Goal: Task Accomplishment & Management: Manage account settings

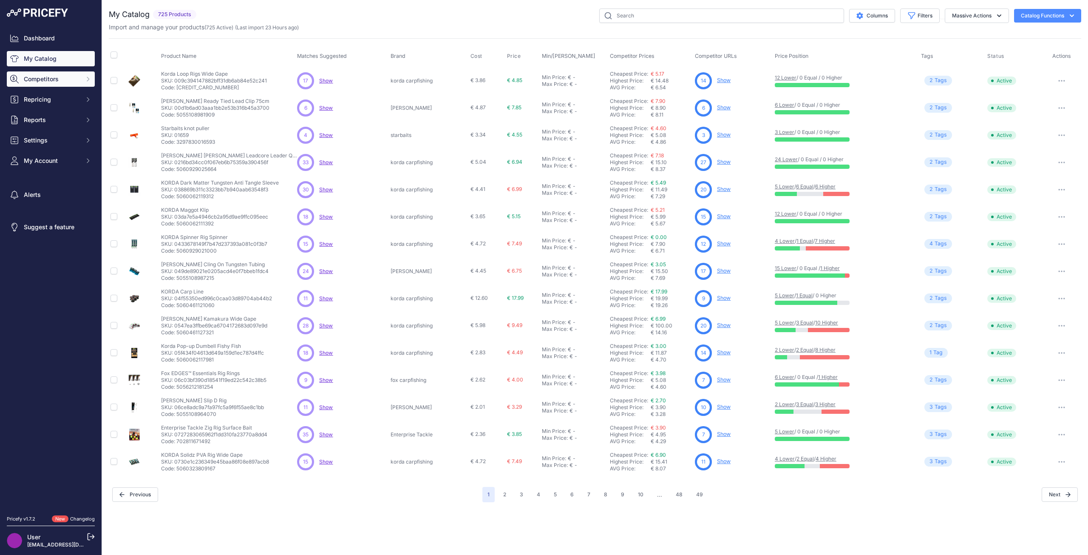
click at [54, 79] on span "Competitors" at bounding box center [52, 79] width 56 height 9
click at [52, 94] on link "Competitors" at bounding box center [51, 94] width 88 height 15
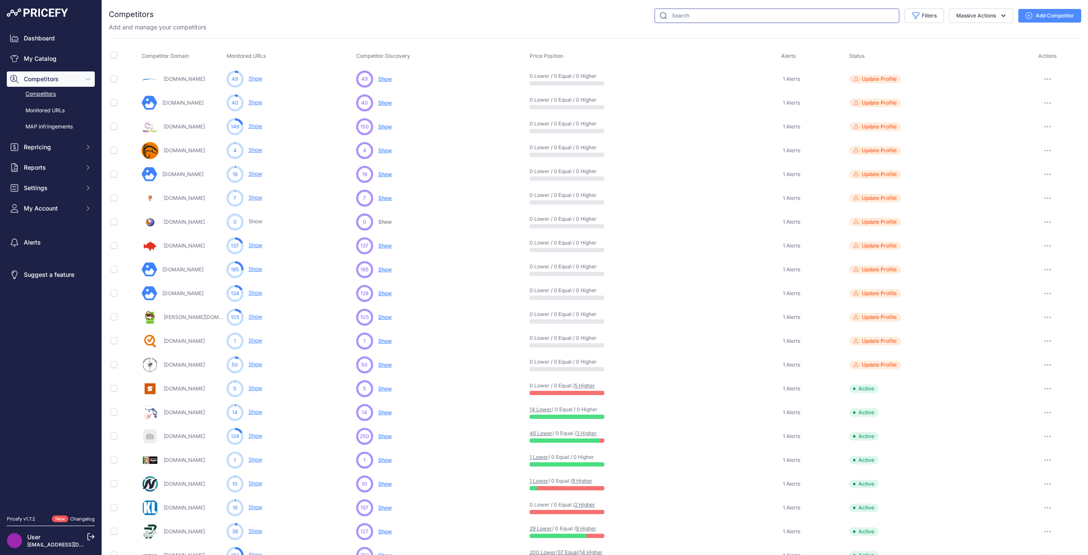
click at [732, 20] on input "text" at bounding box center [777, 16] width 245 height 14
type input "house"
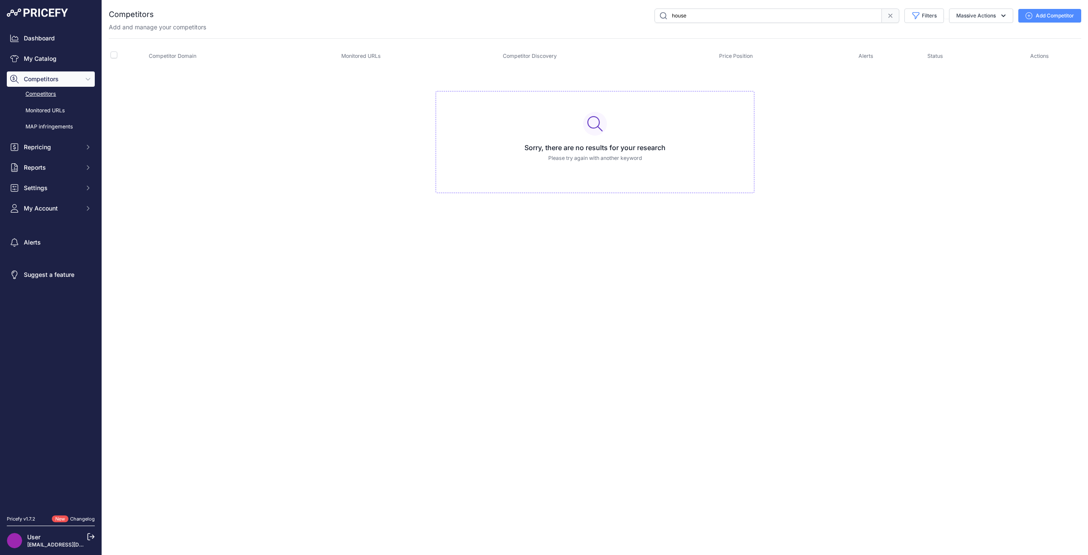
click at [1047, 10] on button "Add Competitor" at bounding box center [1050, 16] width 63 height 14
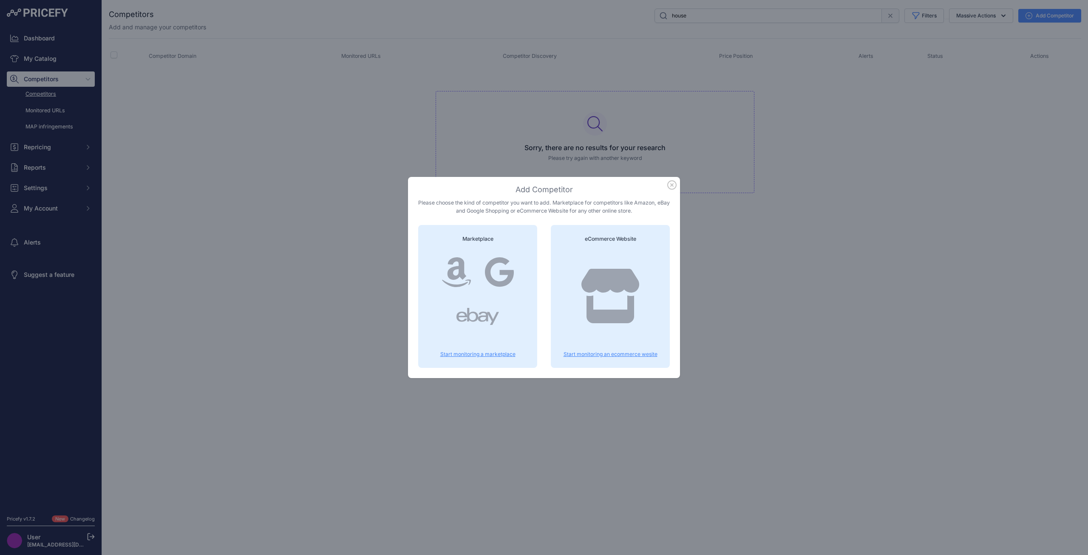
click at [631, 289] on icon at bounding box center [611, 296] width 58 height 54
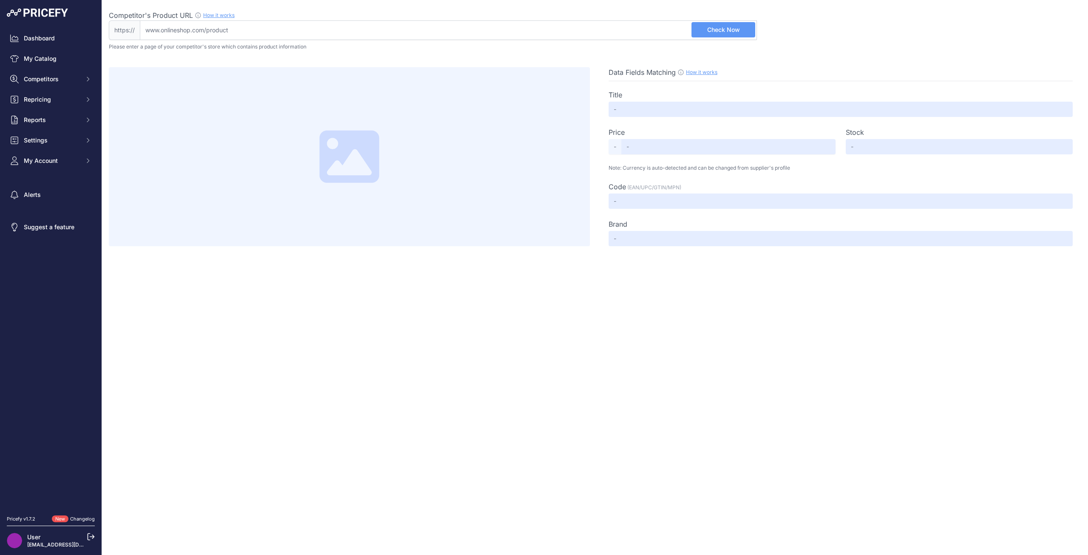
click at [212, 20] on input "Competitor's Product URL How it works In order to create your competitor's extr…" at bounding box center [448, 30] width 617 height 20
paste input "https://www.houseofcarp.com"
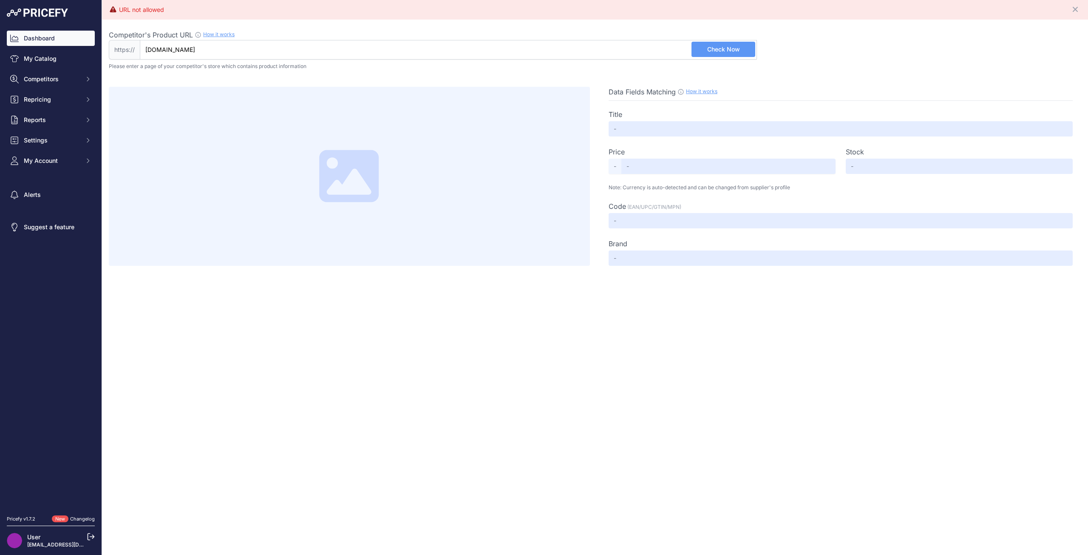
drag, startPoint x: 223, startPoint y: 54, endPoint x: 60, endPoint y: 45, distance: 163.5
click at [60, 44] on div "Dashboard My Catalog Competitors Competitors Monitored URLs MAP infringements R…" at bounding box center [544, 277] width 1088 height 555
paste input "https://www.houseofcarp.com/it/tubi-korda-boom.html"
type input "www.houseofcarp.com/it/tubi-korda-boom.html"
click at [716, 51] on span "Check Now" at bounding box center [723, 49] width 33 height 9
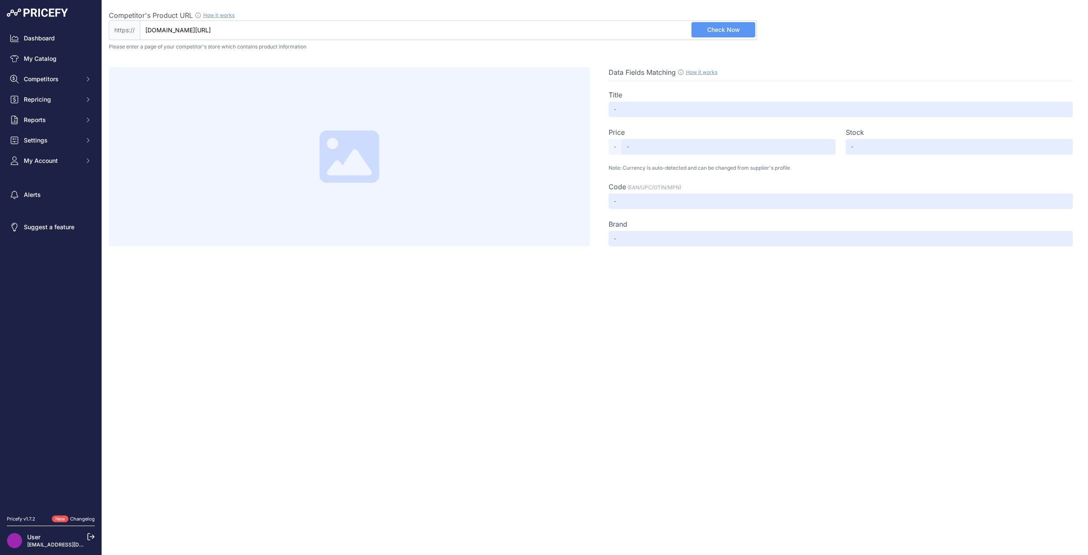
click at [713, 33] on span "Check Now" at bounding box center [723, 30] width 33 height 9
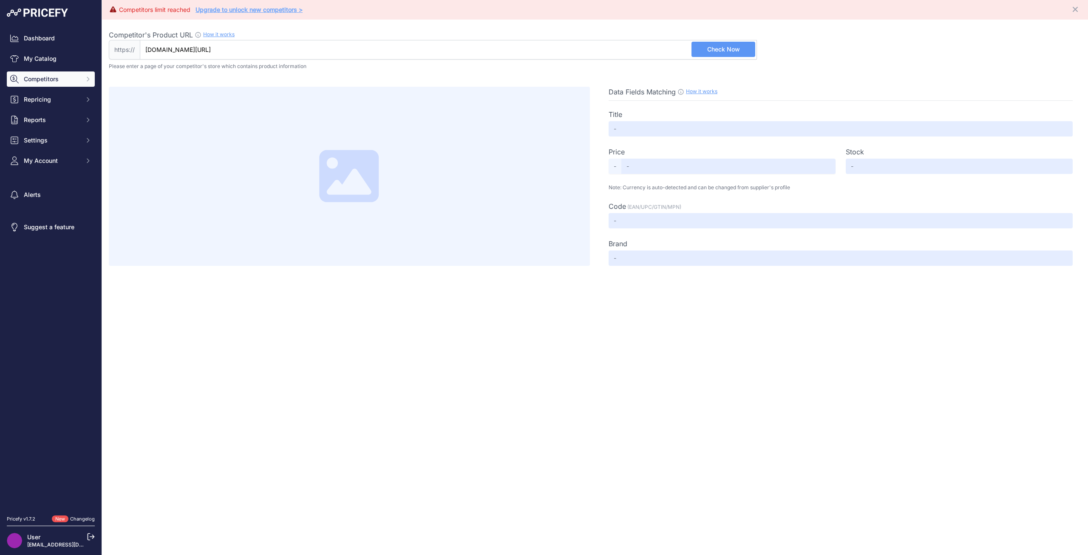
click at [44, 79] on span "Competitors" at bounding box center [52, 79] width 56 height 9
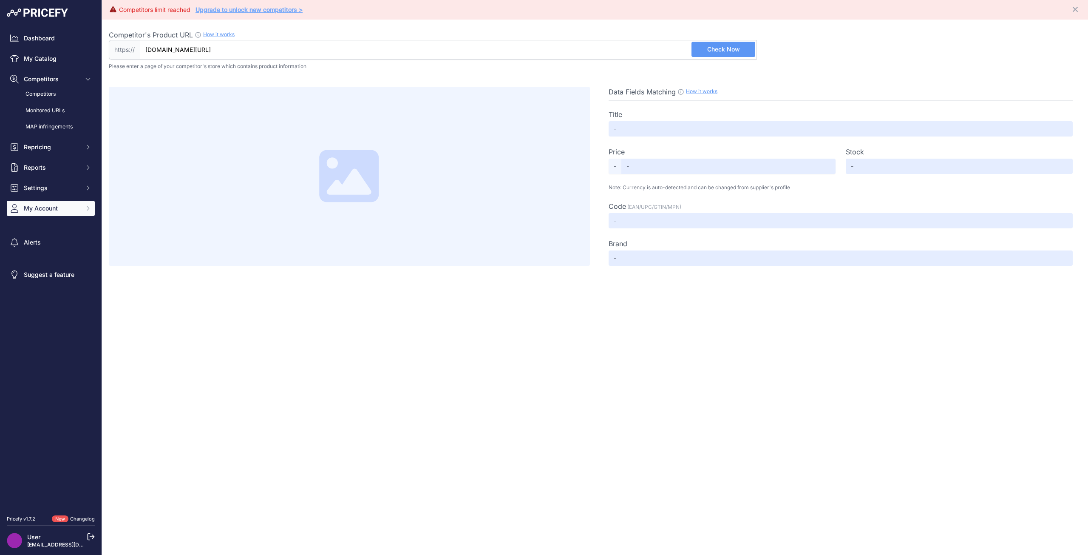
click at [46, 203] on button "My Account" at bounding box center [51, 208] width 88 height 15
click at [45, 225] on link "Profile" at bounding box center [51, 223] width 88 height 15
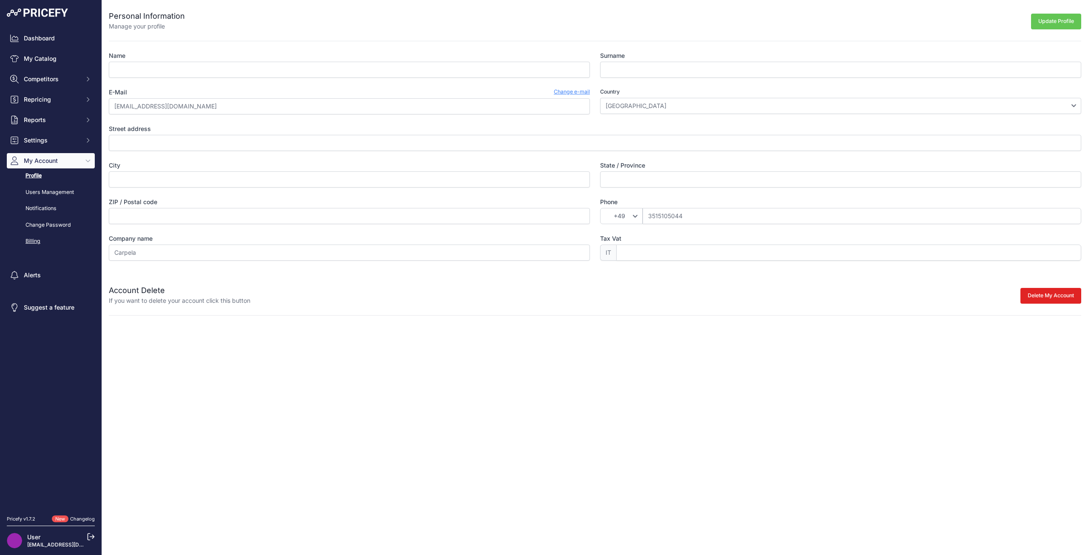
click at [34, 244] on link "Billing" at bounding box center [51, 241] width 88 height 15
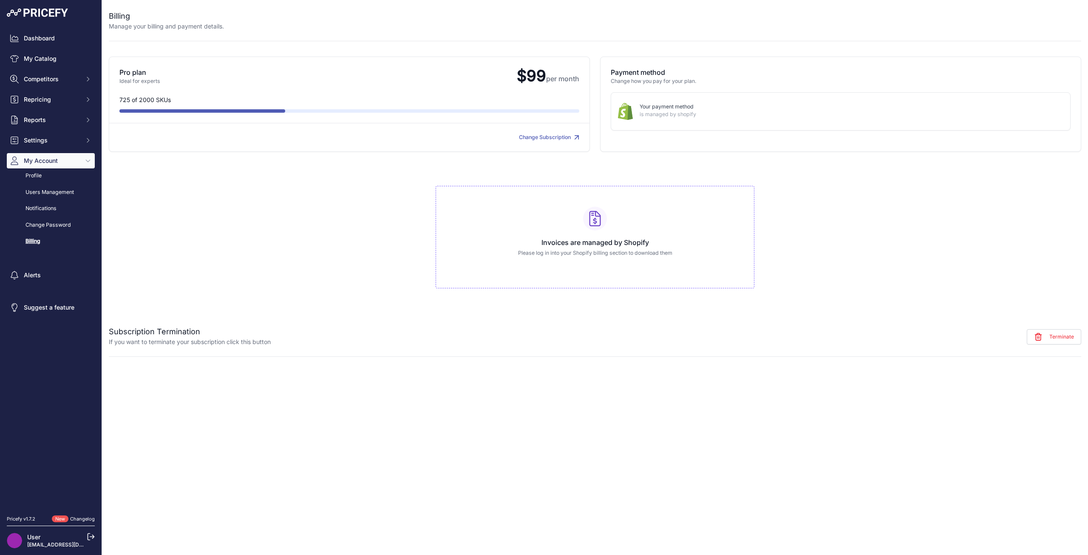
click at [548, 138] on link "Change Subscription" at bounding box center [549, 137] width 60 height 6
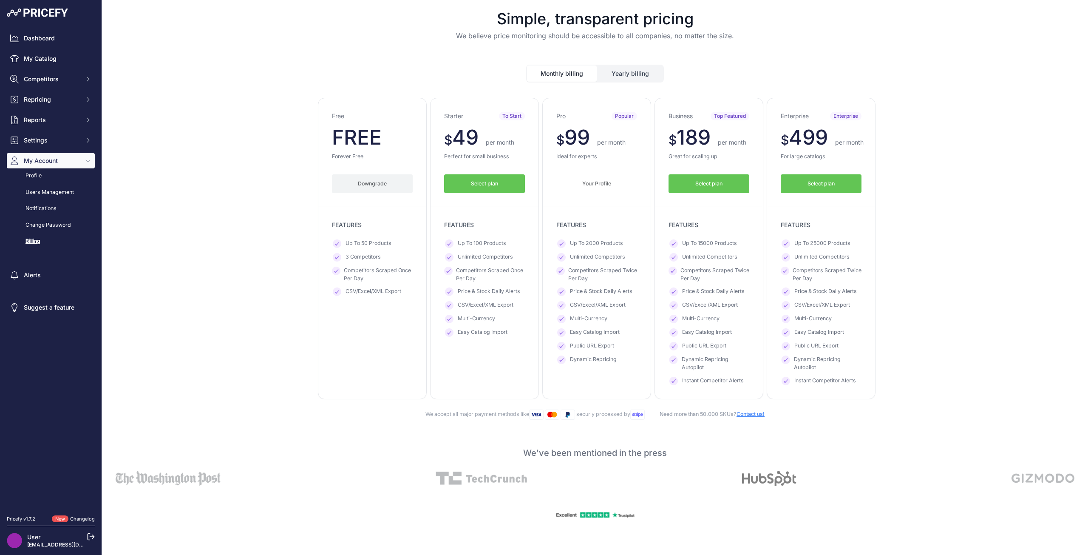
click at [621, 71] on button "Yearly billing" at bounding box center [630, 73] width 65 height 16
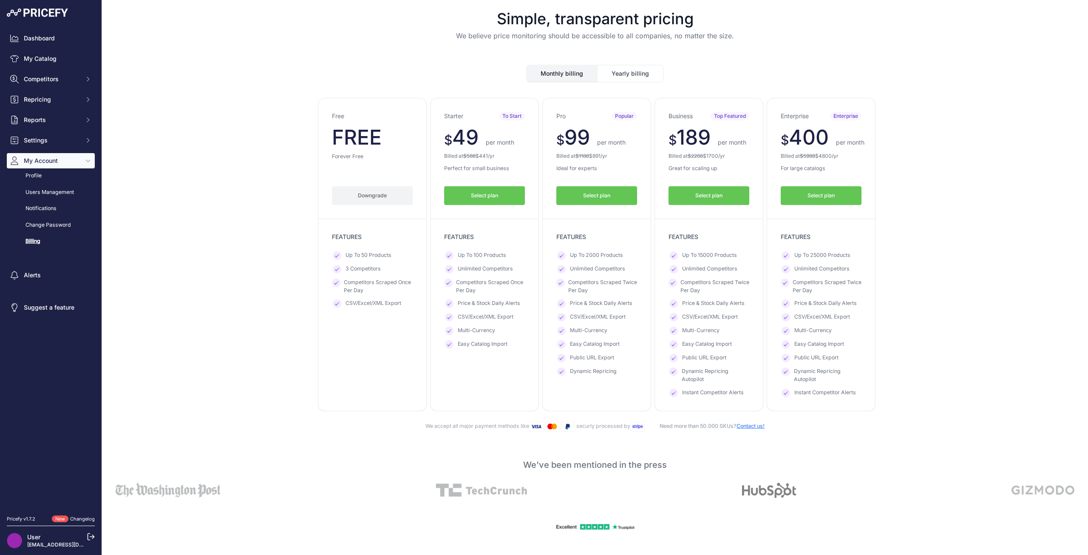
click at [187, 193] on div "Free $ 0 $ 0 per month $ 0" at bounding box center [595, 254] width 973 height 313
click at [48, 79] on span "Competitors" at bounding box center [52, 79] width 56 height 9
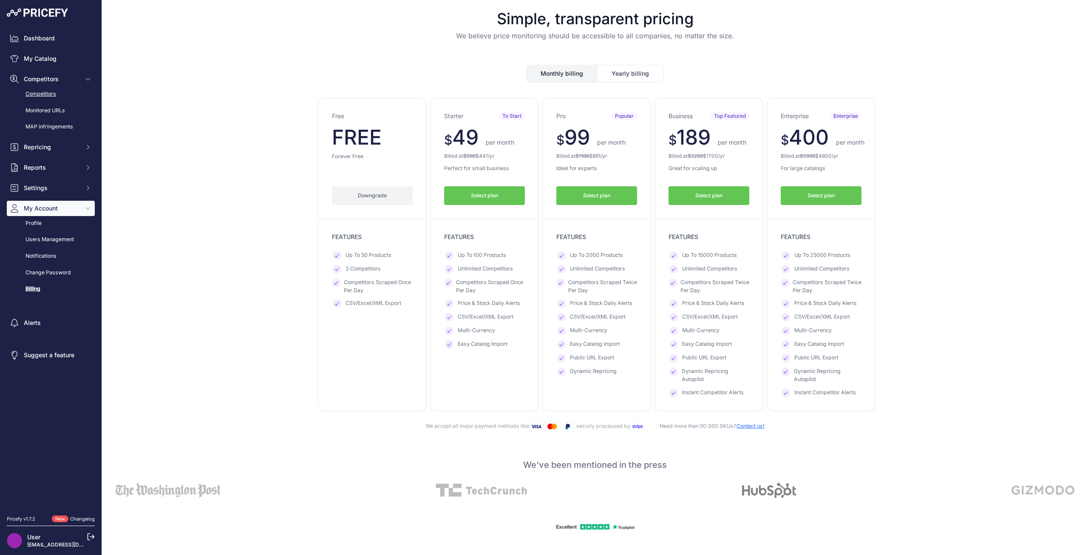
click at [49, 93] on link "Competitors" at bounding box center [51, 94] width 88 height 15
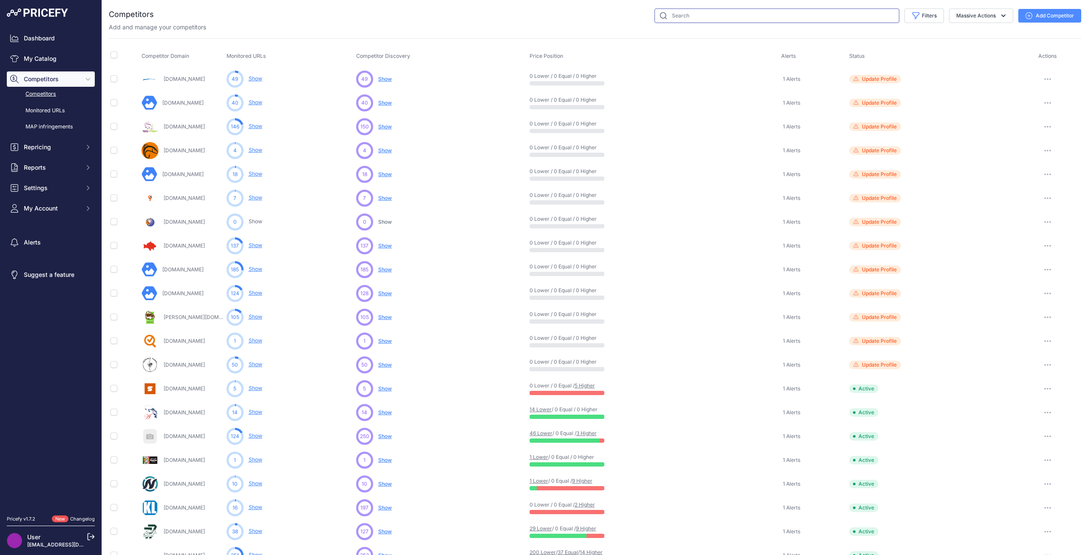
click at [690, 13] on input "text" at bounding box center [777, 16] width 245 height 14
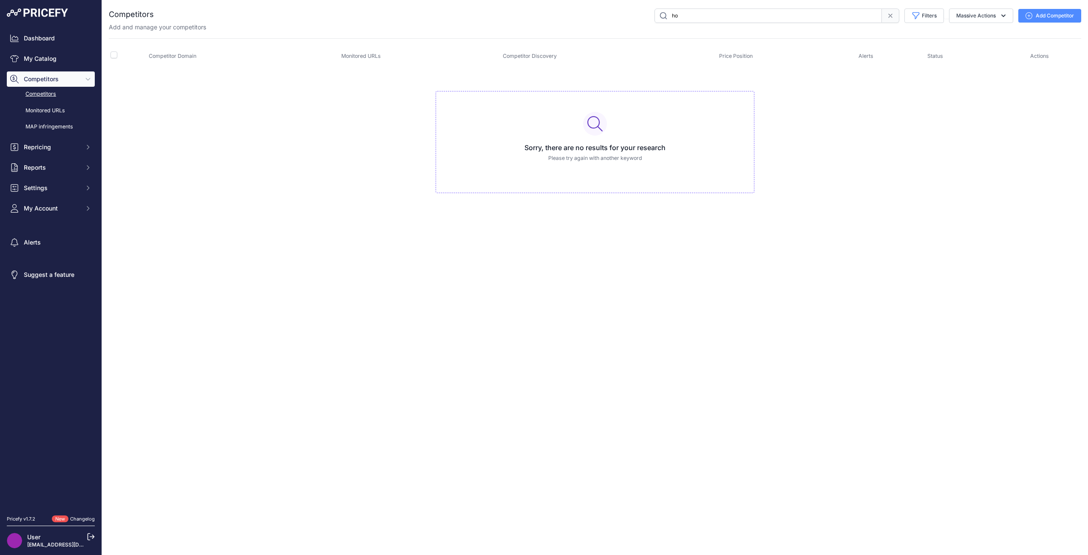
type input "h"
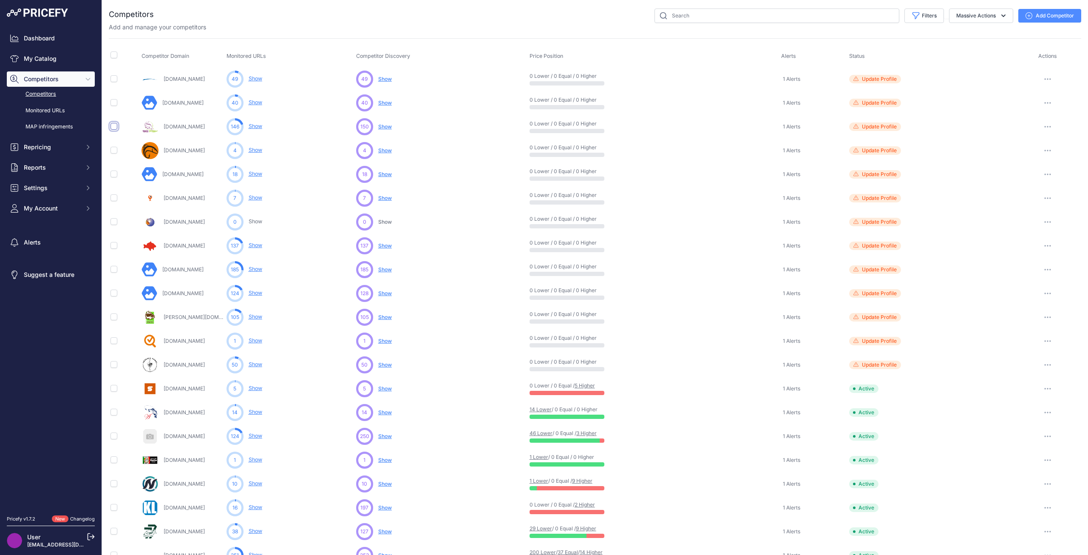
click at [111, 127] on input "checkbox" at bounding box center [114, 126] width 7 height 7
checkbox input "true"
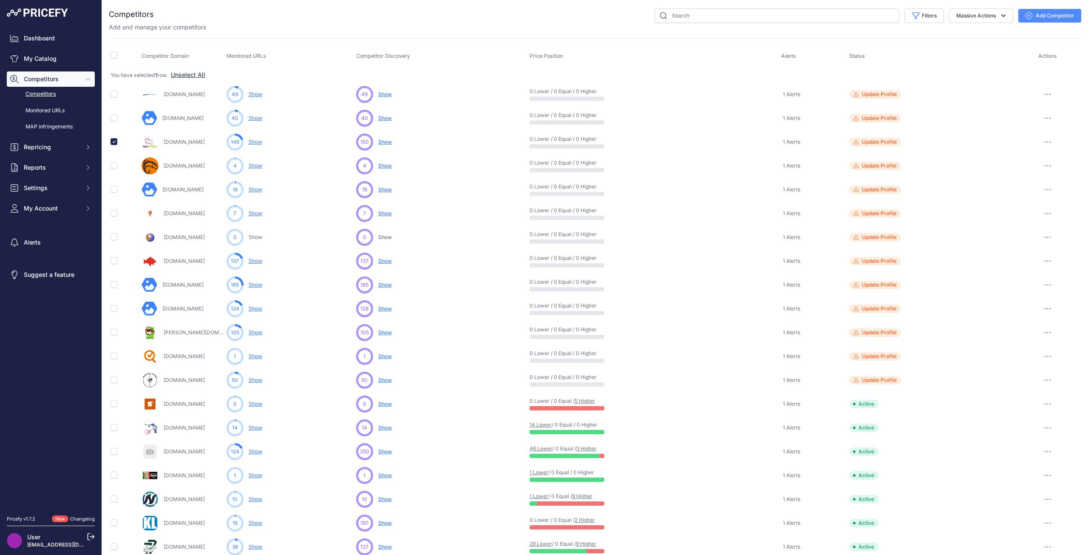
click at [1044, 138] on button "button" at bounding box center [1047, 142] width 17 height 12
click at [1042, 161] on link "View Competitor Profile" at bounding box center [1044, 160] width 71 height 14
click at [871, 381] on span "Update Profile" at bounding box center [879, 380] width 35 height 7
click at [840, 14] on input "text" at bounding box center [777, 16] width 245 height 14
paste input "https://www.houseofcarp.com/it/tubi-korda-boom.html"
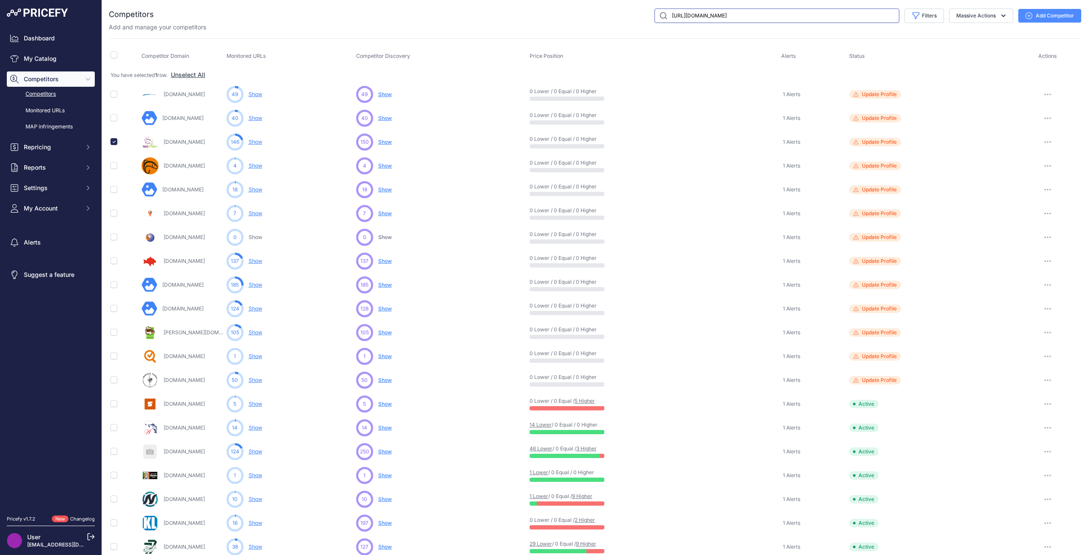
type input "https://www.houseofcarp.com/it/tubi-korda-boom.html"
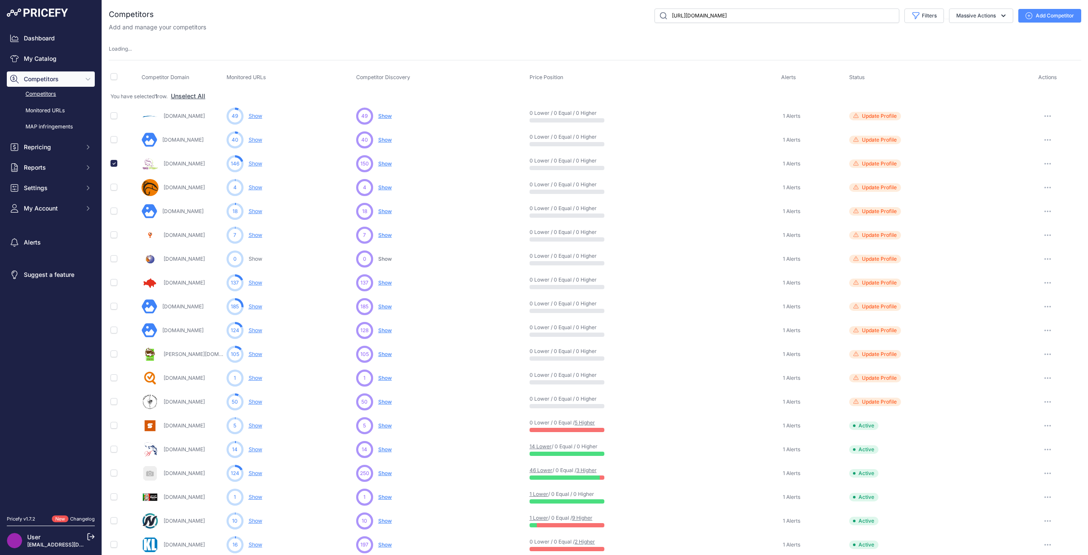
click at [1062, 12] on button "Add Competitor" at bounding box center [1050, 16] width 63 height 14
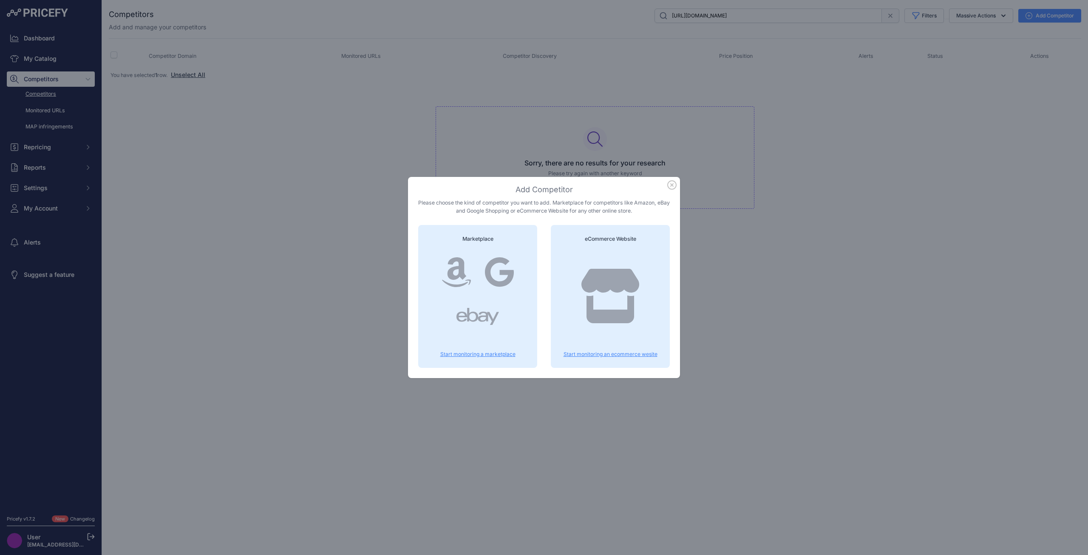
click at [602, 295] on icon at bounding box center [610, 296] width 61 height 54
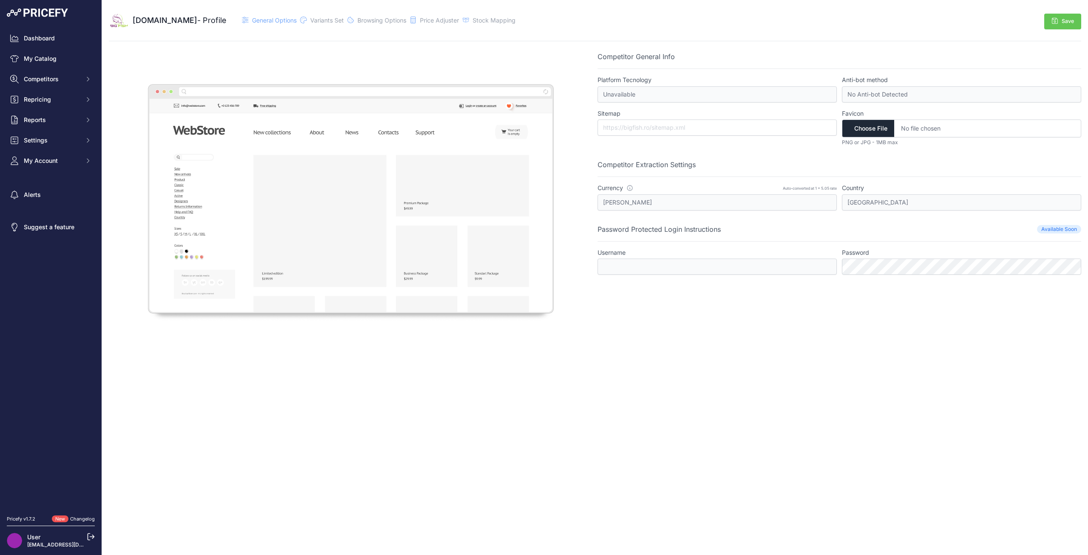
click at [1073, 25] on button "Save" at bounding box center [1063, 22] width 37 height 16
click at [310, 21] on span "Variants Set" at bounding box center [327, 20] width 34 height 7
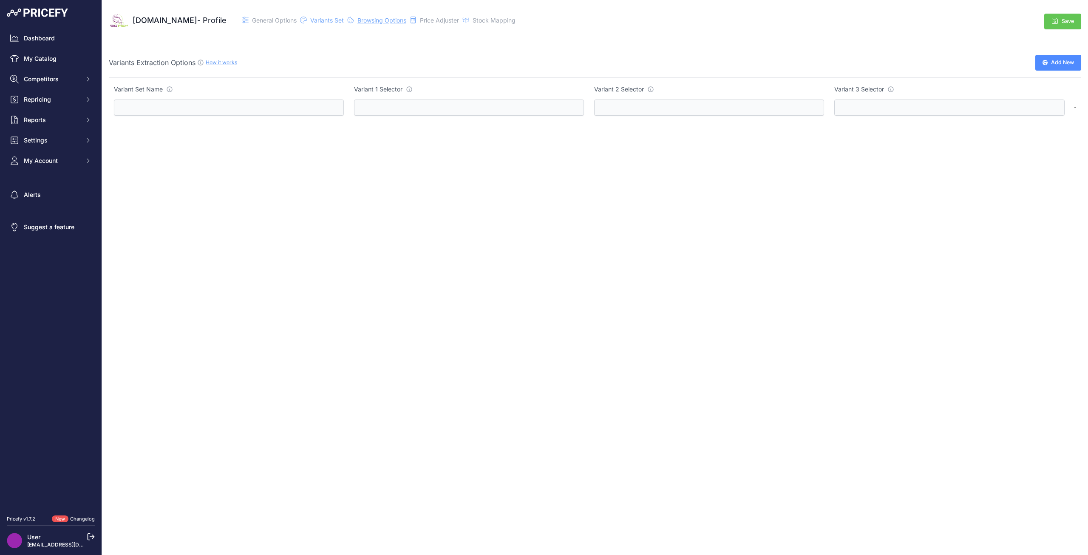
click at [358, 20] on span "Browsing Options" at bounding box center [382, 20] width 49 height 7
click at [420, 23] on span "Price Adjuster" at bounding box center [439, 20] width 39 height 7
click at [473, 24] on div "Stock Mapping" at bounding box center [494, 20] width 43 height 9
click at [252, 17] on span "General Options" at bounding box center [274, 20] width 45 height 7
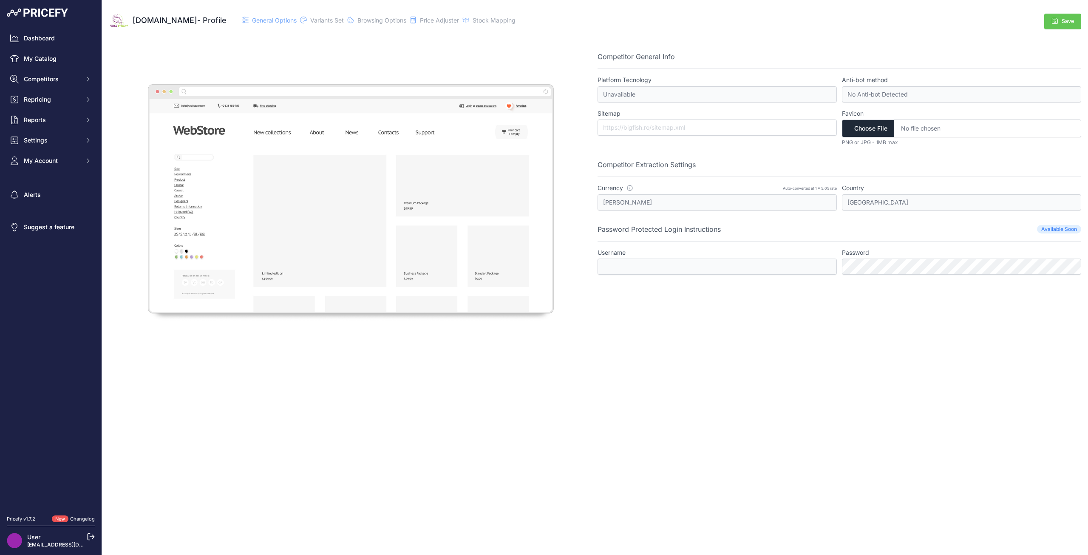
click at [349, 165] on img at bounding box center [351, 199] width 484 height 296
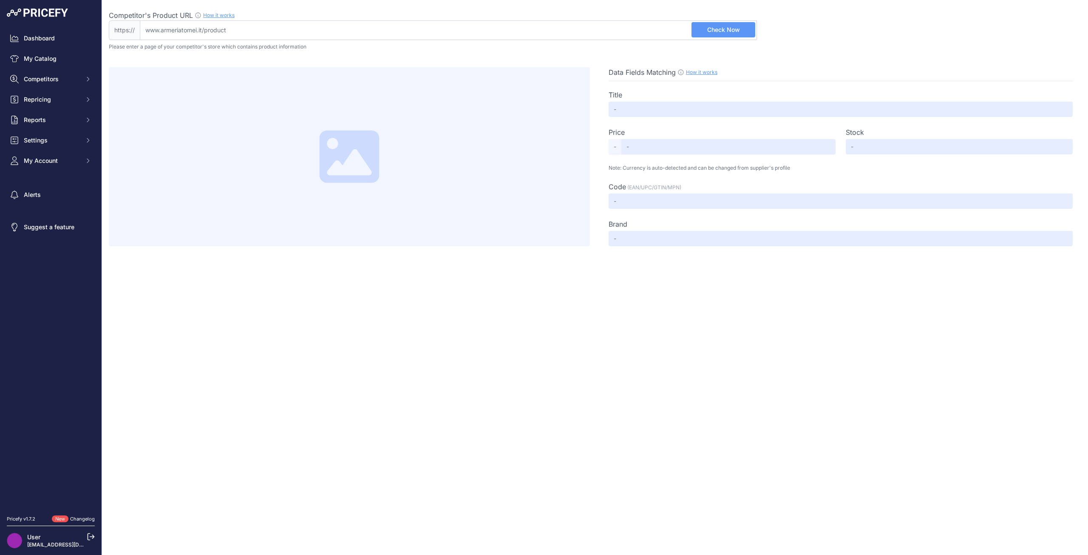
click at [230, 31] on input "Competitor's Product URL How it works In order to create your competitor's extr…" at bounding box center [448, 30] width 617 height 20
paste input "[URL][DOMAIN_NAME]"
type input "[DOMAIN_NAME][URL]"
click at [724, 34] on button "Check Now" at bounding box center [724, 29] width 64 height 15
type input "FOX - HIGH RISER JUMBO"
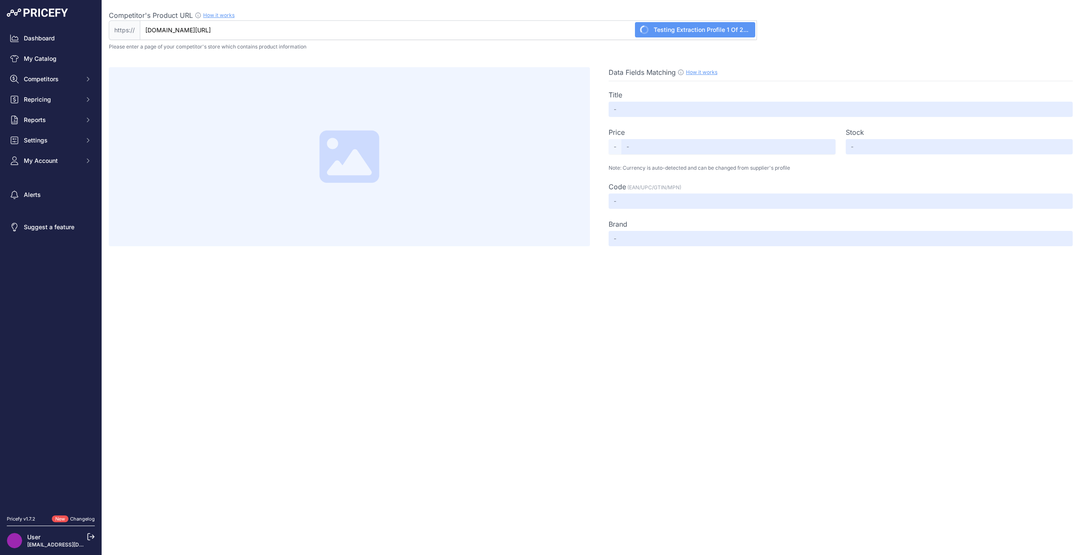
type input "6.5"
type input "Not Found"
type input "CPV042"
type input "FOX"
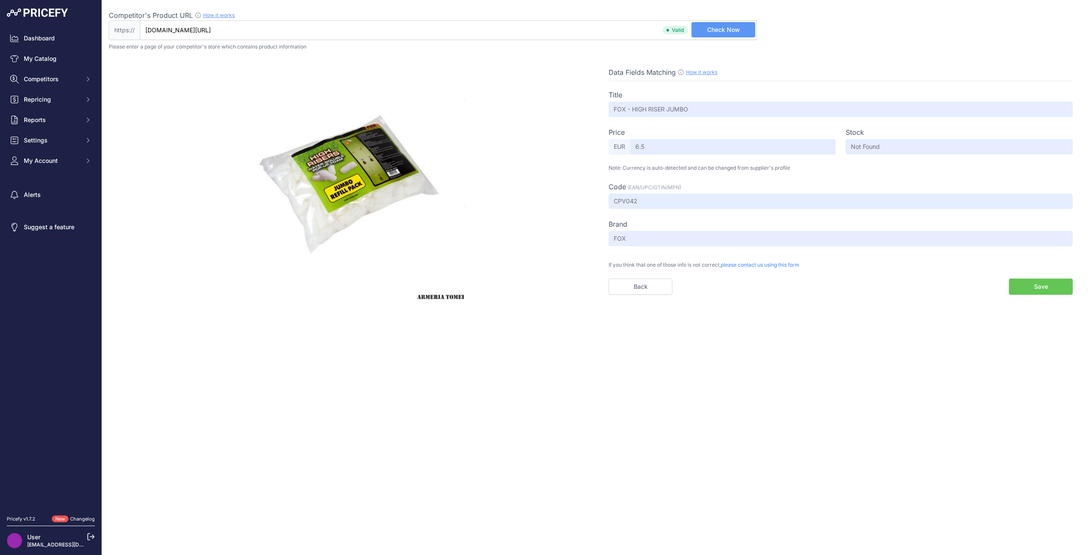
click at [1033, 288] on button "Save" at bounding box center [1041, 286] width 64 height 16
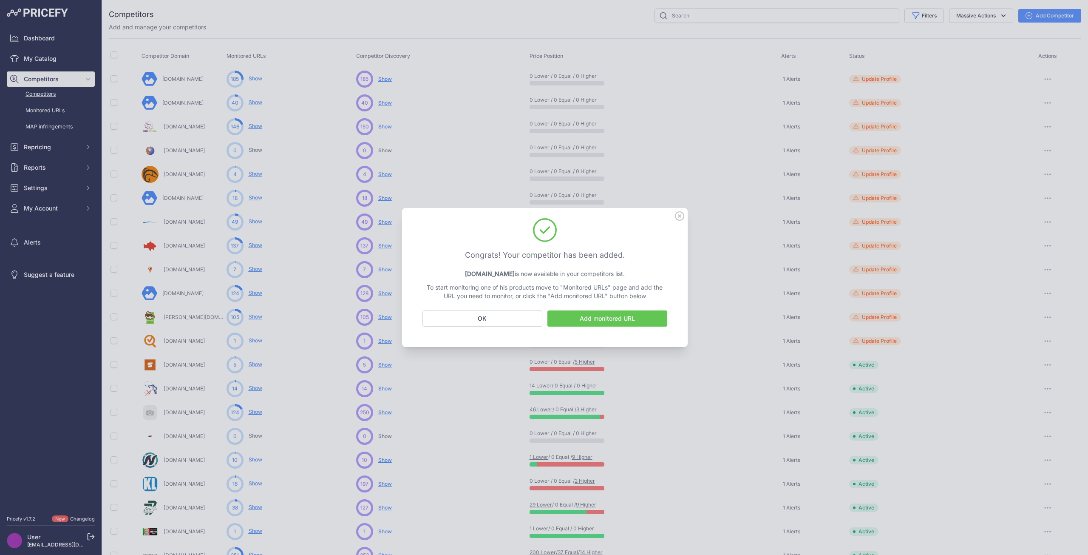
click at [590, 322] on link "Add monitored URL" at bounding box center [608, 318] width 120 height 16
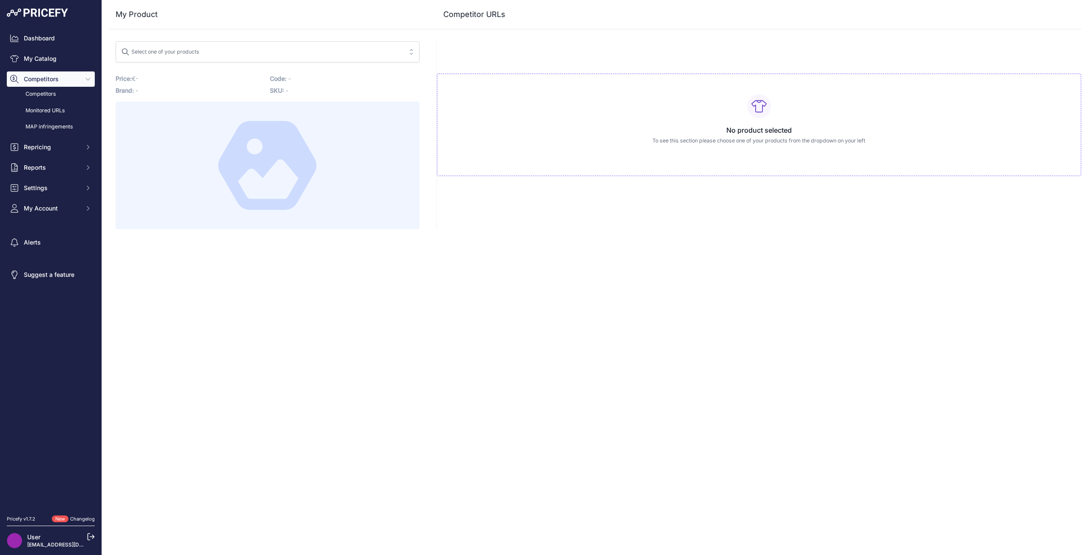
click at [227, 49] on span "Select one of your products" at bounding box center [261, 52] width 281 height 14
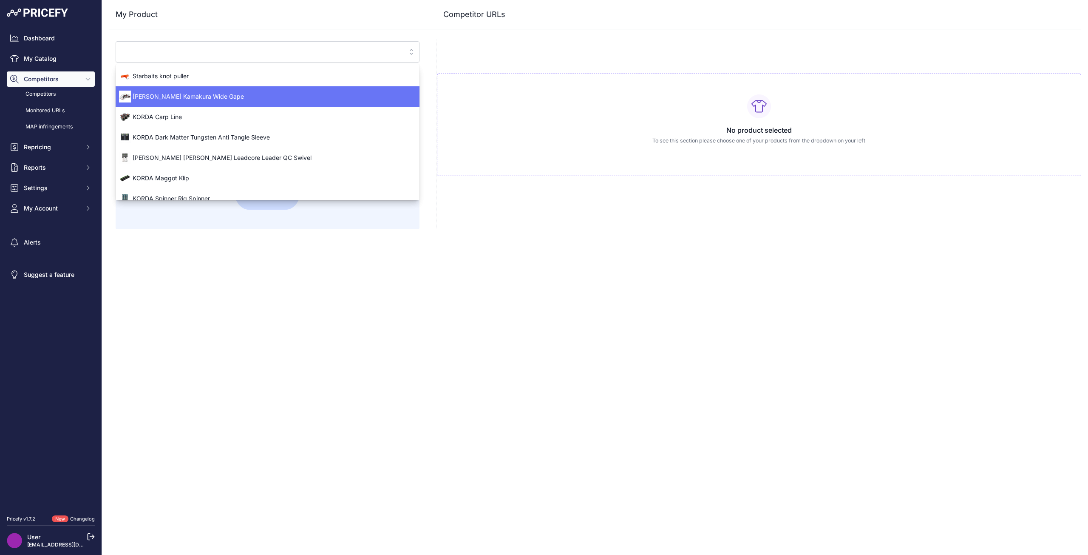
click at [221, 99] on span "KORDA Kamakura Wide Gape" at bounding box center [268, 96] width 304 height 9
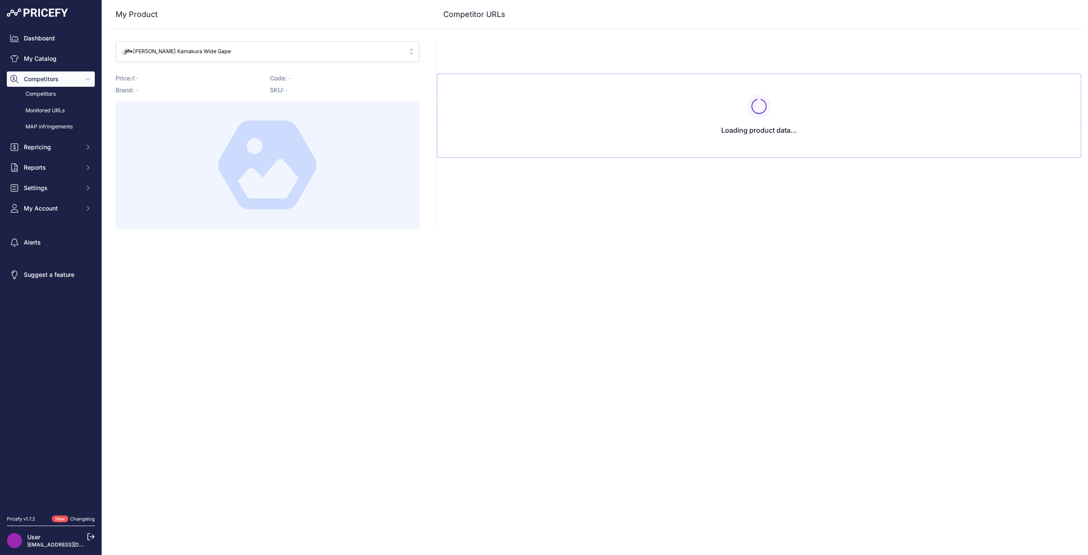
type input "www.4fishing.it/minuteria/ami/korda-kamakura-wide-gap/?prirule_jdsnikfkfjsd=8673"
type input "blackhooksnc.com/prodotto/korda-kamakura-wide-gape/?prirule_jdsnikfkfjsd=8673"
type input "www.carp-lab.com/ami/461-wide-gape-barbless.html?prirule_jdsnikfkfjsd=8673"
type input "www.carpeco.com/kamakura-series/4841-korda-kamakura-wide-gape-x-468.html?prirul…"
type input "www.carpeconcept.com/hamecons-carpe/8076362-korda-kamakura-wide-gape.html?priru…"
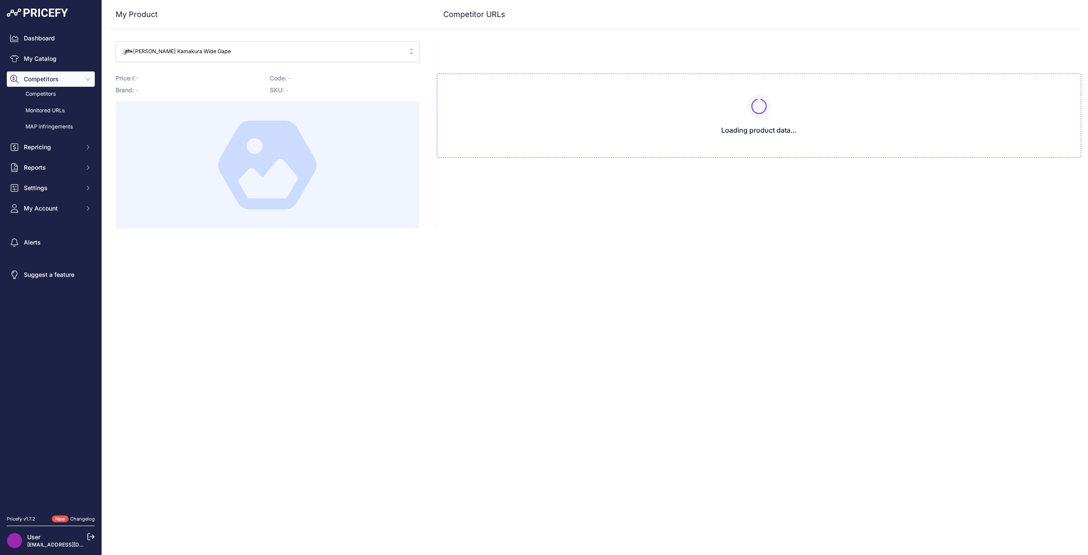
type input "www.carpfishingonline.it/it/ami-con-ardiglione/4176-Korda-Kamakura-Wide-Gape-.h…"
type input "carpstore.it/Ami-con-Ardiglione/18972-Korda-Kamakura-Wide-Gape.html?prirule_jds…"
type input "www.carptime.it/negozio/carpfishing/ami-e-terminali/kamakura-wide-gape-carpfish…"
type input "www.fishinn.nl/korda-kamakura-wide-gape-haak-size-4.html?prirule_jdsnikfkfjsd=8…"
type input "google.it/shopping/product/2806342001960879740?gl=it&prds=scoring%3Ap&prirule_j…"
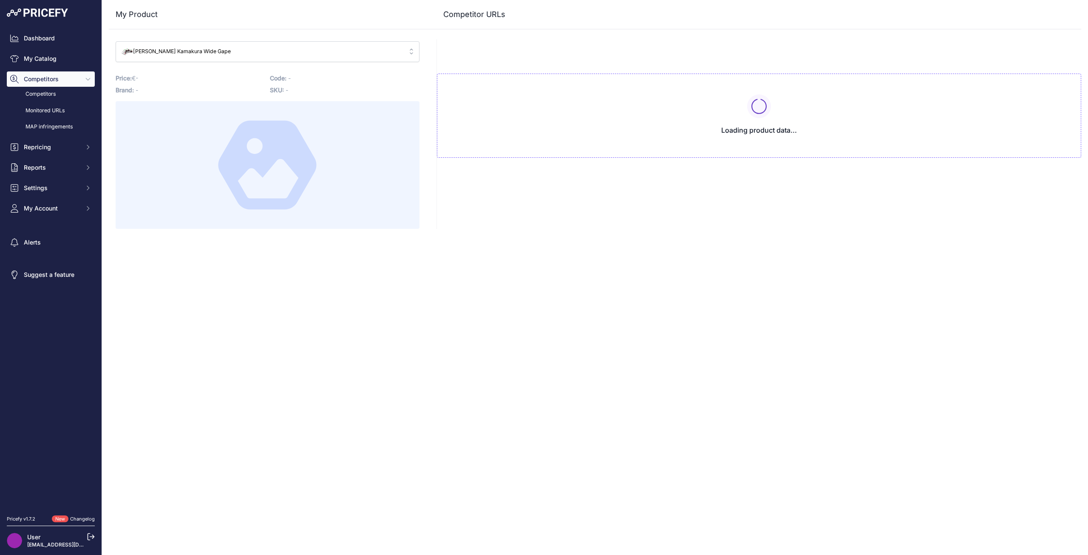
type input "icarp.pl/product-pol-37273-Korda-Kamakura-Wide-Gape-size-4.html?prirule_jdsnikf…"
type input "infinitycarp.pl/produkt/korda-kamakura-wide-gape-size-4-10szt-haczyki-karpiowe/…"
type input "www.kl-angelsport.de/korda-kamakura-wide-gape-size-4.html?prirule_jdsnikfkfjsd=…"
type input "www.monster-bite.com/en/products/5060461127345-korda-kamakura-wide-gape-barbles…"
type input "www.mur-tackle-shop.de/Korda-Kamakura-Wide-Gape-Barbless_1?prirule_jdsnikfkfjsd…"
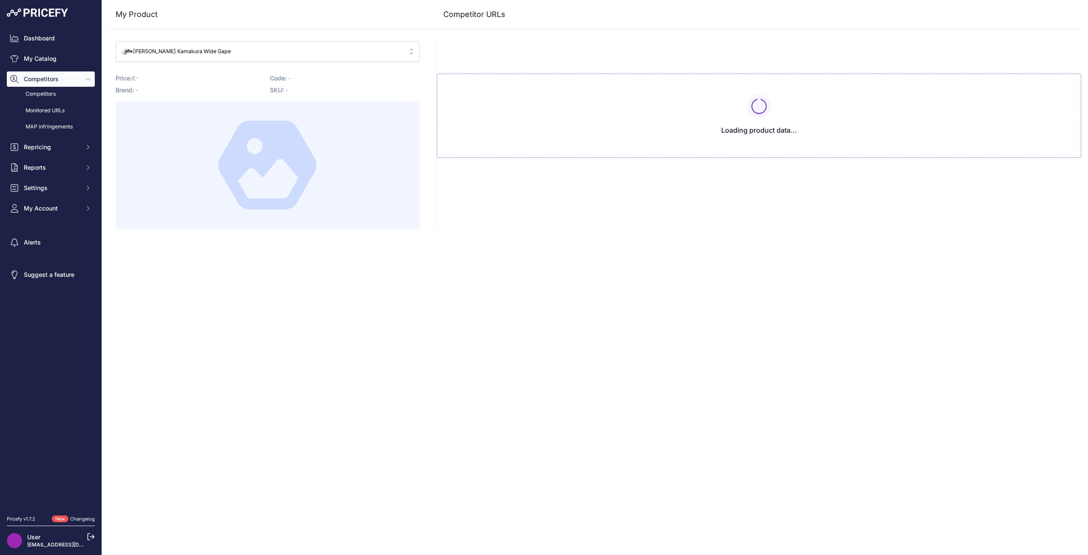
type input "pagliarinifishing.it/Ami-con-ardiglione/466-970-KAMAKURA-WIDE-GAPE.html?prirule…"
type input "www.pescafish.it/new/prodotto/kamakura-wide-gape-x-korda/?prirule_jdsnikfkfjsd=…"
type input "pescapromo.it/t/ami-carpfishing/korda-kamakura-wide-gape-hooks-10pcs?prirule_jd…"
type input "www.sportit.com/en/products/i-love-kamakura-wide-gape?prirule_jdsnikfkfjsd=8673"
type input "team-outdoors.eu/korda-kamakura-wide-gape-barb.html?prirule_jdsnikfkfjsd=8673"
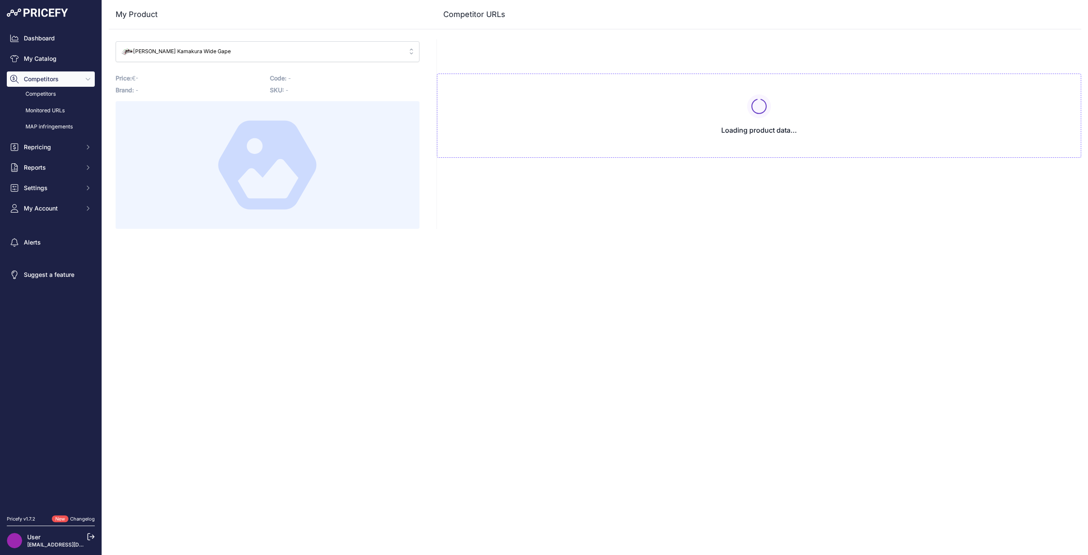
type input "team-outdoors.nl/korda-kamakura-wide-gape-met-weerhaak.html?prirule_jdsnikfkfjs…"
type input "www.tecnipesca.it/e-shop/marchi/korda/ami/kamakura-wide-gape-x?prirule_jdsnikfk…"
type input "tempoliberoshop.it/shop/carp-fishing/minuteria/ami/korda-kamakura-wide-gape/?pr…"
type input "zerodna.it/negozio/korda-wide-gape-x-2/?prirule_jdsnikfkfjsd=8673"
type input "www.4fishing.it/minuteria/ami/korda-kamakura-wide-gap/?prirule_jdsnikfkfjsd=8673"
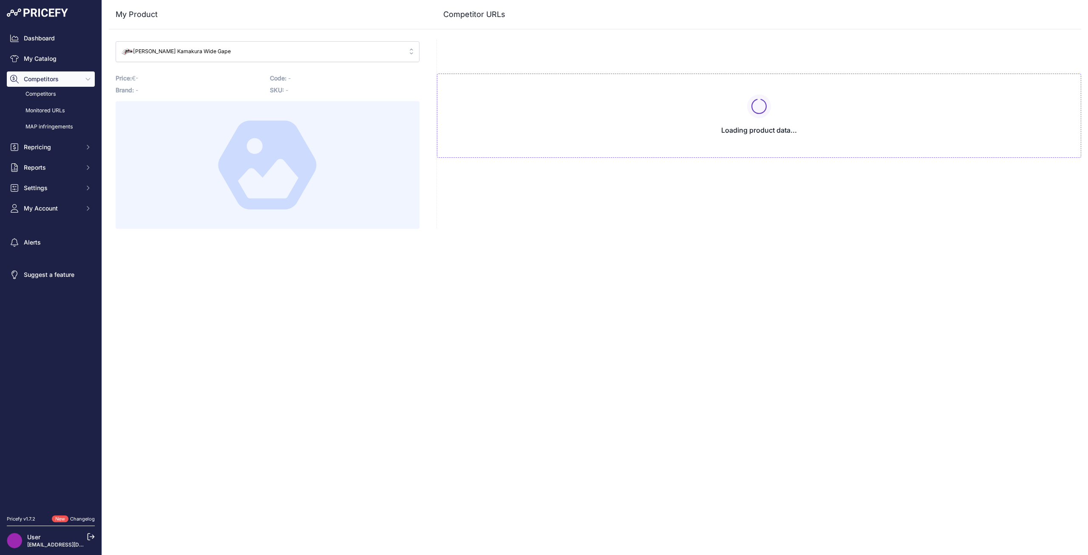
type input "blackhooksnc.com/prodotto/korda-kamakura-wide-gape/?prirule_jdsnikfkfjsd=8673"
type input "www.carp-lab.com/ami/461-wide-gape-barbless.html?prirule_jdsnikfkfjsd=8673"
type input "www.carpeco.com/kamakura-series/4841-korda-kamakura-wide-gape-x-468.html?prirul…"
type input "www.carpeconcept.com/hamecons-carpe/8076362-korda-kamakura-wide-gape.html?priru…"
type input "www.carpfishingonline.it/it/ami-con-ardiglione/4176-Korda-Kamakura-Wide-Gape-.h…"
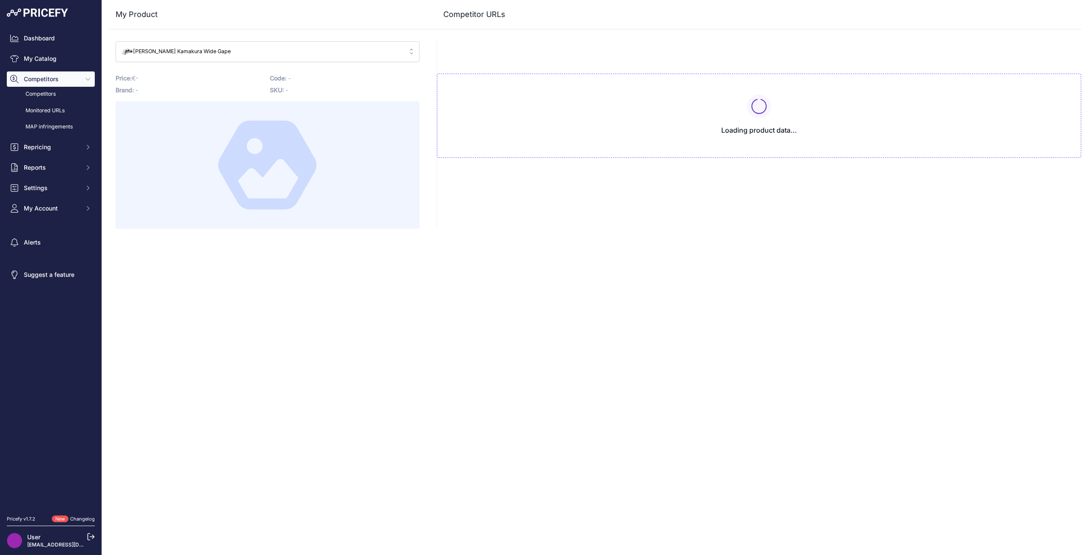
type input "carpstore.it/Ami-con-Ardiglione/18972-Korda-Kamakura-Wide-Gape.html?prirule_jds…"
type input "www.carptime.it/negozio/carpfishing/ami-e-terminali/kamakura-wide-gape-carpfish…"
type input "www.fishinn.nl/korda-kamakura-wide-gape-haak-size-4.html?prirule_jdsnikfkfjsd=8…"
type input "google.it/shopping/product/2806342001960879740?gl=it&prds=scoring%3Ap&prirule_j…"
type input "icarp.pl/product-pol-37273-Korda-Kamakura-Wide-Gape-size-4.html?prirule_jdsnikf…"
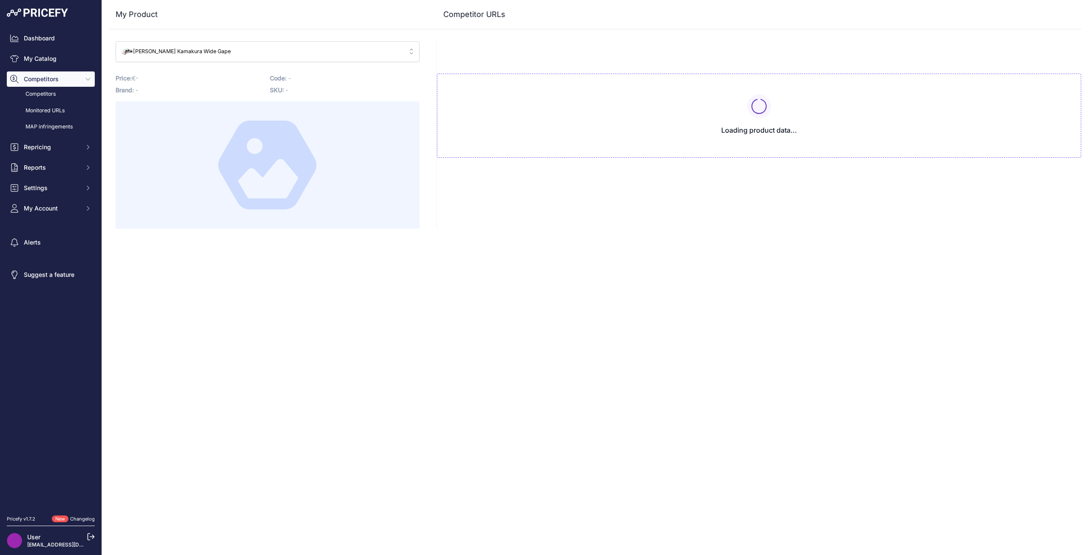
type input "infinitycarp.pl/produkt/korda-kamakura-wide-gape-size-4-10szt-haczyki-karpiowe/…"
type input "www.kl-angelsport.de/korda-kamakura-wide-gape-size-4.html?prirule_jdsnikfkfjsd=…"
type input "www.monster-bite.com/en/products/5060461127345-korda-kamakura-wide-gape-barbles…"
type input "www.mur-tackle-shop.de/Korda-Kamakura-Wide-Gape-Barbless_1?prirule_jdsnikfkfjsd…"
type input "pagliarinifishing.it/Ami-con-ardiglione/466-970-KAMAKURA-WIDE-GAPE.html?prirule…"
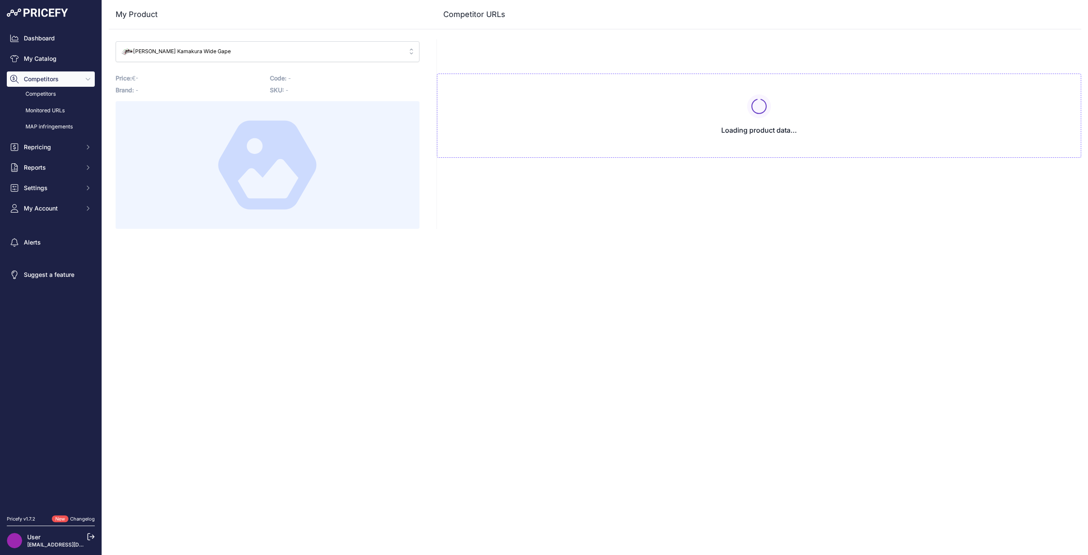
type input "www.pescafish.it/new/prodotto/kamakura-wide-gape-x-korda/?prirule_jdsnikfkfjsd=…"
type input "pescapromo.it/t/ami-carpfishing/korda-kamakura-wide-gape-hooks-10pcs?prirule_jd…"
type input "www.sportit.com/en/products/i-love-kamakura-wide-gape?prirule_jdsnikfkfjsd=8673"
type input "team-outdoors.eu/korda-kamakura-wide-gape-barb.html?prirule_jdsnikfkfjsd=8673"
type input "team-outdoors.nl/korda-kamakura-wide-gape-met-weerhaak.html?prirule_jdsnikfkfjs…"
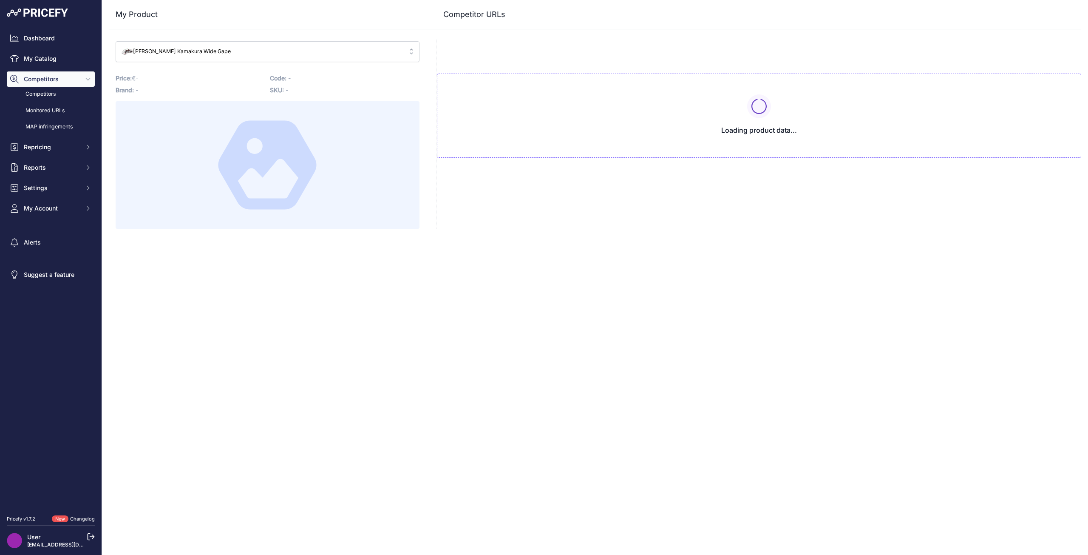
type input "www.tecnipesca.it/e-shop/marchi/korda/ami/kamakura-wide-gape-x?prirule_jdsnikfk…"
type input "tempoliberoshop.it/shop/carp-fishing/minuteria/ami/korda-kamakura-wide-gape/?pr…"
type input "zerodna.it/negozio/korda-wide-gape-x-2/?prirule_jdsnikfkfjsd=8673"
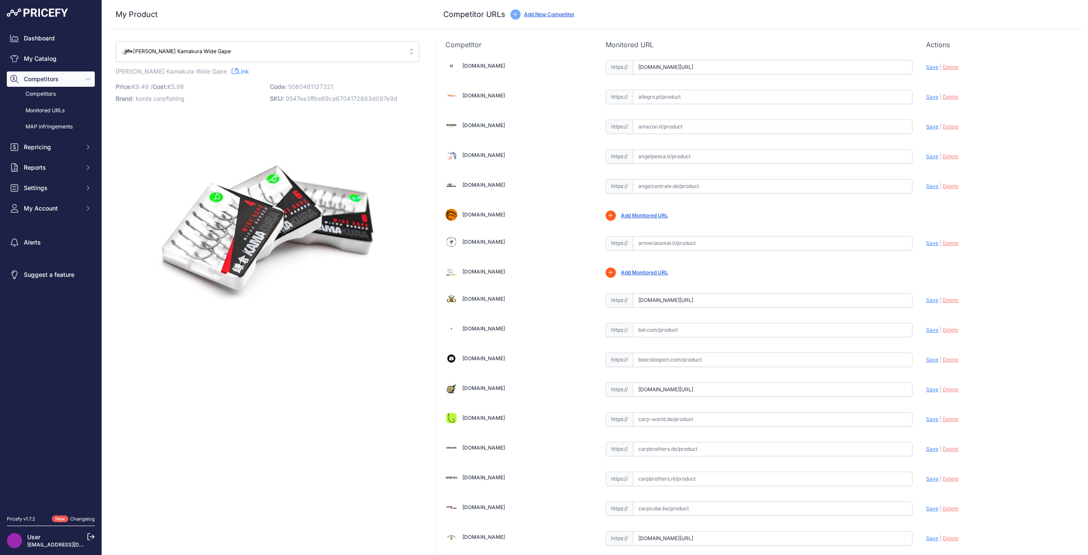
click at [635, 219] on div "Add Monitored URL" at bounding box center [644, 216] width 47 height 8
click at [634, 216] on link "Add Monitored URL" at bounding box center [644, 215] width 47 height 6
click at [476, 387] on link "Carp-lab.com" at bounding box center [484, 388] width 43 height 6
click at [727, 389] on input "www.carp-lab.com/ami/461-wide-gape-barbless.html?prirule_jdsnikfkfjsd=8673" at bounding box center [773, 389] width 280 height 14
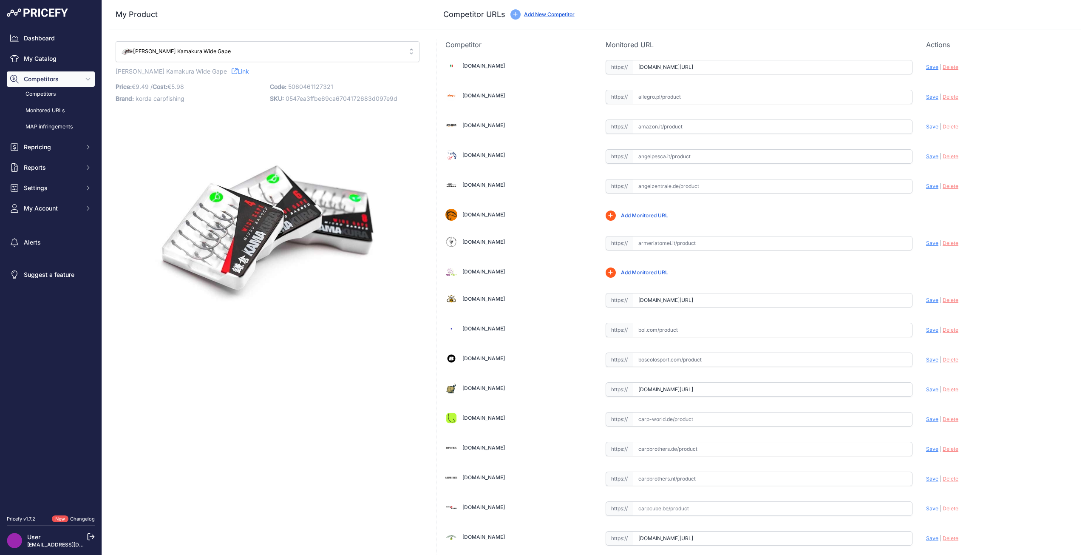
click at [727, 389] on input "www.carp-lab.com/ami/461-wide-gape-barbless.html?prirule_jdsnikfkfjsd=8673" at bounding box center [773, 389] width 280 height 14
paste input "https://www.carp-lab.com/ami/4203-5097-kamakura-wide-gape.html#/54-taglia-size_6"
click at [931, 388] on span "Save" at bounding box center [932, 389] width 12 height 6
type input "https://www.carp-lab.com/ami/4203-5097-kamakura-wide-gape.html?prirule_jdsnikfk…"
click at [466, 331] on link "Bol.com" at bounding box center [484, 328] width 43 height 6
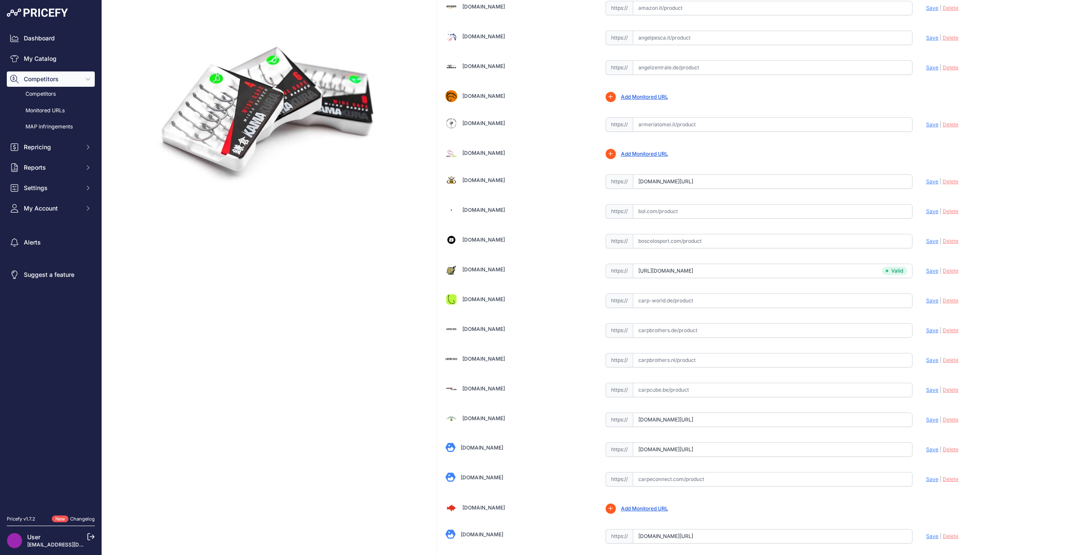
scroll to position [128, 0]
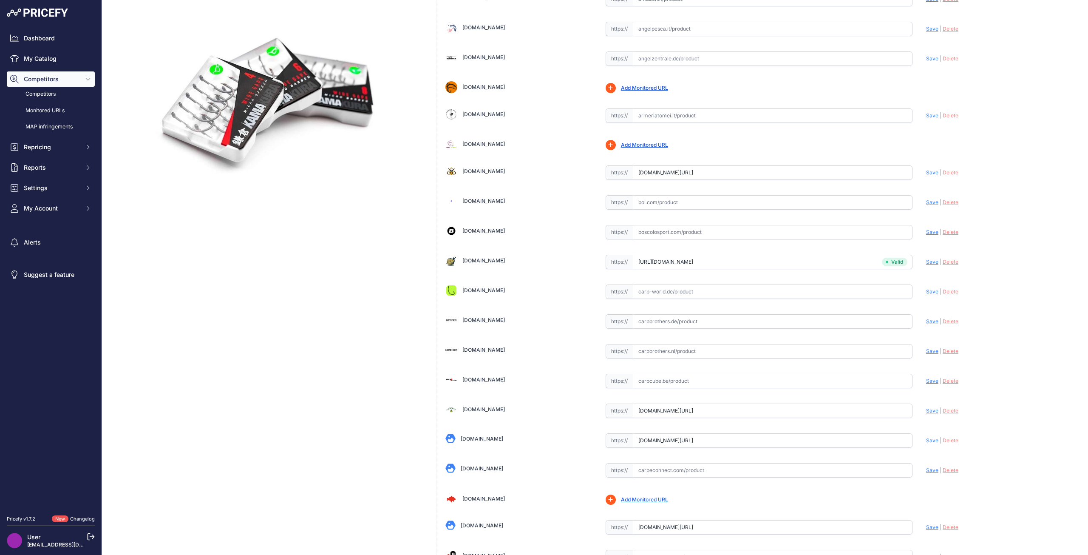
click at [475, 292] on link "Carp-world.de" at bounding box center [484, 290] width 43 height 6
click at [673, 291] on input "text" at bounding box center [773, 291] width 280 height 14
paste input "https://www.carp-world.de/Korda-Kamakura-Wide-Gape"
click at [926, 291] on span "Save" at bounding box center [932, 291] width 12 height 6
type input "https://www.carp-world.de/Korda-Kamakura-Wide-Gape?prirule_jdsnikfkfjsd=8673"
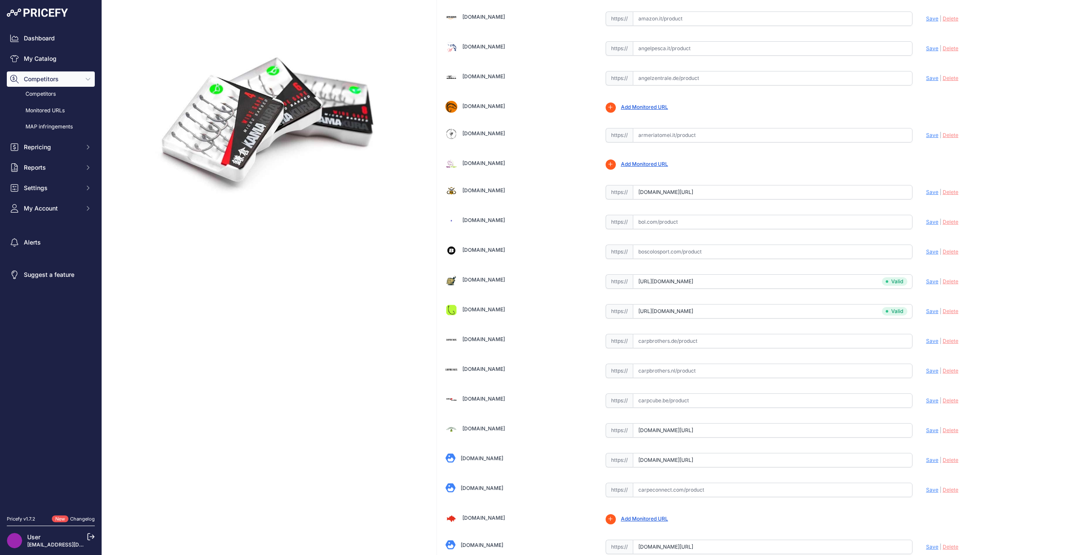
scroll to position [147, 0]
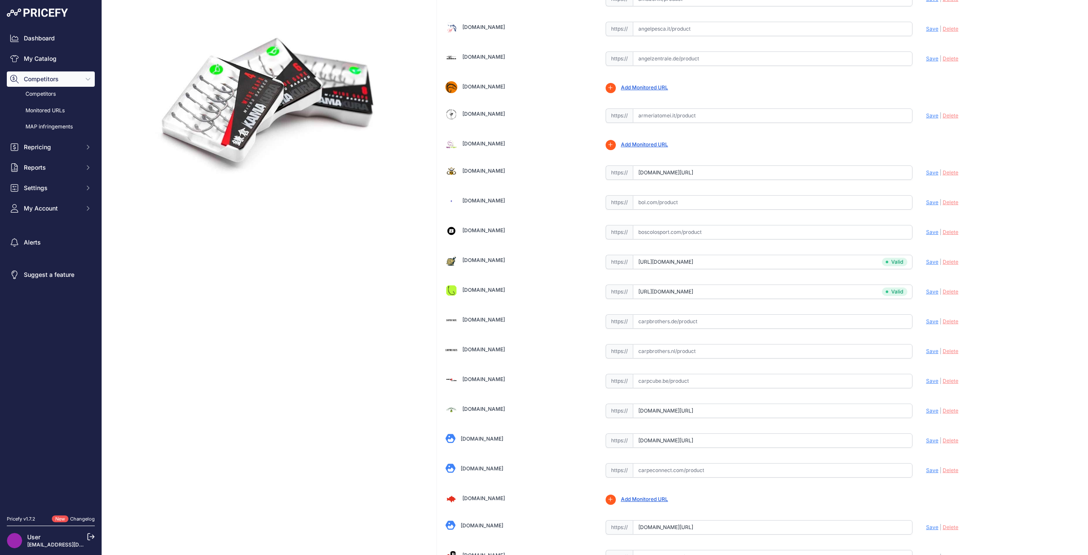
click at [485, 317] on link "Carpbrothers.de" at bounding box center [484, 319] width 43 height 6
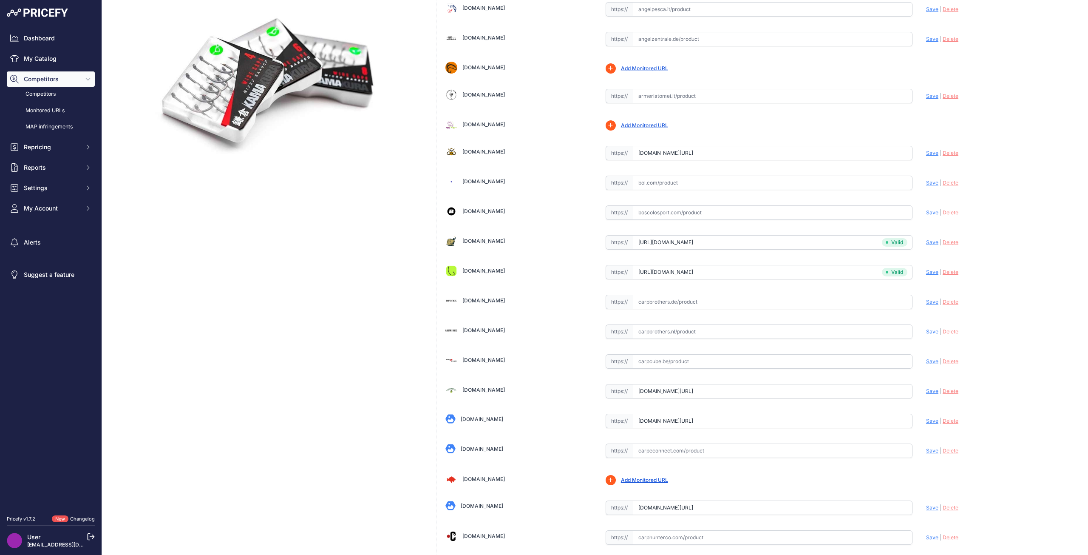
scroll to position [128, 0]
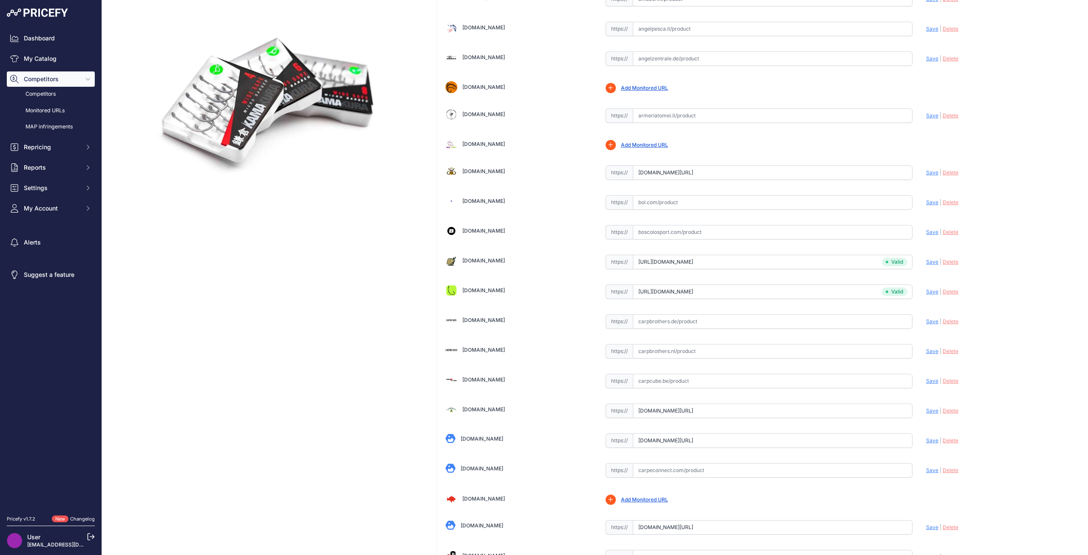
click at [685, 318] on input "text" at bounding box center [773, 321] width 280 height 14
paste input "https://carpbrothers.de/Korda-Kamakura-Wide"
click at [931, 321] on span "Save" at bounding box center [932, 321] width 12 height 6
type input "https://carpbrothers.de/Korda-Kamakura-Wide?prirule_jdsnikfkfjsd=8673"
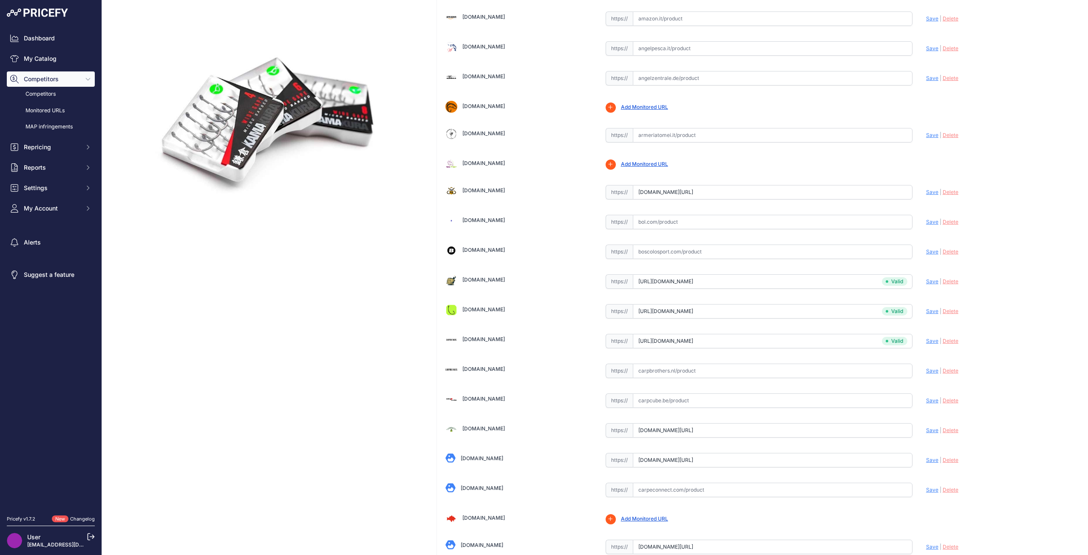
scroll to position [147, 0]
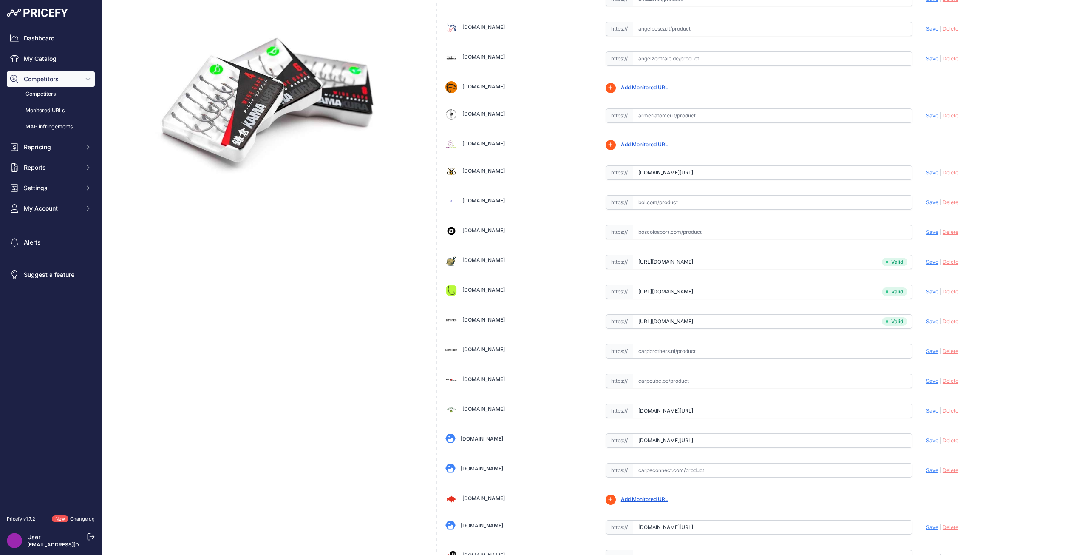
click at [495, 351] on link "Carpbrothers.nl" at bounding box center [484, 349] width 43 height 6
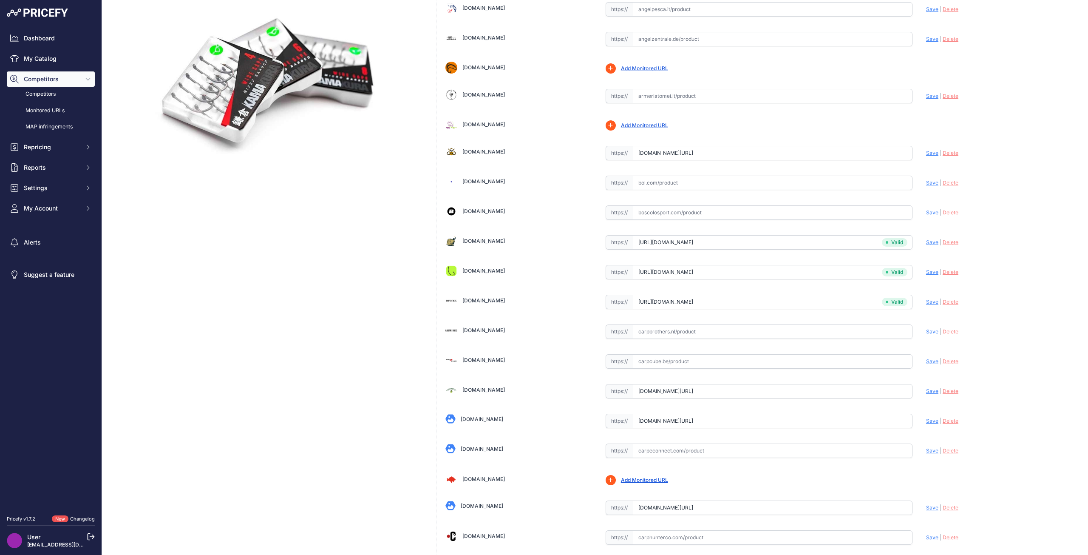
scroll to position [128, 0]
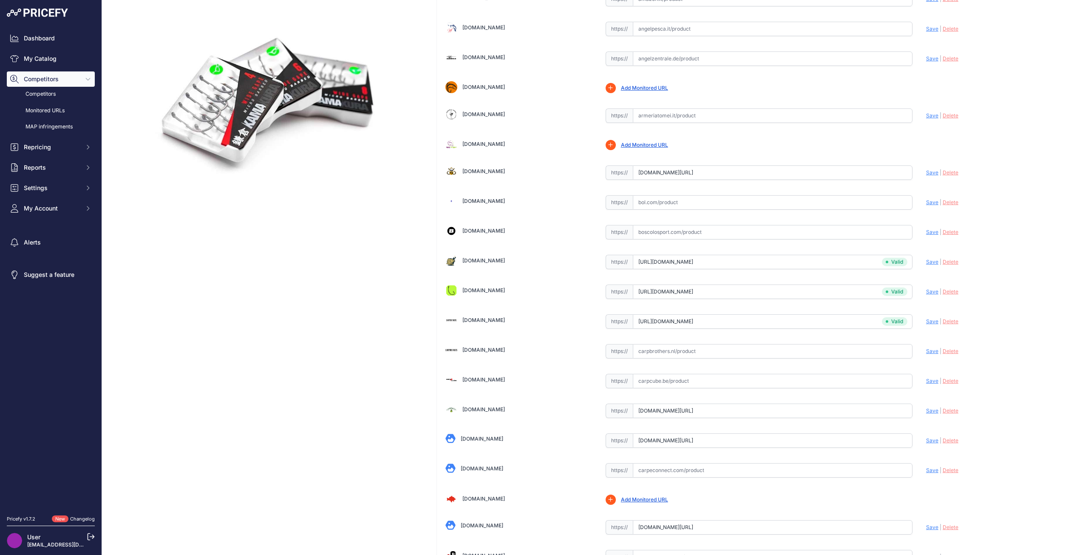
click at [663, 348] on input "text" at bounding box center [773, 351] width 280 height 14
paste input "https://carpbrothers.nl/Korda-Kamakura-Wide_1"
click at [926, 349] on span "Save" at bounding box center [932, 351] width 12 height 6
type input "https://carpbrothers.nl/Korda-Kamakura-Wide_1?prirule_jdsnikfkfjsd=8673"
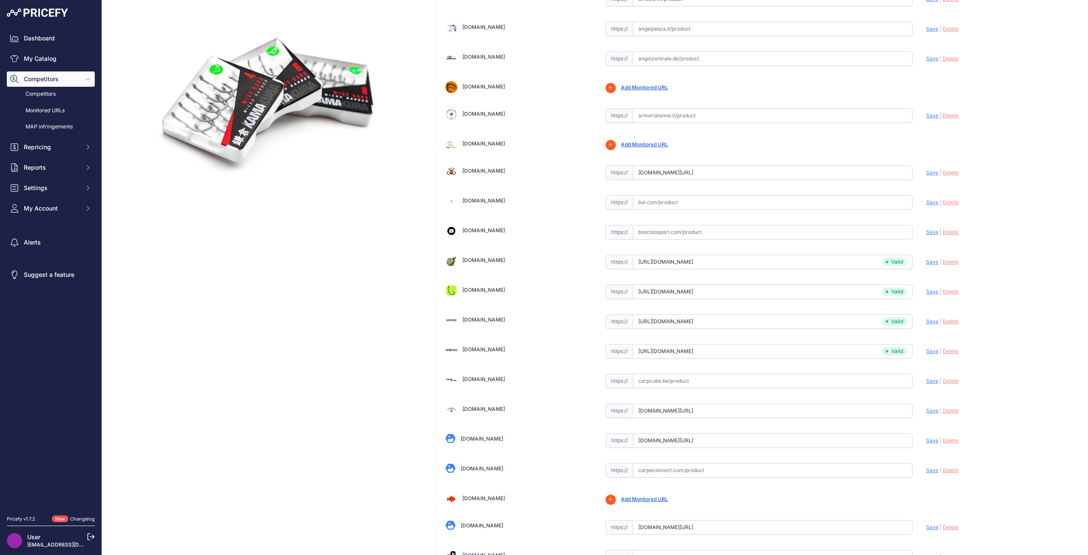
click at [479, 376] on link "Carpcube.be" at bounding box center [484, 379] width 43 height 6
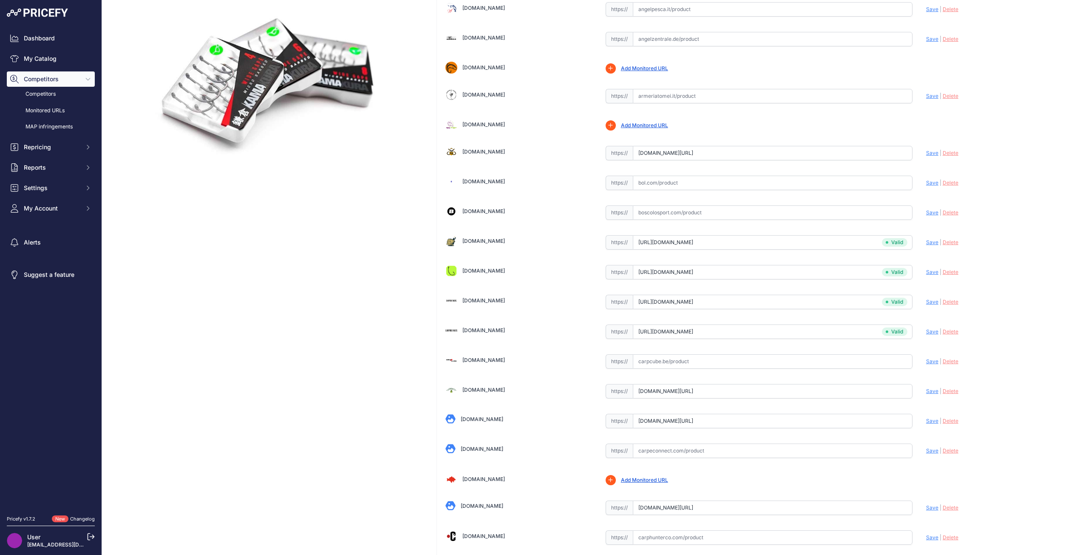
scroll to position [128, 0]
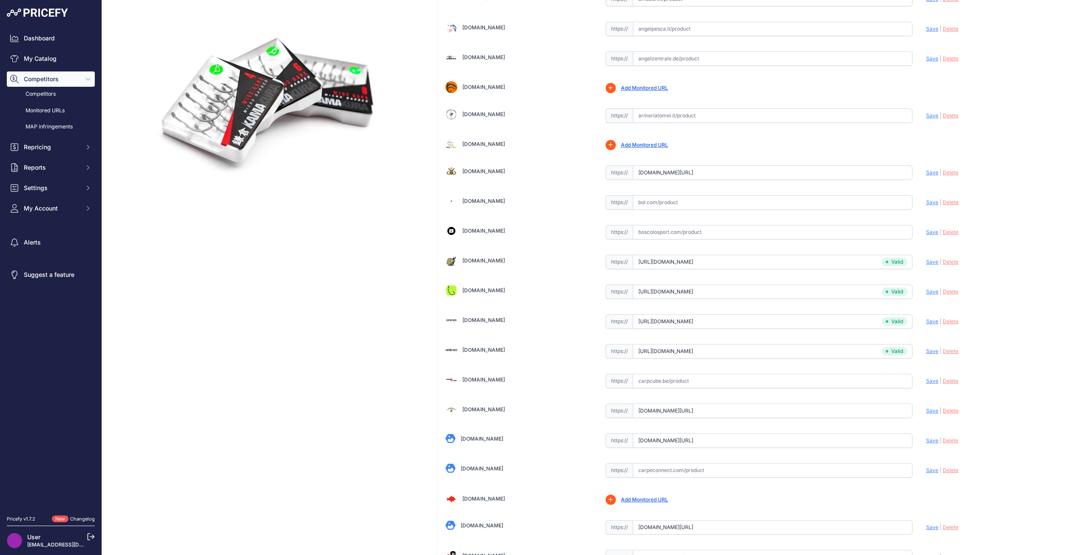
click at [689, 376] on input "text" at bounding box center [773, 381] width 280 height 14
paste input "https://www.carpcube.be/haken/5605-6642-korda-kamakura-wide-gape-micro-barbed#/…"
click at [932, 381] on span "Save" at bounding box center [932, 381] width 12 height 6
type input "https://www.carpcube.be/haken/5605-6642-korda-kamakura-wide-gape-micro-barbed?p…"
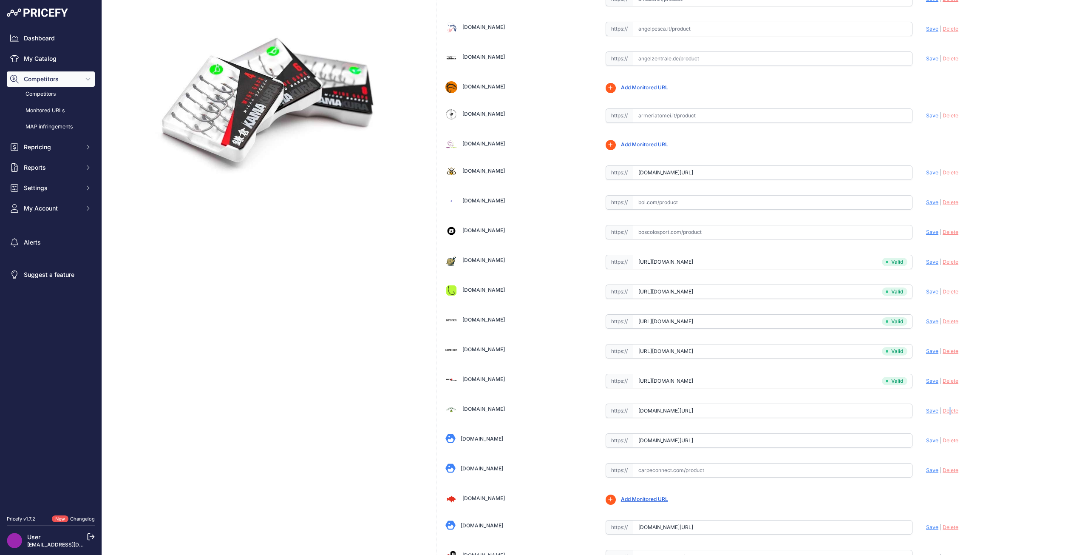
click at [945, 411] on span "Delete" at bounding box center [951, 410] width 16 height 6
click at [471, 406] on link "Carpeco.com" at bounding box center [484, 409] width 43 height 6
click at [676, 415] on input "text" at bounding box center [773, 410] width 280 height 14
paste input "https://www.carpeco.com/kamakura-series/3759-7266-korda-kamakura-krank-hooks.ht…"
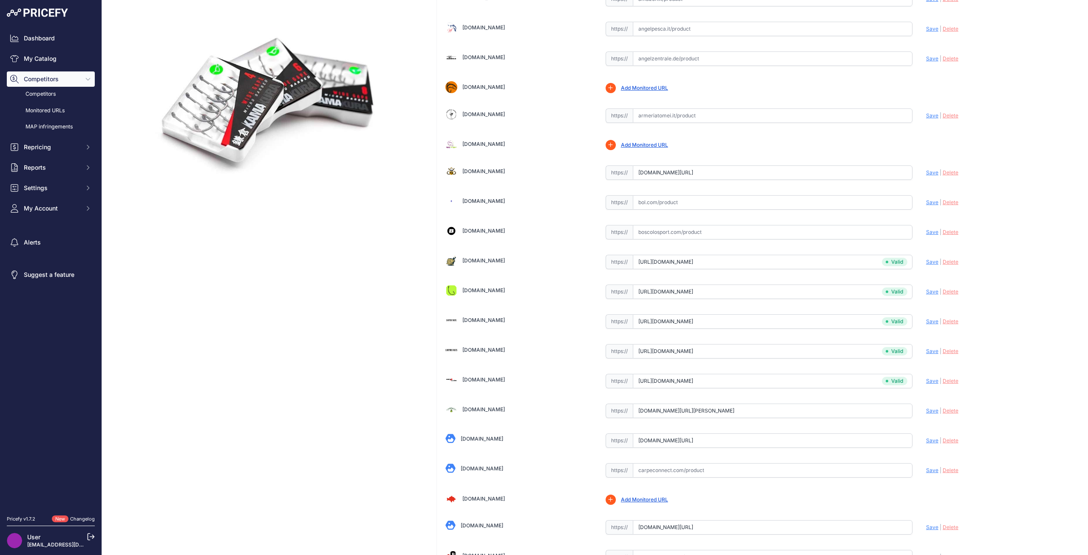
click at [928, 412] on span "Save" at bounding box center [932, 410] width 12 height 6
type input "https://www.carpeco.com/kamakura-series/3759-7266-korda-kamakura-krank-hooks.ht…"
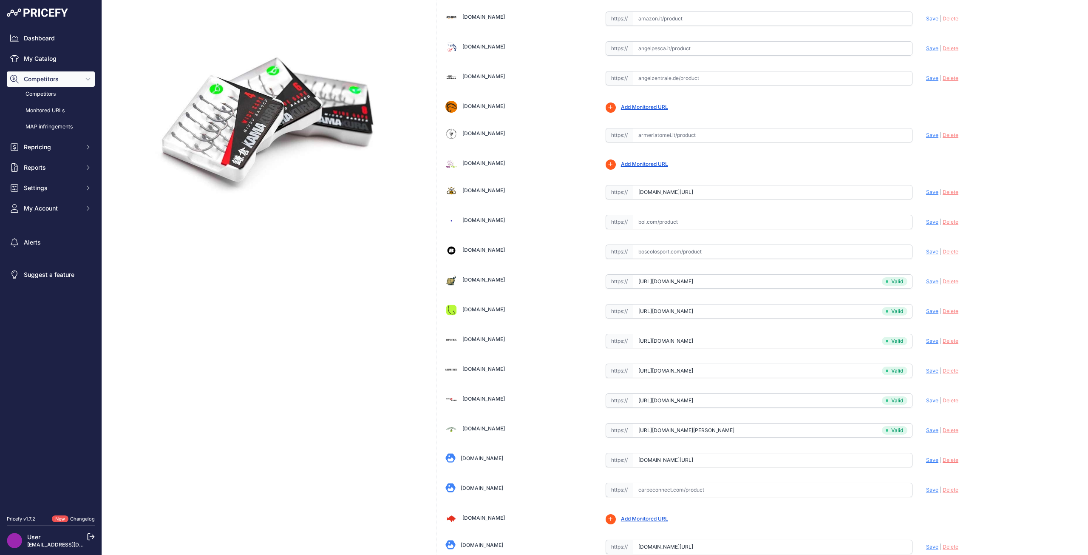
scroll to position [147, 0]
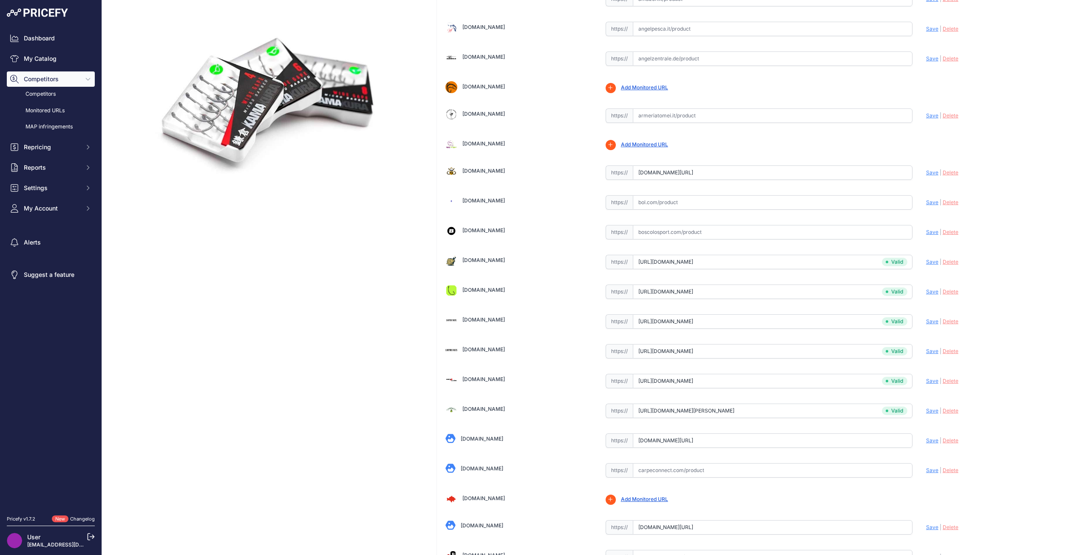
click at [489, 437] on link "Carpeconcept.com" at bounding box center [482, 438] width 43 height 6
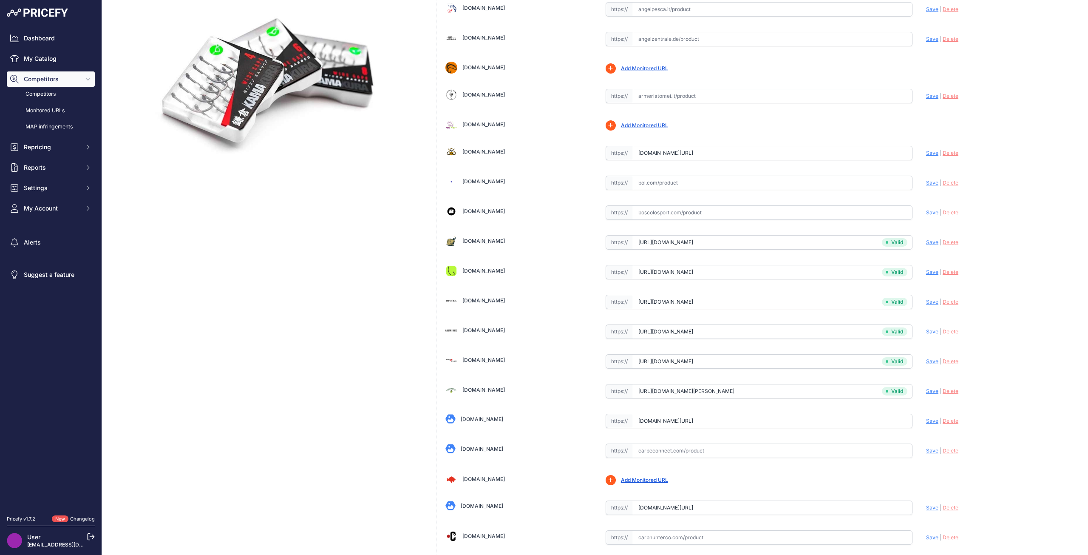
scroll to position [128, 0]
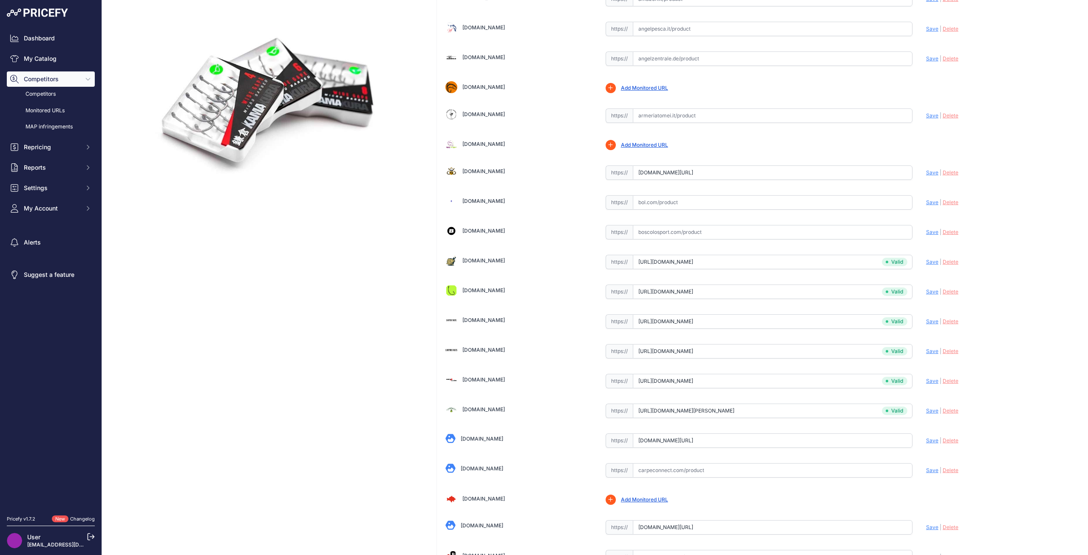
click at [664, 470] on input "text" at bounding box center [773, 470] width 280 height 14
paste input "https://www.carpeconcept.com/hamecons-carpe/8076362-korda-kamakura-wide-gape.ht…"
click at [928, 468] on span "Save" at bounding box center [932, 470] width 12 height 6
click at [492, 467] on link "Carpeconnect.com" at bounding box center [482, 468] width 43 height 6
click at [673, 471] on input "www.carpeconcept.com/hamecons-carpe/8076362-korda-kamakura-wide-gape.html" at bounding box center [773, 470] width 280 height 14
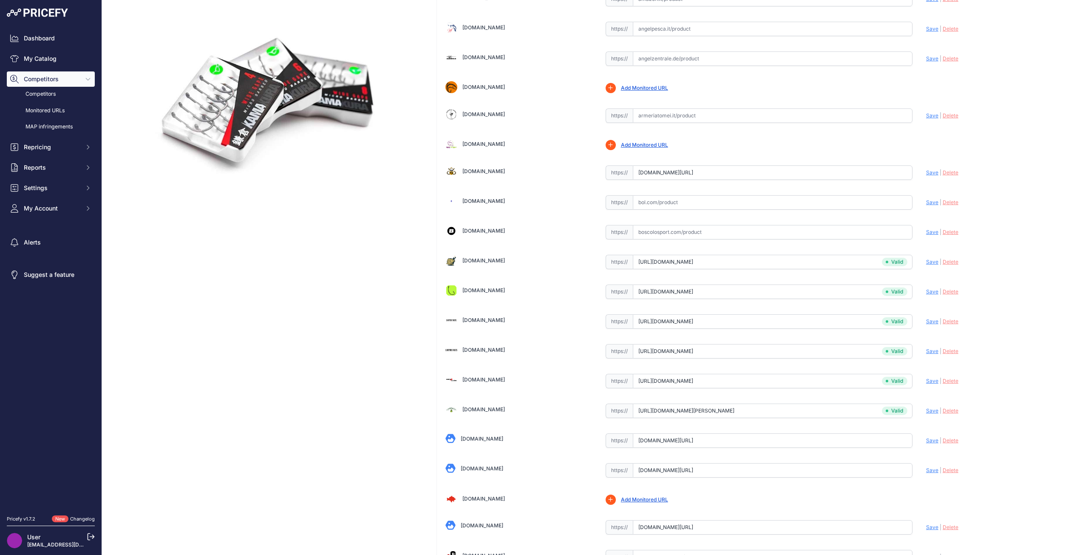
click at [673, 471] on input "www.carpeconcept.com/hamecons-carpe/8076362-korda-kamakura-wide-gape.html" at bounding box center [773, 470] width 280 height 14
paste input "https://www.carpeconnect.com/hamecons/16632-korda-kamakura-wide-gape-size-4-mic…"
click at [927, 471] on span "Save" at bounding box center [932, 470] width 12 height 6
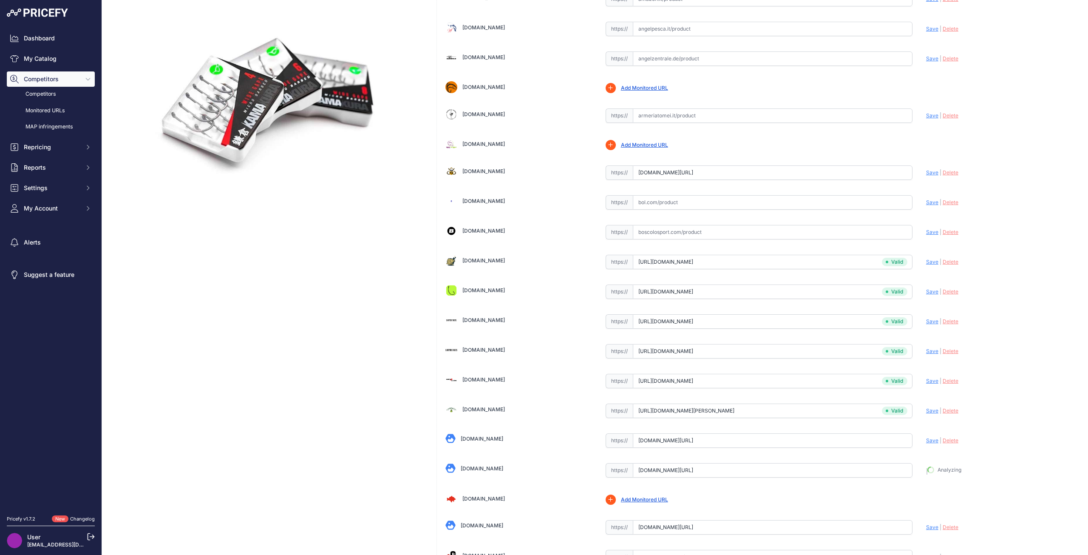
type input "https://www.carpeconnect.com/hamecons/16632-korda-kamakura-wide-gape-size-4-mic…"
click at [483, 441] on link "Carpeconcept.com" at bounding box center [482, 438] width 43 height 6
click at [683, 445] on input "www.carpeconcept.com/hamecons-carpe/8076362-korda-kamakura-wide-gape.html?priru…" at bounding box center [773, 440] width 280 height 14
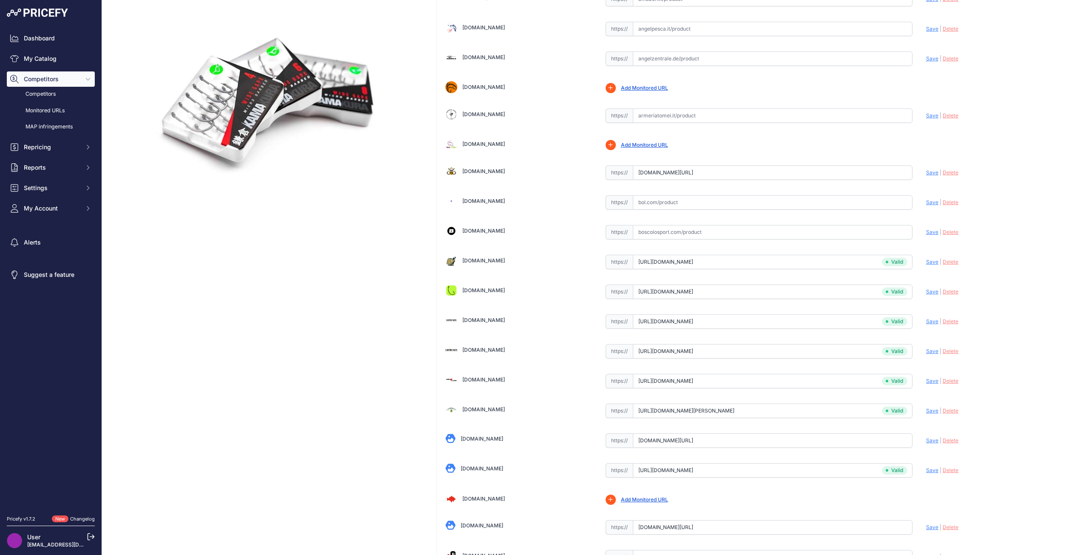
click at [683, 445] on input "www.carpeconcept.com/hamecons-carpe/8076362-korda-kamakura-wide-gape.html?priru…" at bounding box center [773, 440] width 280 height 14
paste input "https://www.carpeconcept.com/hamecons-carpe/8076362-korda-kamakura-wide-gape.ht…"
click at [928, 440] on span "Save" at bounding box center [932, 440] width 12 height 6
type input "https://www.carpeconcept.com/hamecons-carpe/8076362-korda-kamakura-wide-gape.ht…"
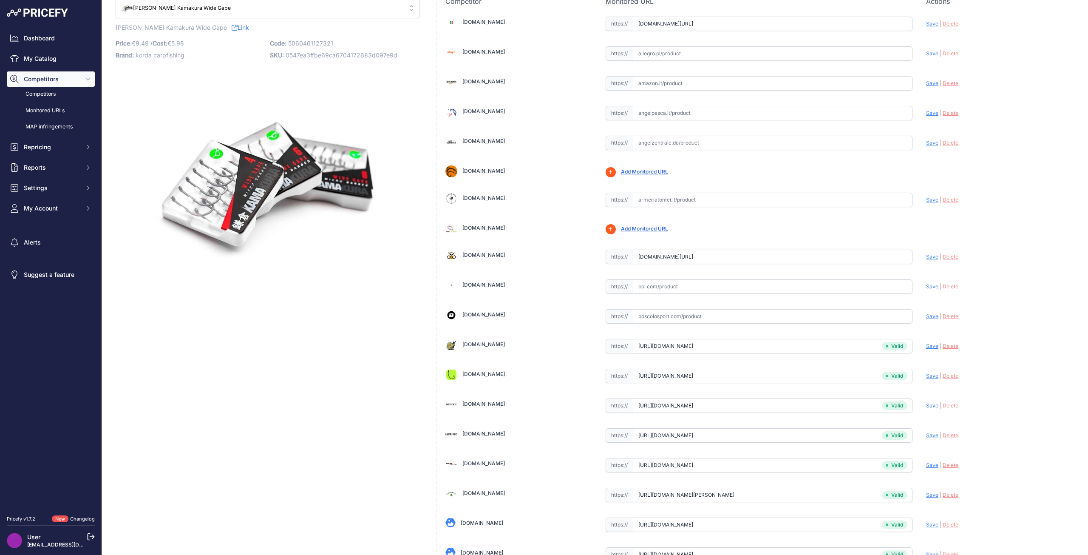
scroll to position [62, 0]
click at [499, 314] on link "Boscolosport.com" at bounding box center [484, 315] width 43 height 6
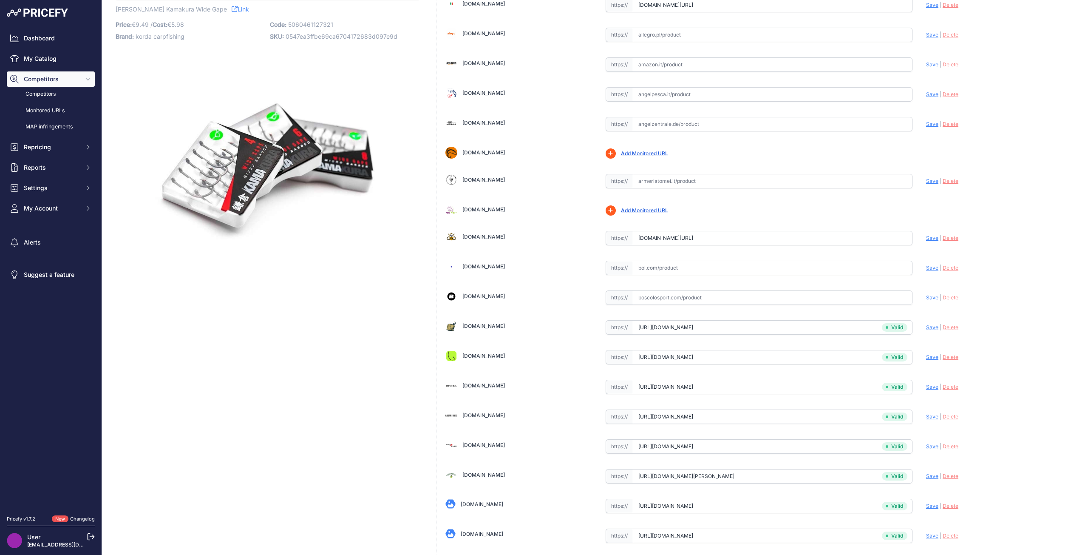
scroll to position [43, 0]
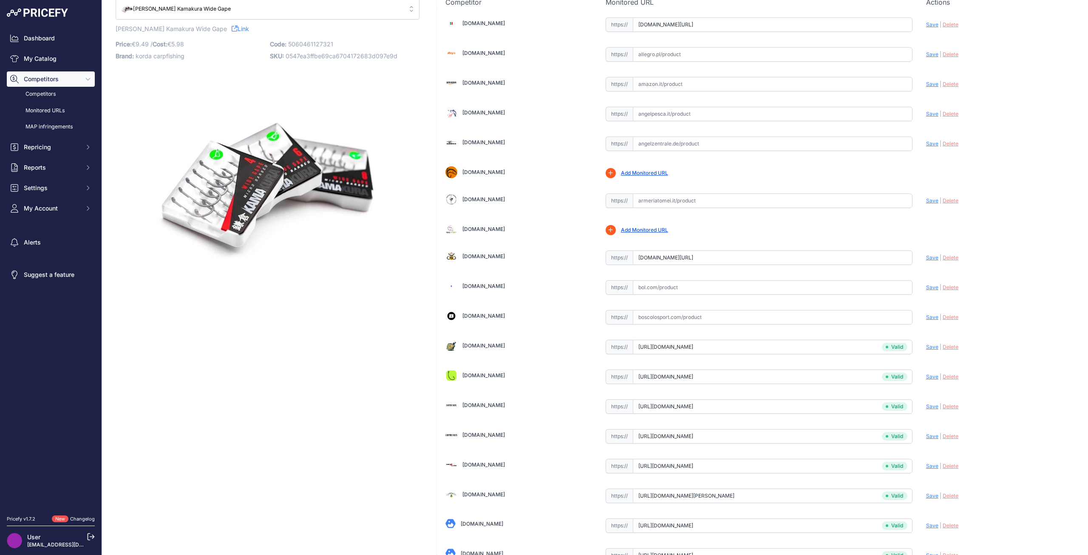
click at [714, 315] on input "text" at bounding box center [773, 317] width 280 height 14
paste input "https://www.boscolosport.com/amo-korda-kamakura-wide-gape.html"
click at [929, 316] on span "Save" at bounding box center [932, 317] width 12 height 6
type input "https://www.boscolosport.com/amo-korda-kamakura-wide-gape.html?prirule_jdsnikfk…"
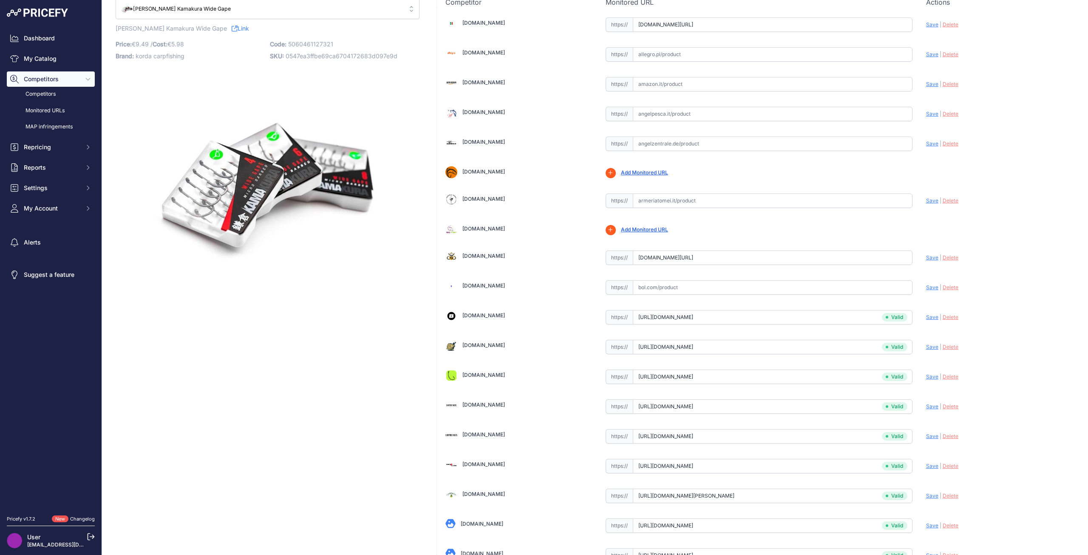
click at [483, 253] on link "Blackhooksnc.com" at bounding box center [484, 256] width 43 height 6
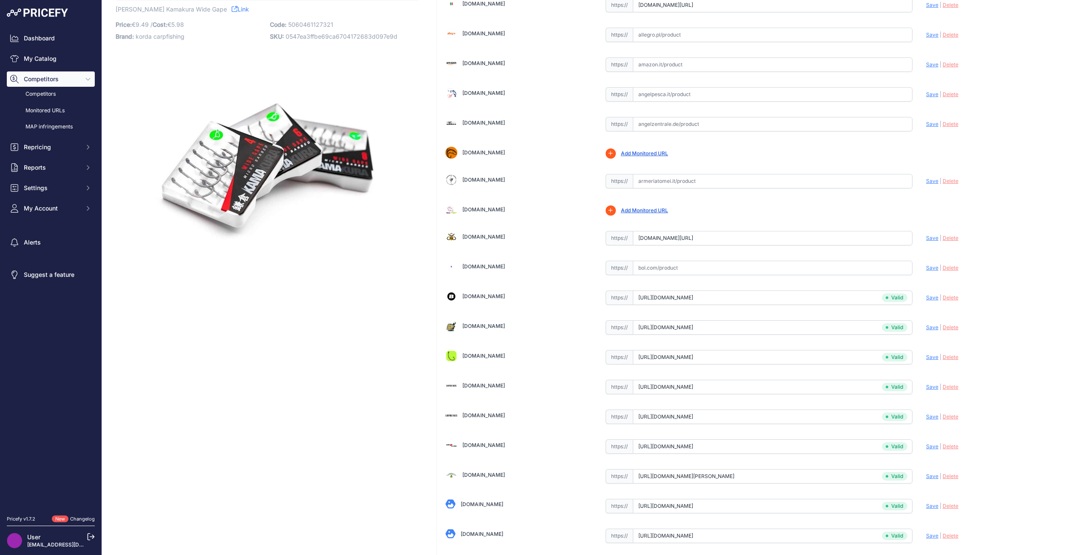
scroll to position [43, 0]
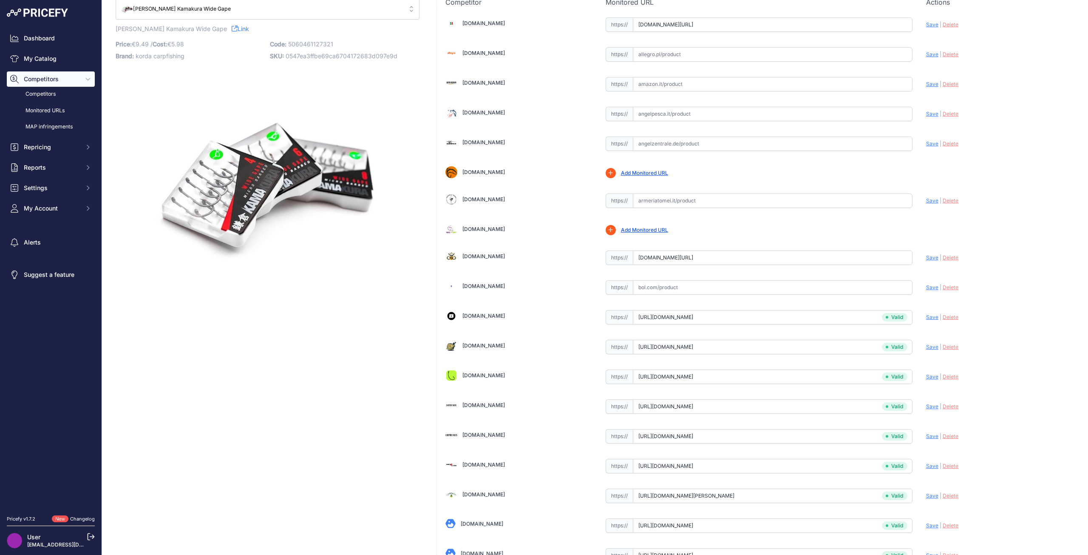
click at [660, 264] on input "blackhooksnc.com/prodotto/korda-kamakura-wide-gape/?prirule_jdsnikfkfjsd=8673" at bounding box center [773, 257] width 280 height 14
paste input "https://blackhooksnc.com/prodotto/korda-kamakura-wide-gape/?attribute_pa_ami-e-…"
click at [926, 256] on span "Save" at bounding box center [932, 257] width 12 height 6
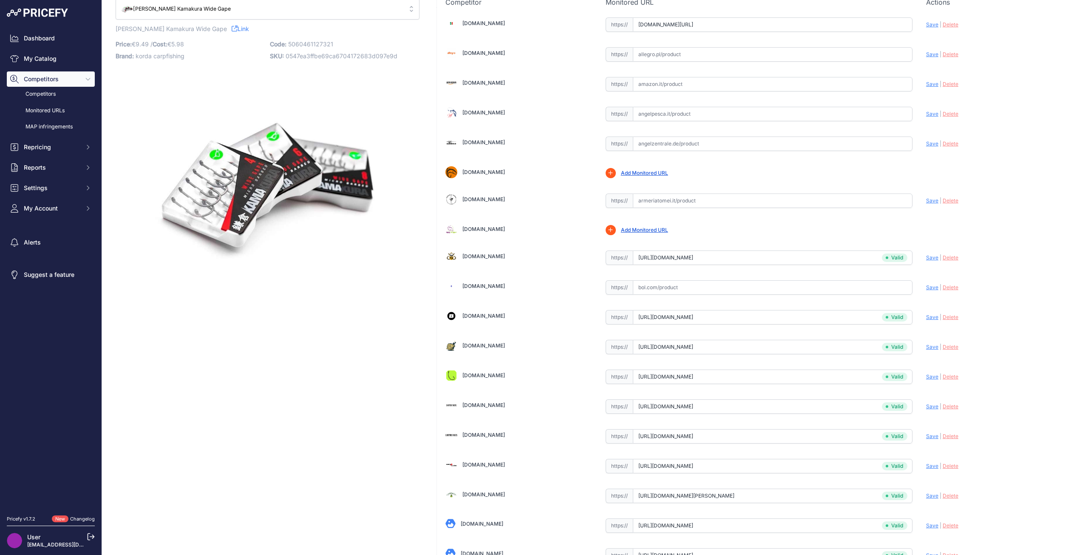
click at [487, 196] on link "Armeriatomei.it" at bounding box center [484, 199] width 43 height 6
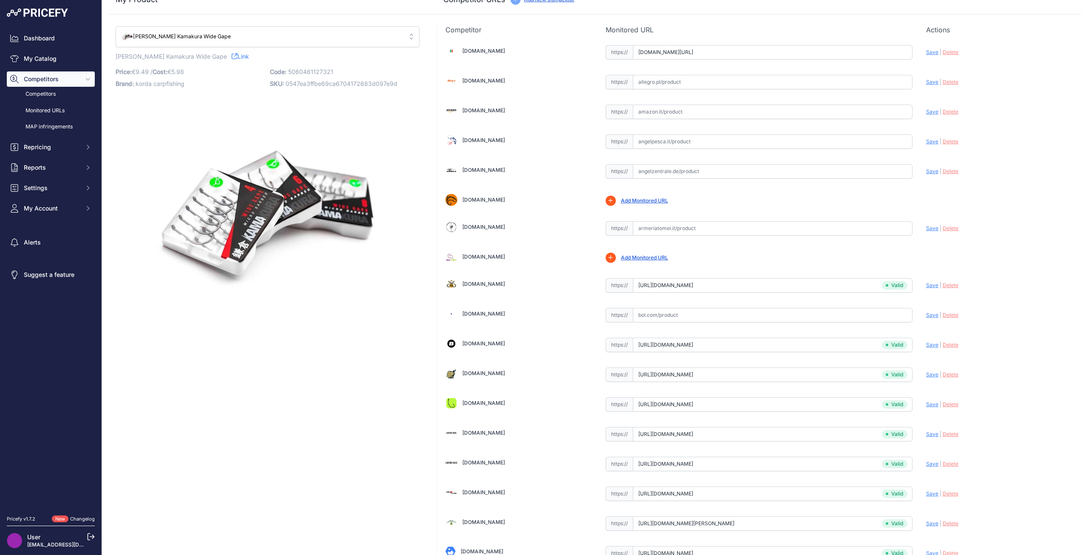
scroll to position [0, 0]
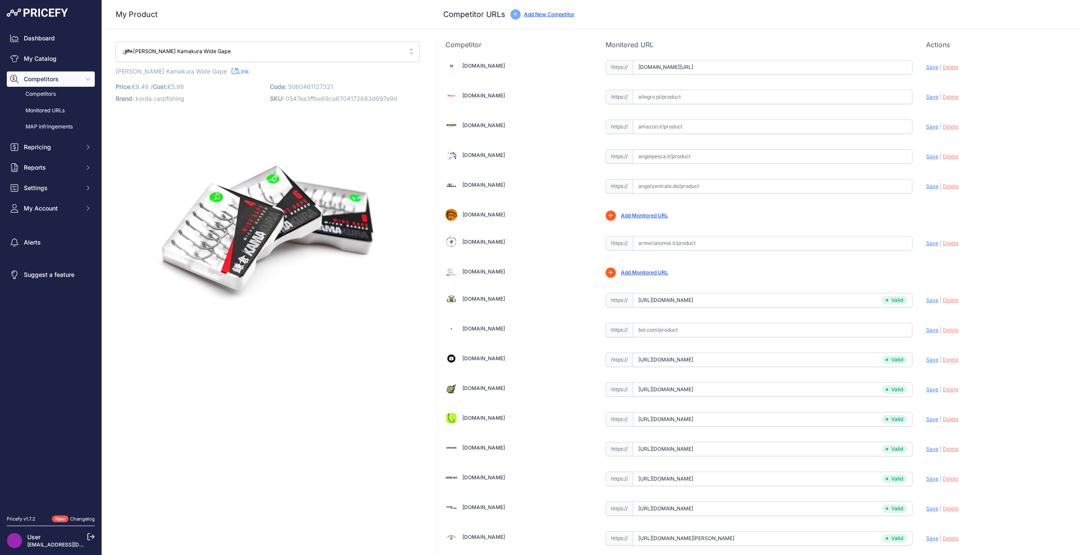
click at [232, 71] on icon at bounding box center [235, 71] width 6 height 6
click at [648, 300] on input "blackhooksnc.com/prodotto/korda-kamakura-wide-gape/?attribute_pa_ami-e-girelle=…" at bounding box center [773, 300] width 280 height 14
click at [926, 300] on span "Save" at bounding box center [932, 300] width 12 height 6
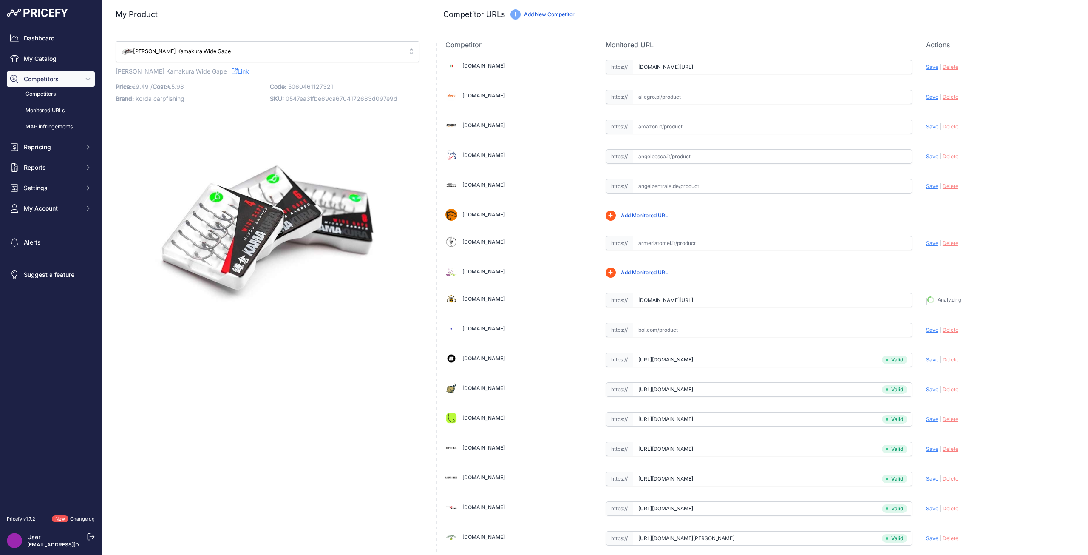
type input "https://blackhooksnc.com/prodotto/korda-kamakura-wide-gape/?attribute_pa_ami-e-…"
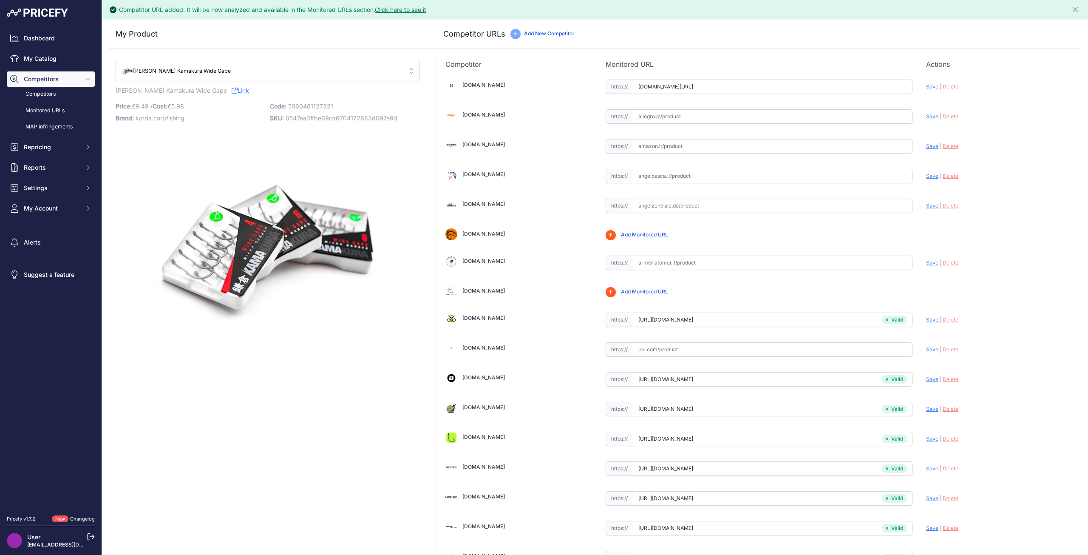
click at [477, 114] on link "Allegro.pl" at bounding box center [484, 114] width 43 height 6
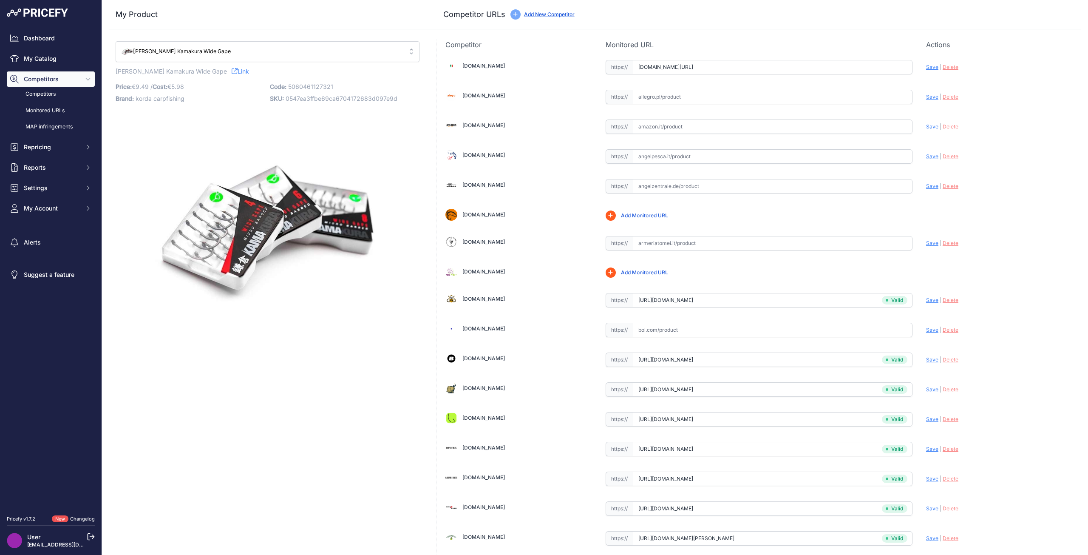
click at [684, 97] on input "text" at bounding box center [773, 97] width 280 height 14
paste input "https://allegro.pl/oferta/korda-kamakura-wide-gape-size-6-kam02-17721956612"
click at [928, 97] on span "Save" at bounding box center [932, 97] width 12 height 6
type input "https://allegro.pl/oferta/korda-kamakura-wide-gape-size-6-kam02-17721956612?pri…"
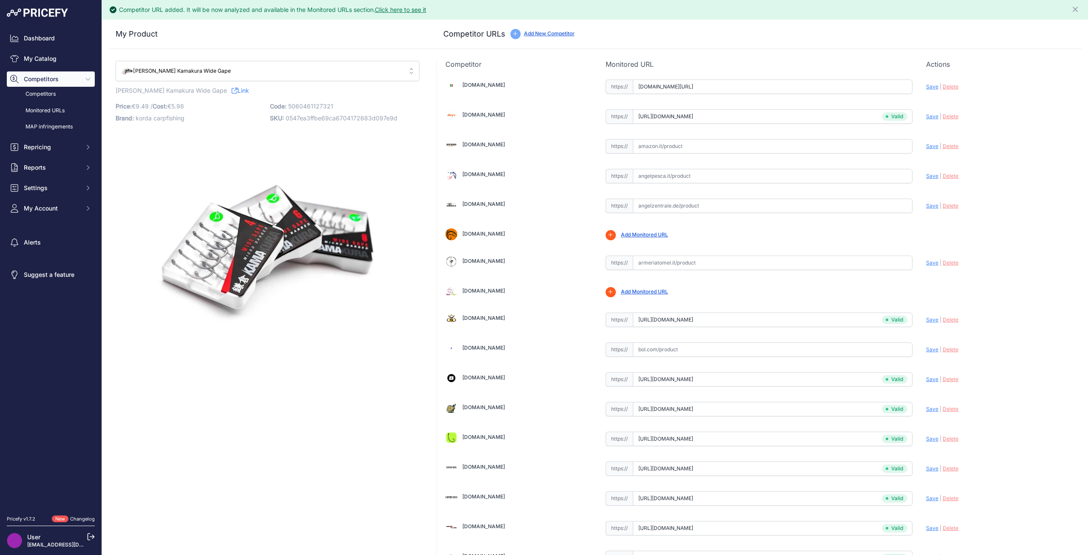
click at [474, 86] on link "4fishing.it" at bounding box center [484, 85] width 43 height 6
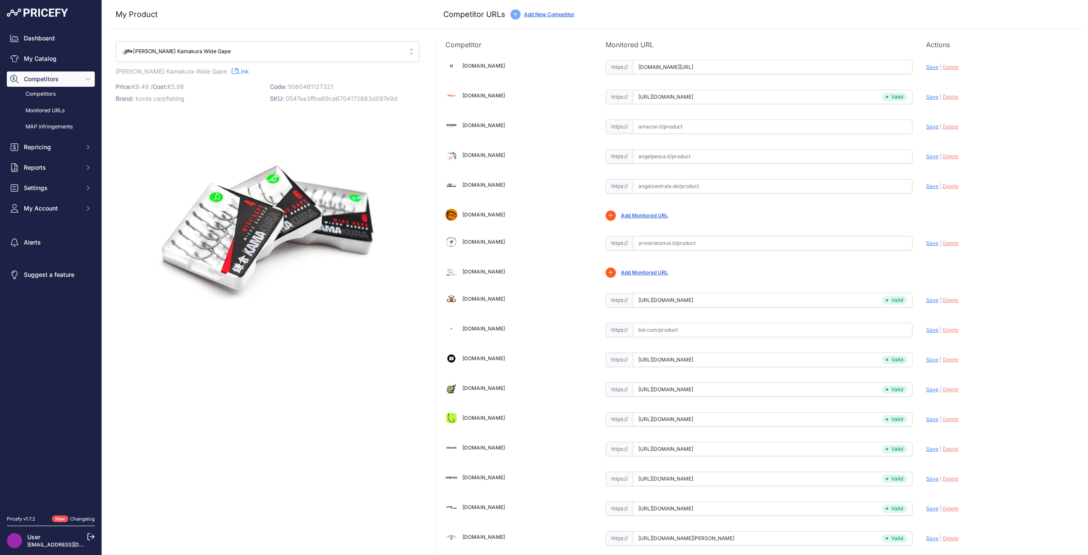
click at [483, 125] on link "Amazon.it" at bounding box center [484, 125] width 43 height 6
click at [667, 127] on input "text" at bounding box center [773, 126] width 280 height 14
paste input "https://www.amazon.it/Kamakura-Wide-Gape-Size-8/dp/B07HCH2CZJ/ref=sr_1_1?__mk_i…"
click at [932, 125] on span "Save" at bounding box center [932, 126] width 12 height 6
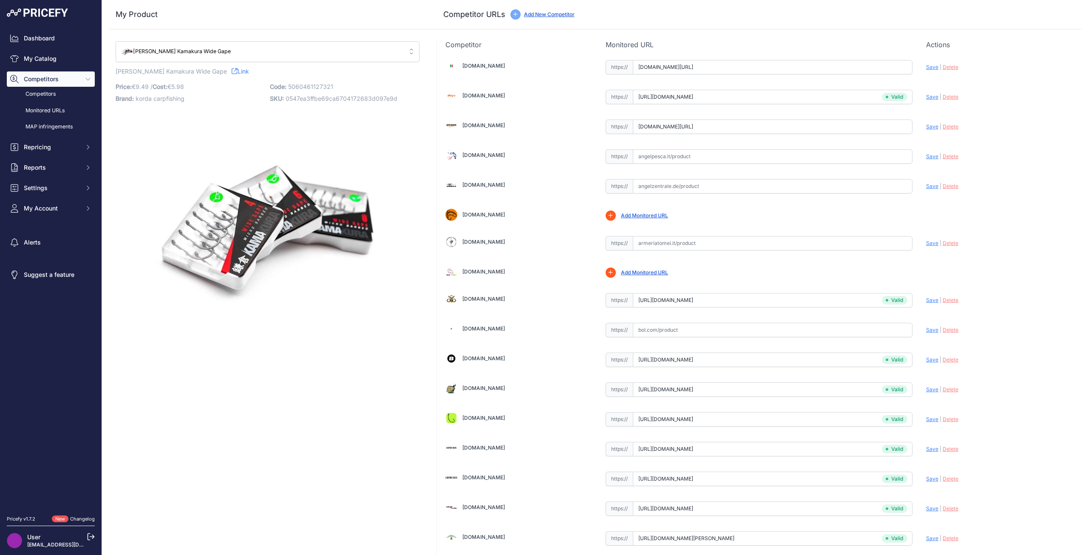
scroll to position [0, 0]
type input "https://www.amazon.it/Kamakura-Wide-Gape-Size-8/dp/B07HCH2CZJ/ref=sr_1_1?__mk_i…"
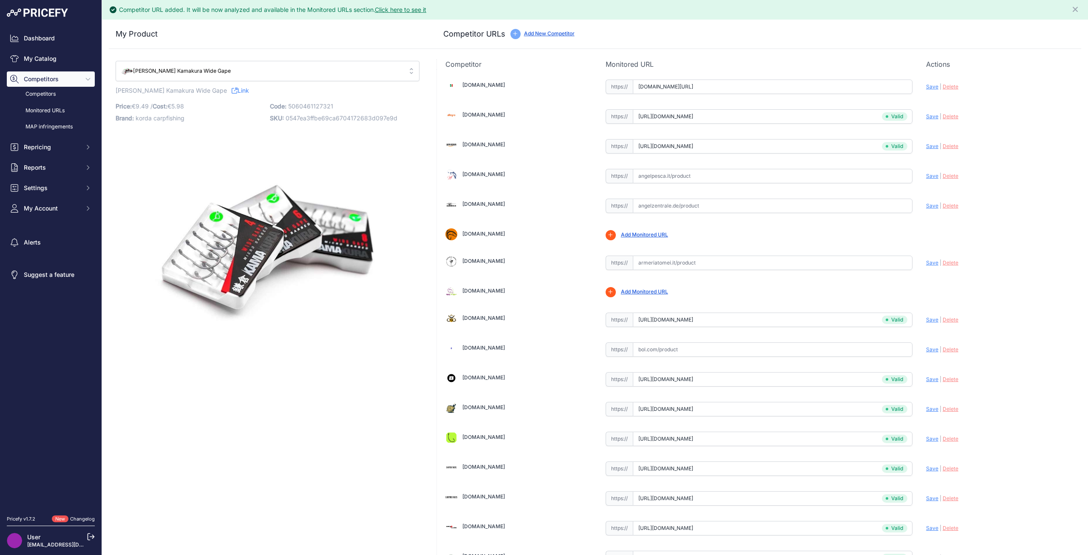
click at [480, 174] on link "Angelpesca.it" at bounding box center [484, 174] width 43 height 6
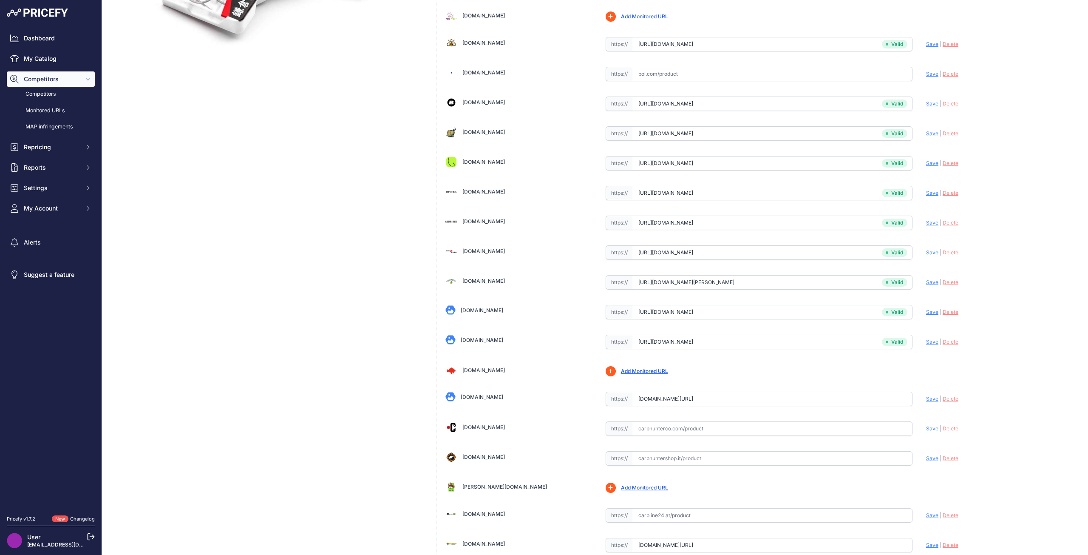
scroll to position [340, 0]
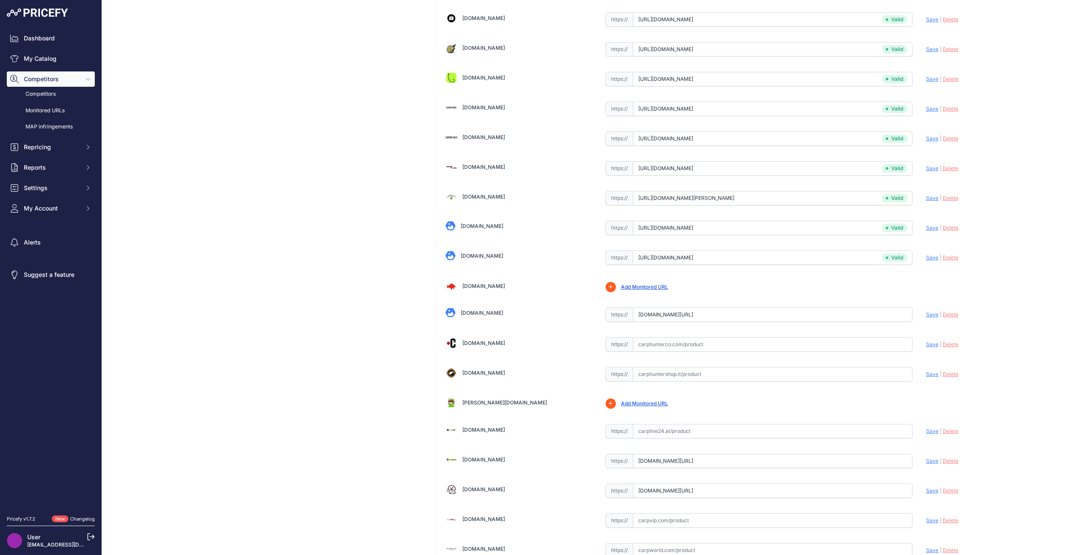
click at [497, 312] on link "Carpfishingonline.it" at bounding box center [482, 312] width 43 height 6
click at [659, 312] on input "www.carpfishingonline.it/it/ami-con-ardiglione/4176-Korda-Kamakura-Wide-Gape-.h…" at bounding box center [773, 314] width 280 height 14
paste input "https://www.carpfishingonline.it/en/barbed-hooks/4176-Kamakura-Wide-Gape-.html#…"
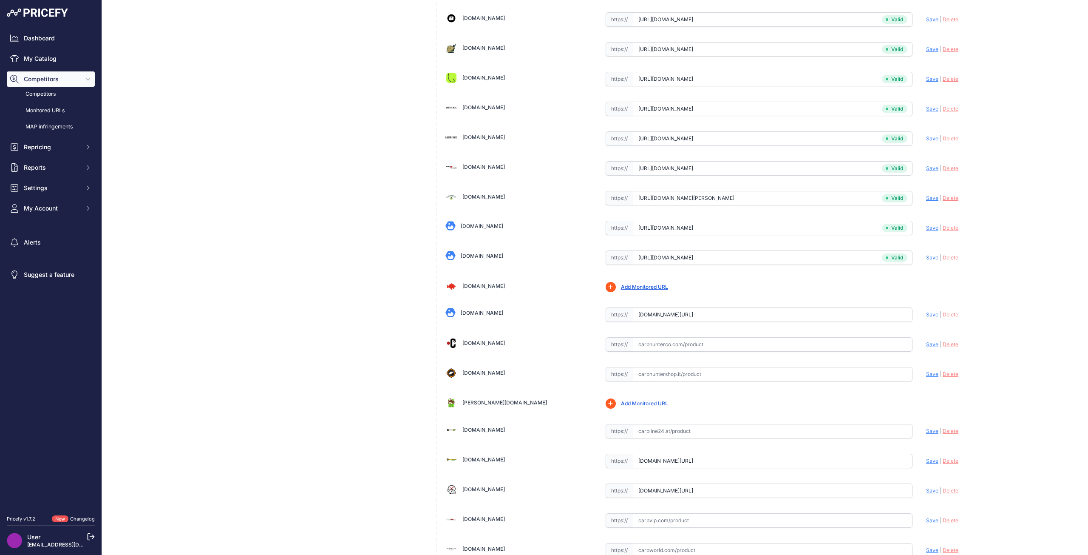
click at [928, 312] on span "Save" at bounding box center [932, 314] width 12 height 6
type input "https://www.carpfishingonline.it/en/barbed-hooks/4176-Kamakura-Wide-Gape-.html?…"
click at [470, 339] on link "Carphunterco.com" at bounding box center [484, 342] width 43 height 6
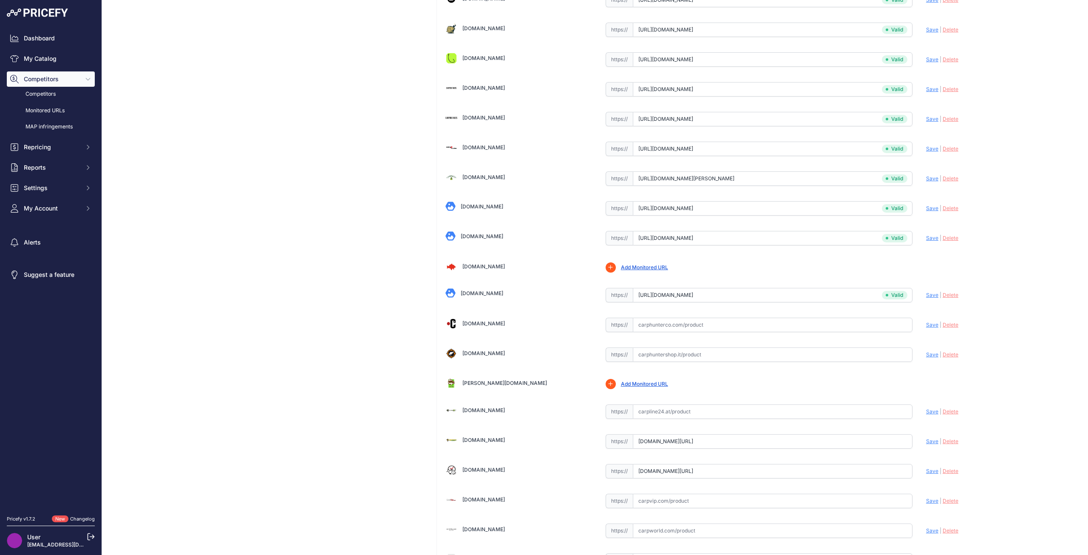
scroll to position [340, 0]
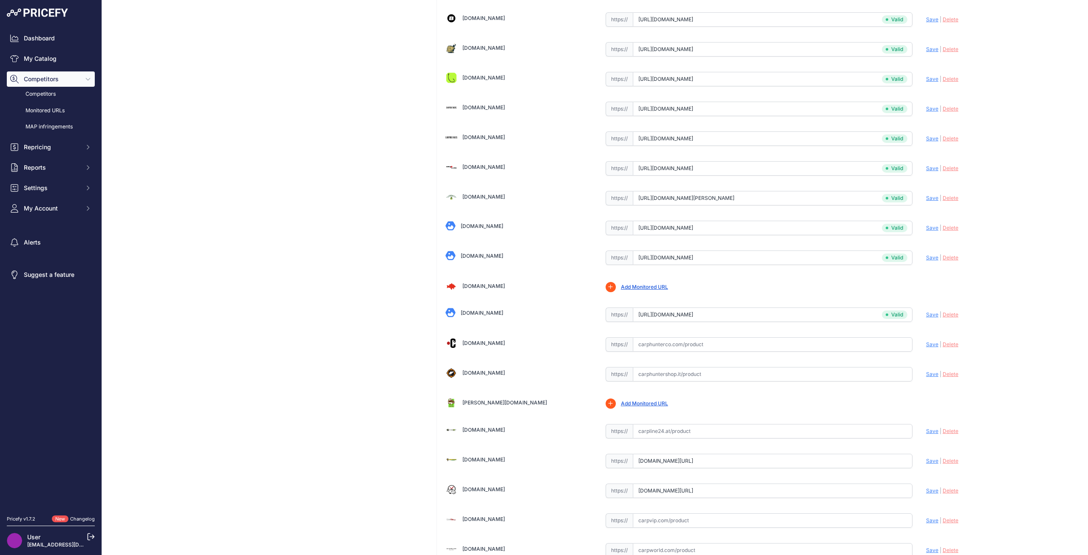
click at [661, 341] on input "text" at bounding box center [773, 344] width 280 height 14
paste input "https://www.carphunterco.com/lng/it/carp-shop/zubehoer/rigzubehoer/korda/korda-…"
drag, startPoint x: 927, startPoint y: 343, endPoint x: 922, endPoint y: 344, distance: 5.8
click at [927, 343] on span "Save" at bounding box center [932, 344] width 12 height 6
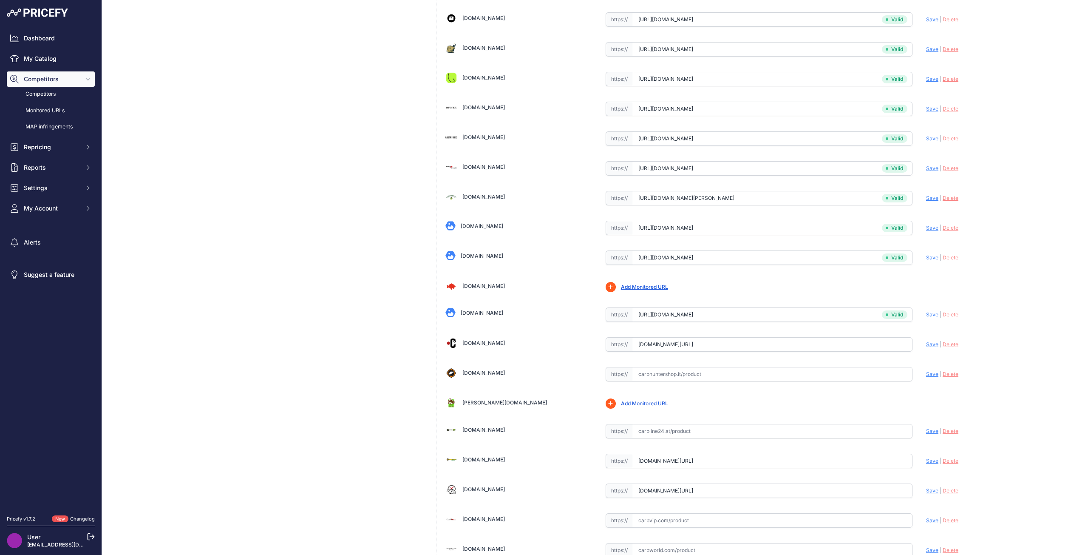
scroll to position [0, 0]
type input "https://www.carphunterco.com/lng/it/carp-shop/zubehoer/rigzubehoer/korda/korda-…"
click at [485, 369] on div "Carphuntershop.it" at bounding box center [484, 373] width 43 height 8
click at [485, 372] on link "Carphuntershop.it" at bounding box center [484, 372] width 43 height 6
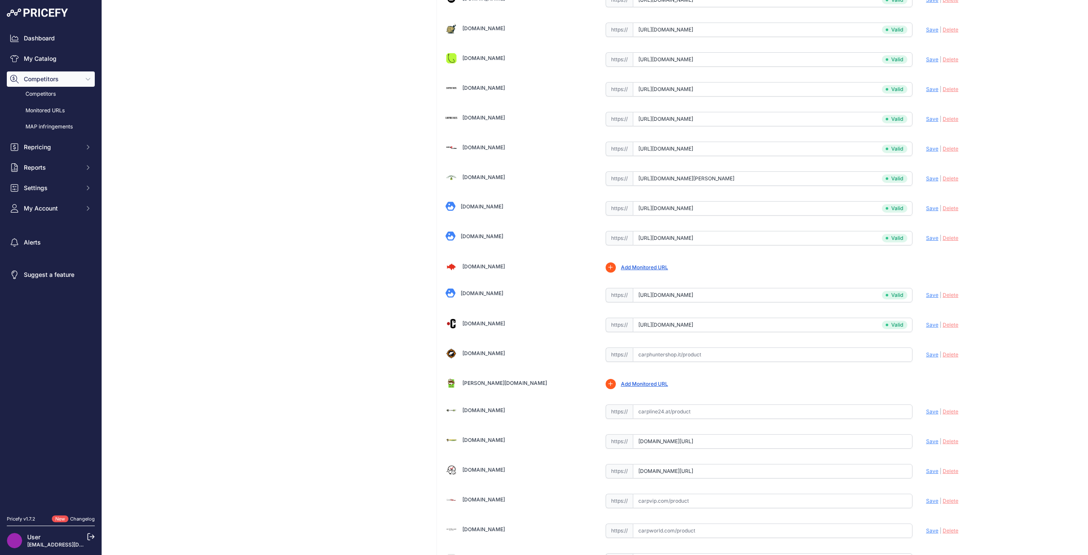
scroll to position [340, 0]
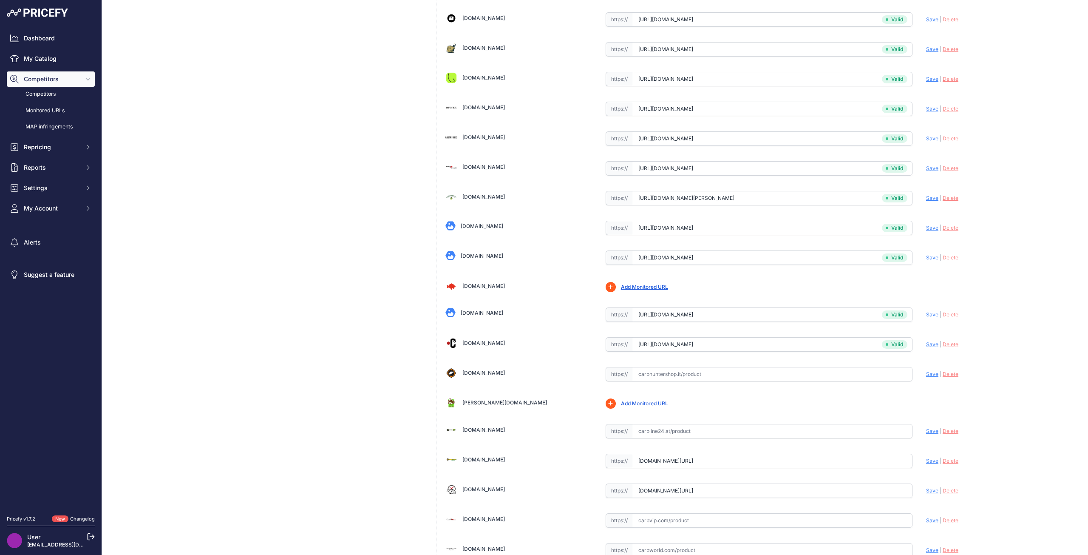
click at [677, 369] on input "text" at bounding box center [773, 374] width 280 height 14
paste input "https://carphuntershop.it/prodotto/kamakura-wide-gape-n-4/"
click at [926, 372] on span "Save" at bounding box center [932, 374] width 12 height 6
type input "https://carphuntershop.it/prodotto/kamakura-wide-gape-n-4/?prirule_jdsnikfkfjsd…"
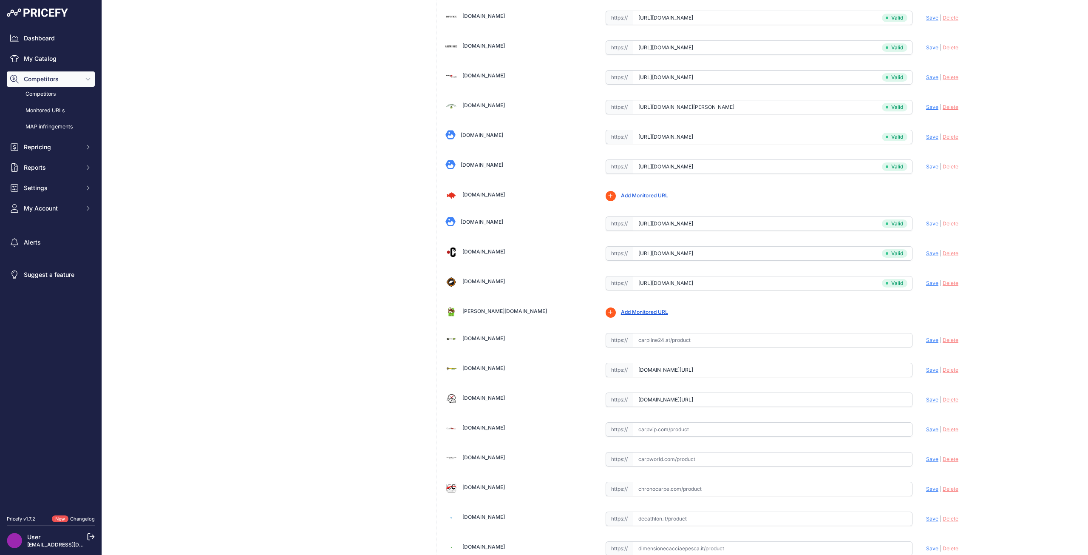
scroll to position [487, 0]
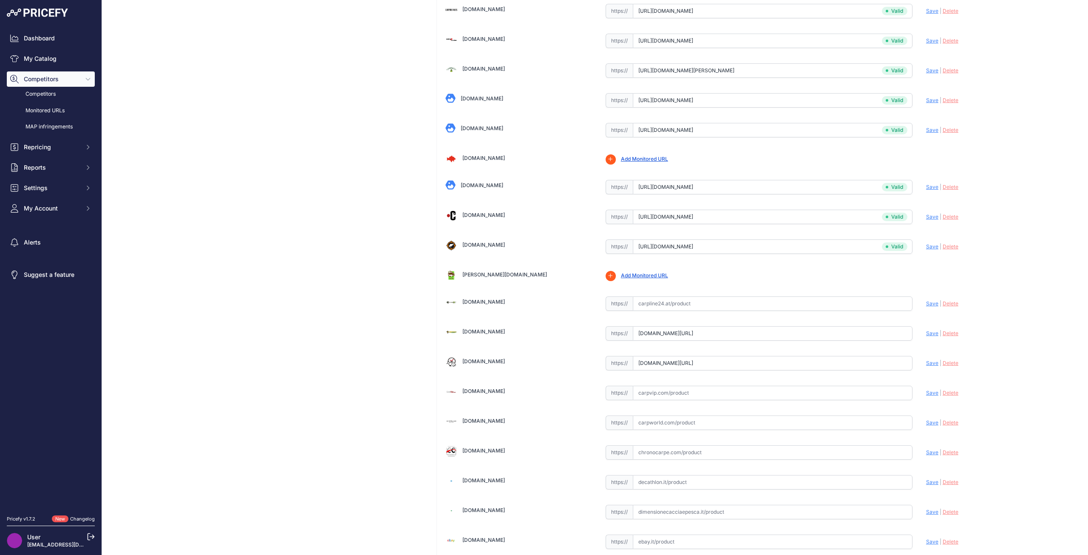
click at [477, 301] on link "Carpline24.at" at bounding box center [484, 301] width 43 height 6
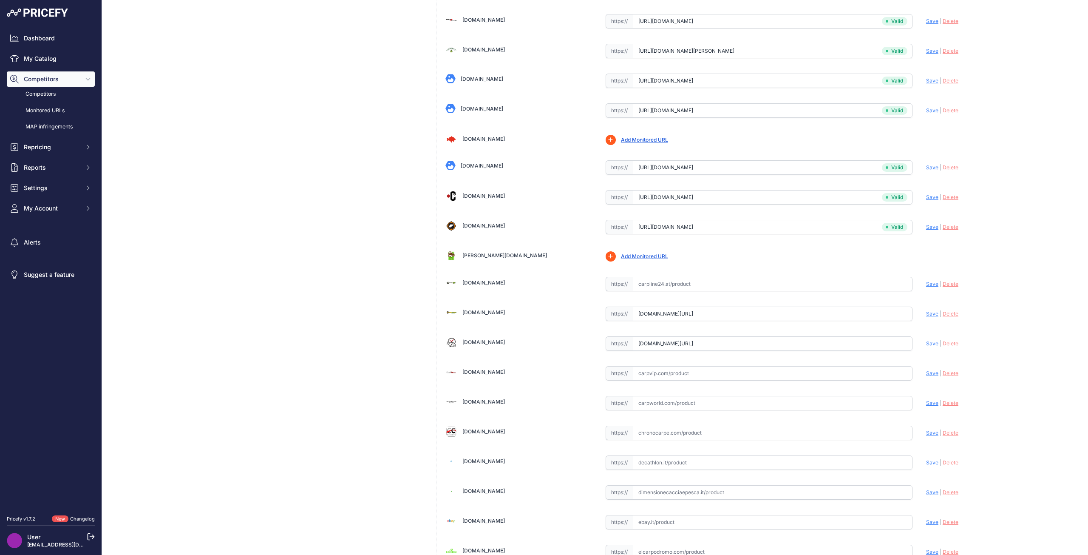
scroll to position [468, 0]
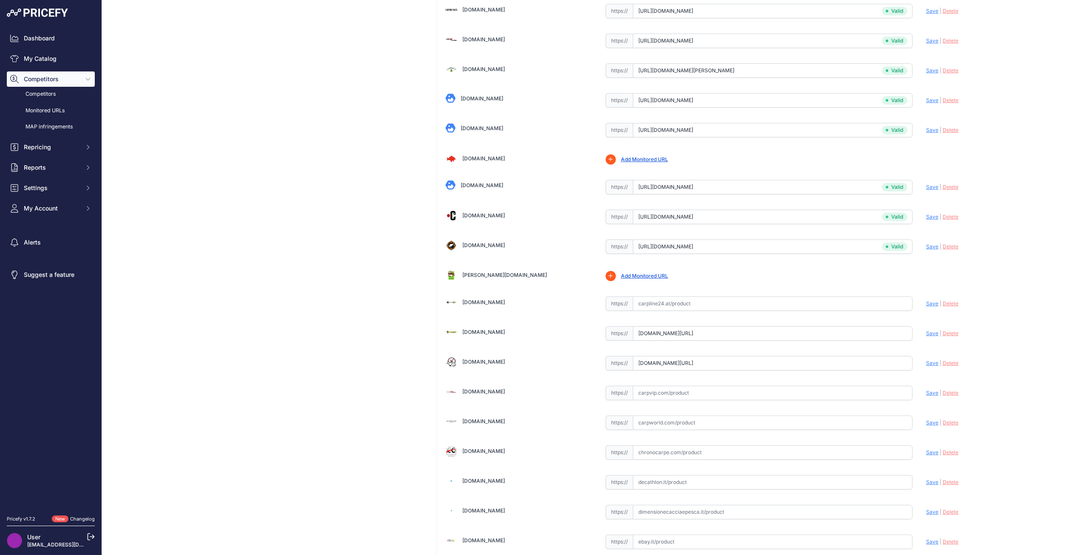
click at [686, 306] on input "text" at bounding box center [773, 303] width 280 height 14
paste input "https://www.carpline24.at/Korda-Kamakura-Wide-Gape"
click at [928, 304] on span "Save" at bounding box center [932, 303] width 12 height 6
type input "https://www.carpline24.at/Korda-Kamakura-Wide-Gape?prirule_jdsnikfkfjsd=8673"
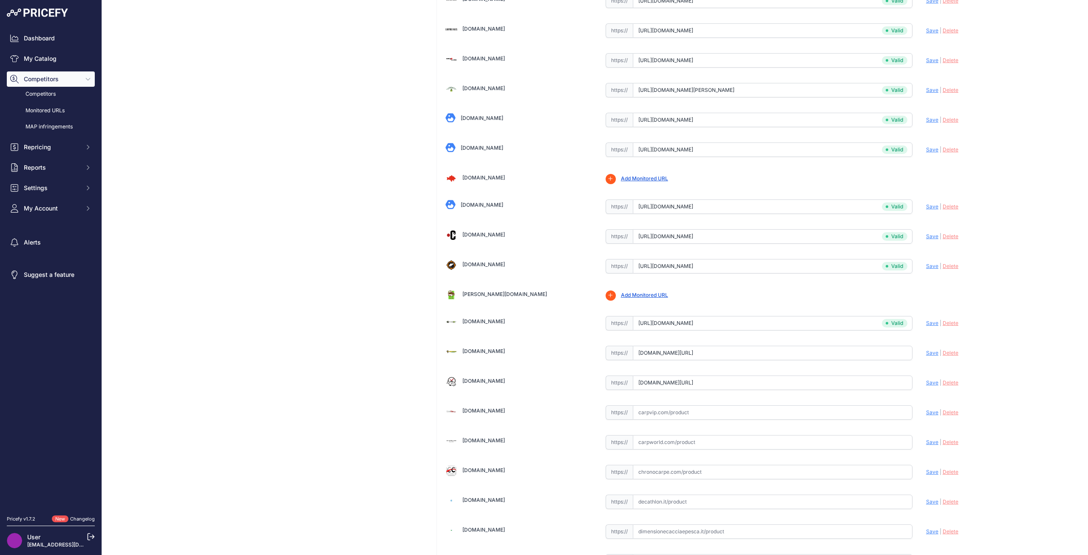
scroll to position [487, 0]
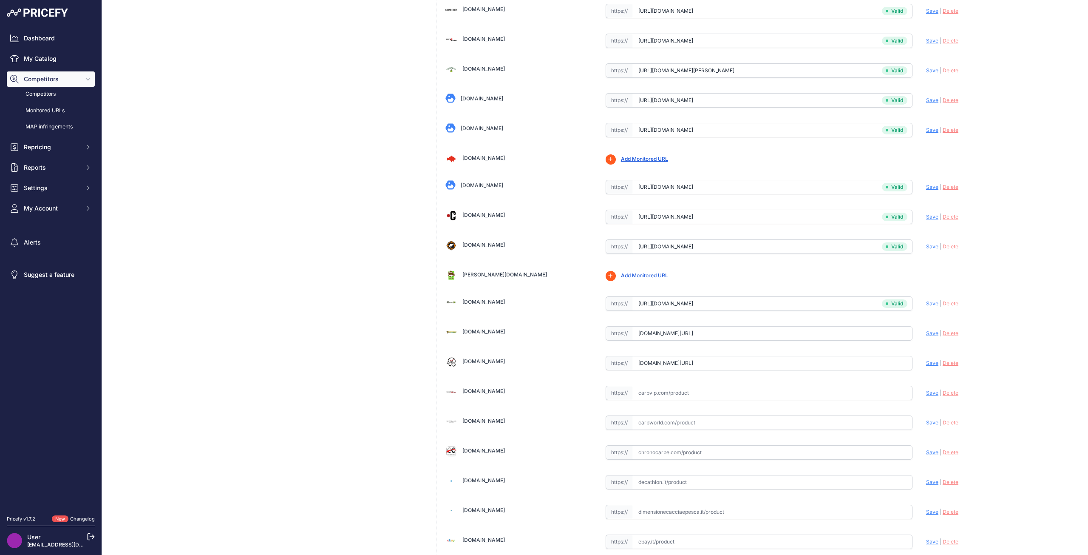
click at [474, 326] on div "Carpstore.it" at bounding box center [519, 332] width 147 height 12
click at [474, 330] on link "Carpstore.it" at bounding box center [484, 331] width 43 height 6
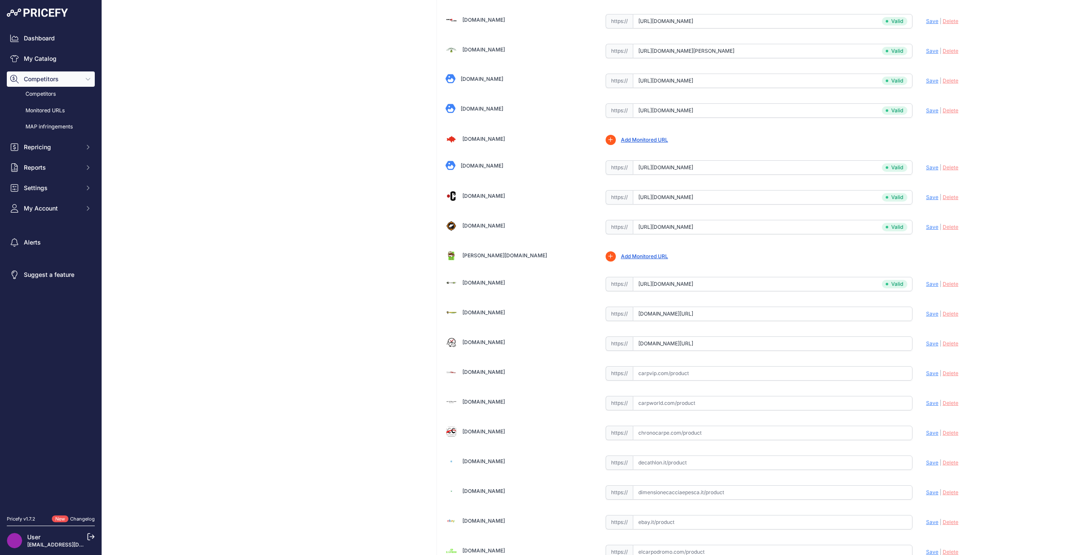
scroll to position [468, 0]
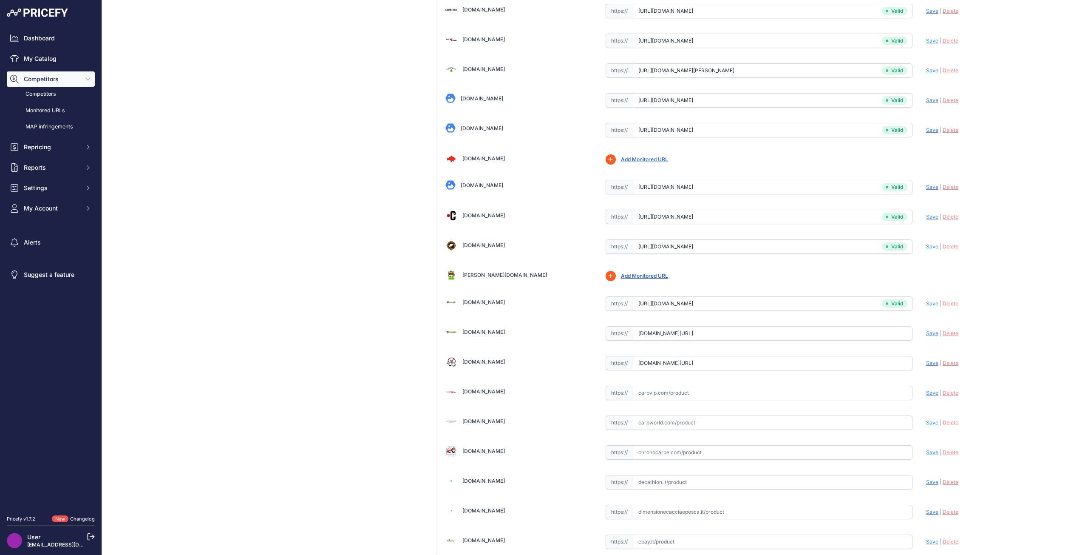
click at [655, 337] on input "carpstore.it/Ami-con-Ardiglione/18972-Korda-Kamakura-Wide-Gape.html?prirule_jds…" at bounding box center [773, 333] width 280 height 14
paste input "https://carpstore.it/Ami-con-Ardiglione/18972-5530-Korda-Kamakura-Wide-Gape.htm…"
click at [931, 333] on span "Save" at bounding box center [932, 333] width 12 height 6
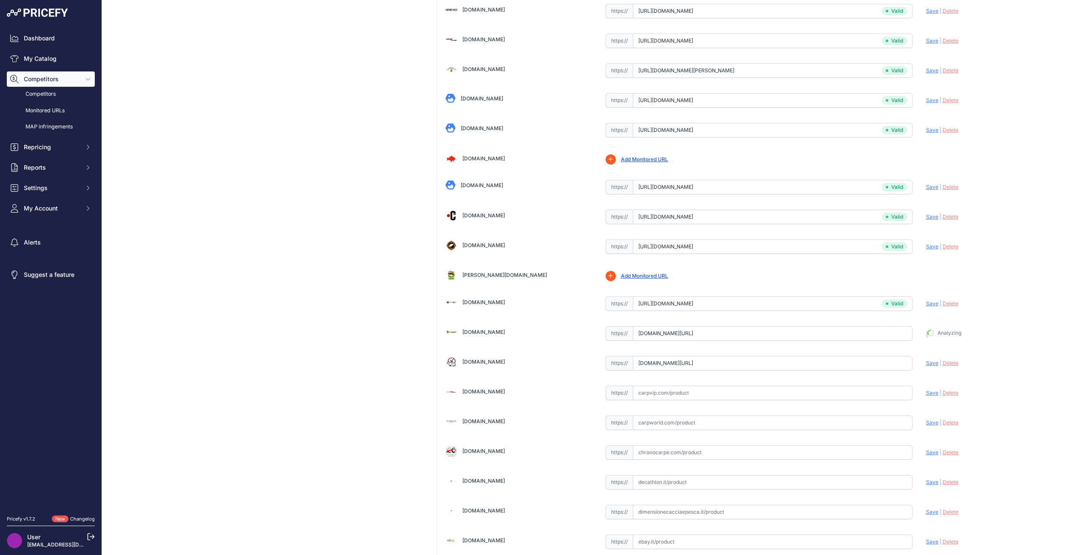
type input "https://carpstore.it/Ami-con-Ardiglione/18972-5530-Korda-Kamakura-Wide-Gape.htm…"
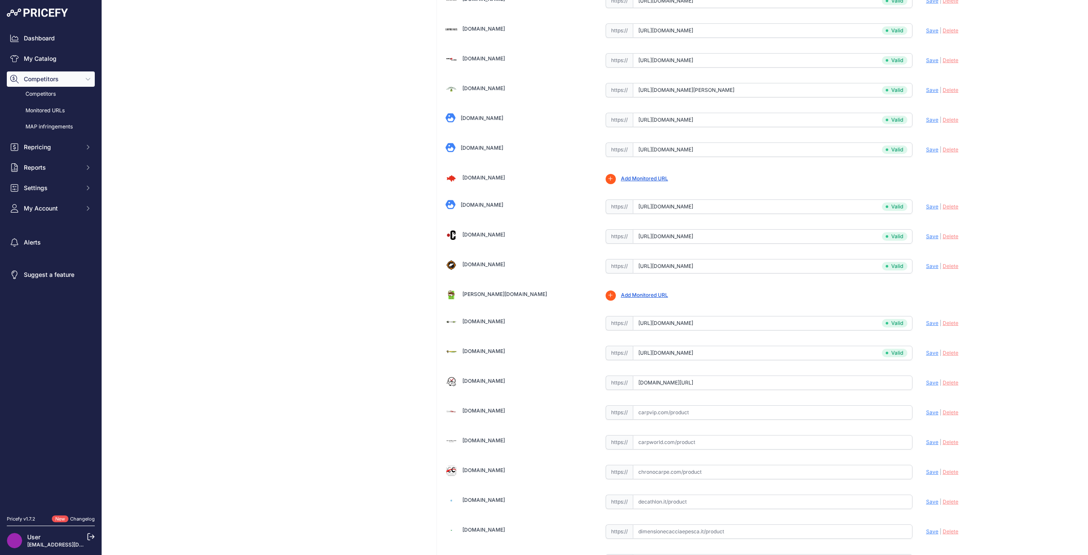
scroll to position [487, 0]
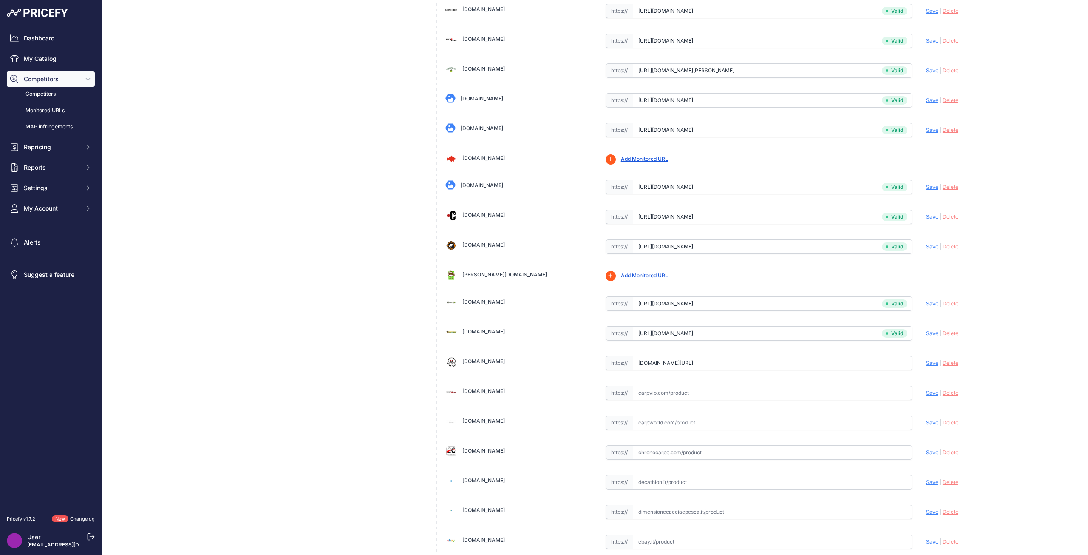
click at [474, 360] on link "Carptime.it" at bounding box center [484, 361] width 43 height 6
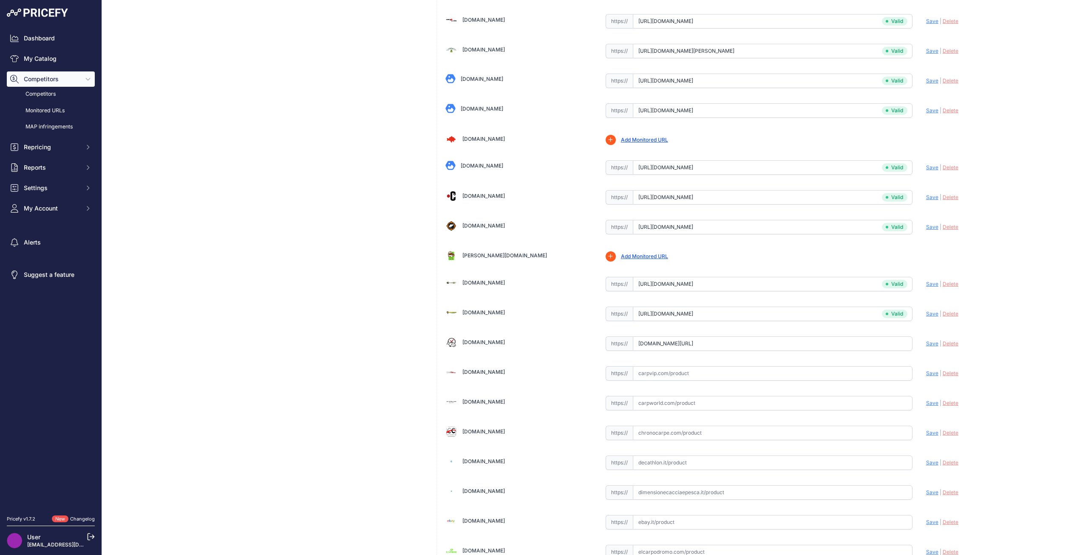
scroll to position [468, 0]
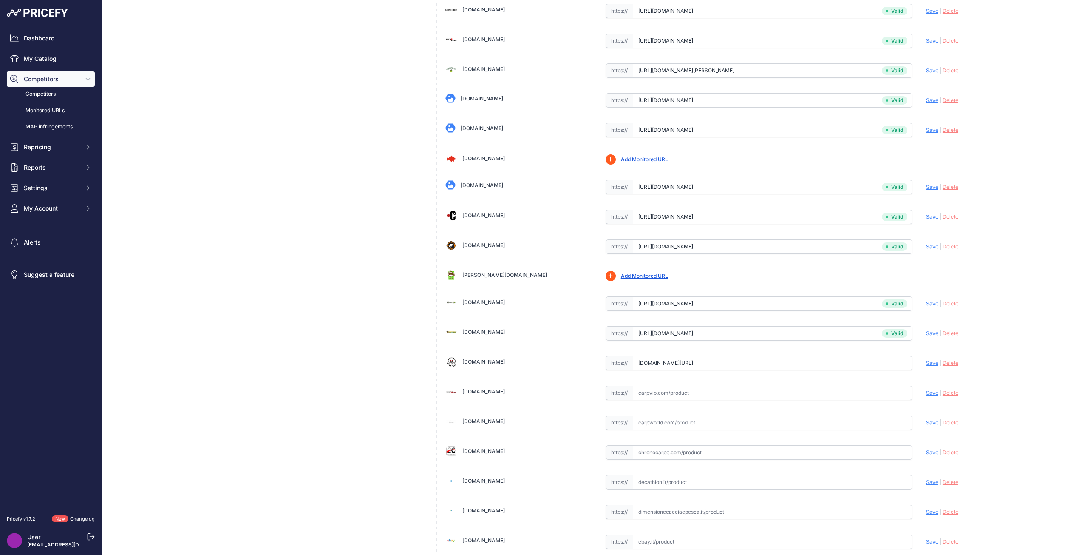
click at [672, 364] on input "www.carptime.it/negozio/carpfishing/ami-e-terminali/kamakura-wide-gape-carpfish…" at bounding box center [773, 363] width 280 height 14
paste input "https://www.carptime.it/negozio/carpfishing/ami-e-terminali/kamakura-wide-gape-…"
click at [926, 366] on span "Save" at bounding box center [932, 363] width 12 height 6
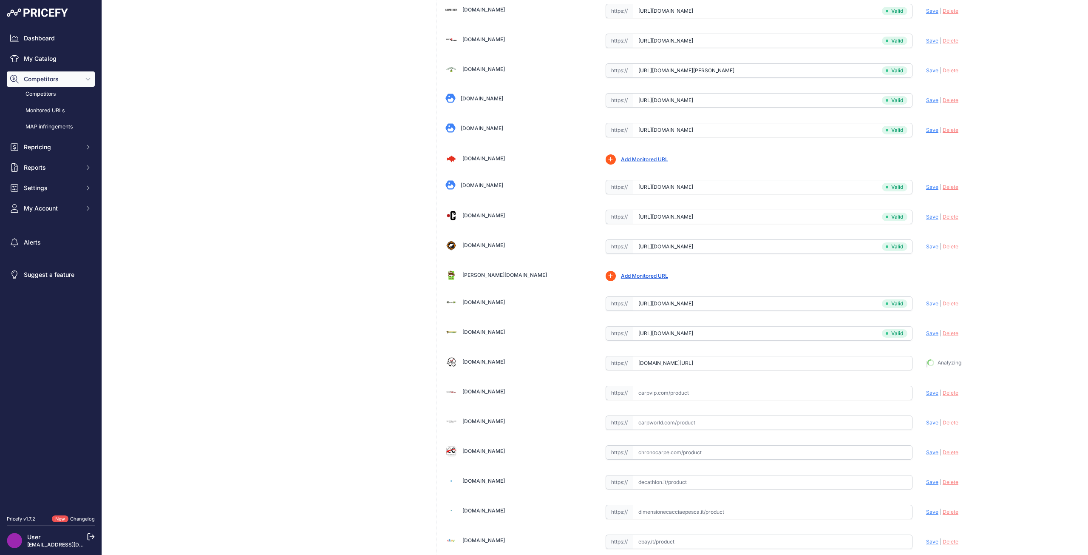
type input "https://www.carptime.it/negozio/carpfishing/ami-e-terminali/kamakura-wide-gape-…"
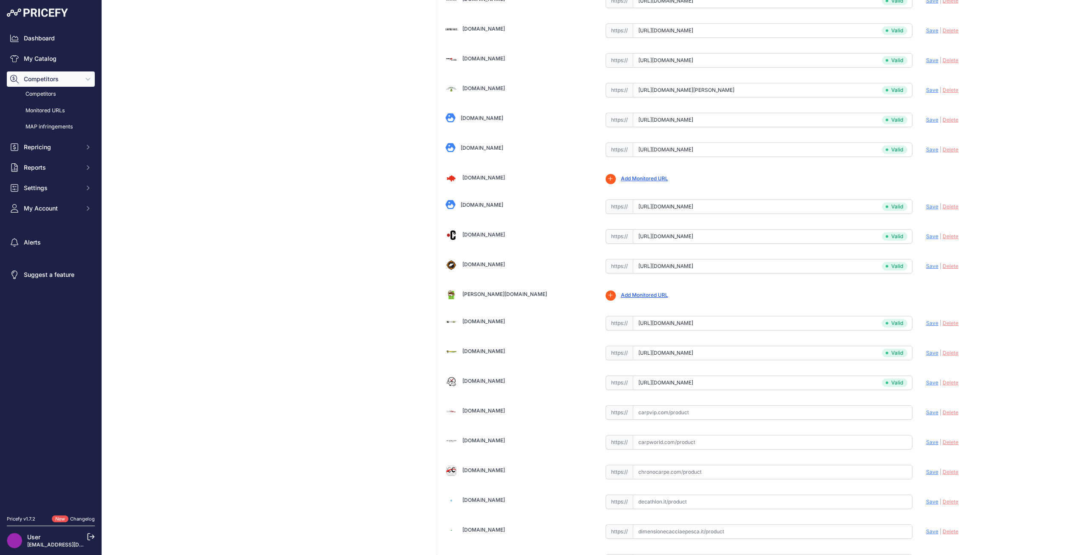
scroll to position [487, 0]
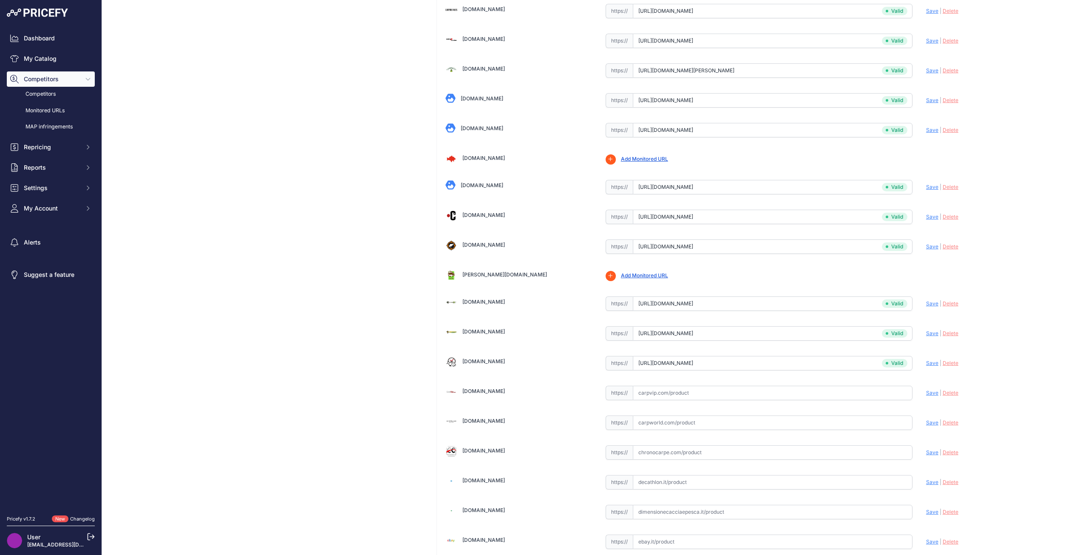
click at [486, 387] on div "Carpvip.com" at bounding box center [484, 391] width 43 height 8
click at [480, 394] on link "Carpvip.com" at bounding box center [484, 391] width 43 height 6
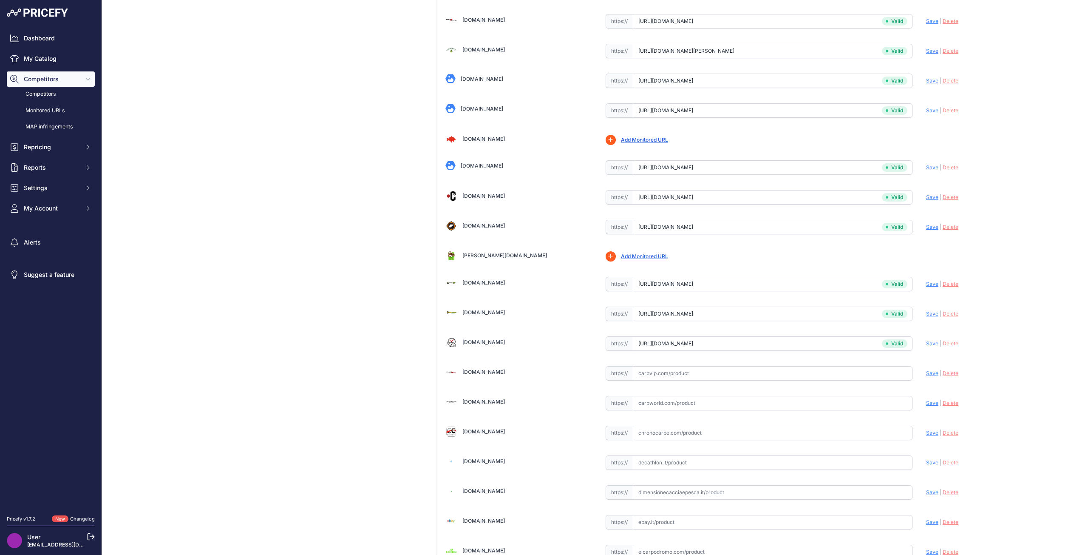
scroll to position [468, 0]
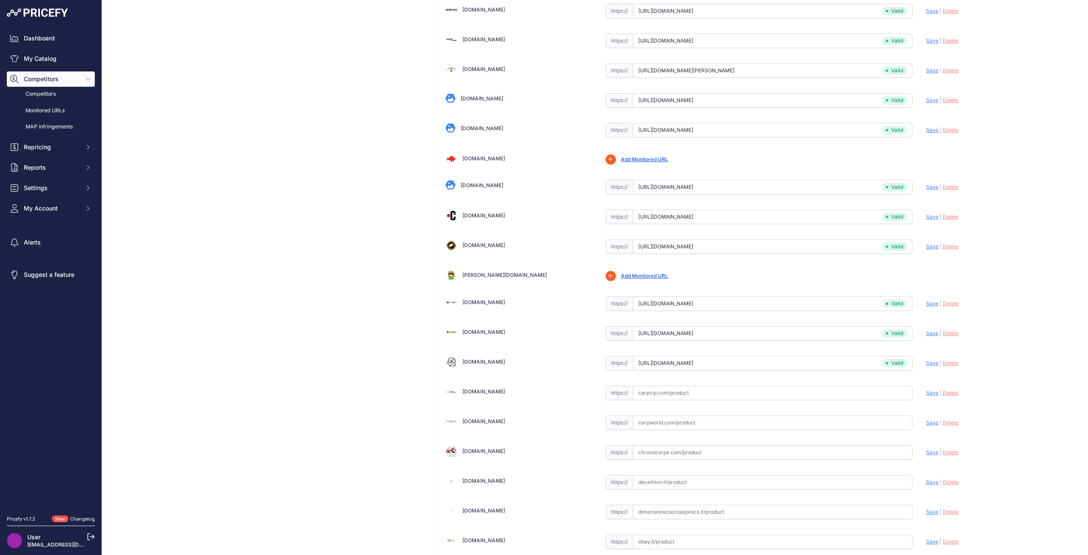
click at [657, 389] on input "text" at bounding box center [773, 393] width 280 height 14
paste input "https://www.carpvip.com/hamecons/10840-5490-kamakura-wide-gape-5060461127321-ko…"
click at [930, 392] on span "Save" at bounding box center [932, 392] width 12 height 6
type input "https://www.carpvip.com/hamecons/10840-5490-kamakura-wide-gape-5060461127321-ko…"
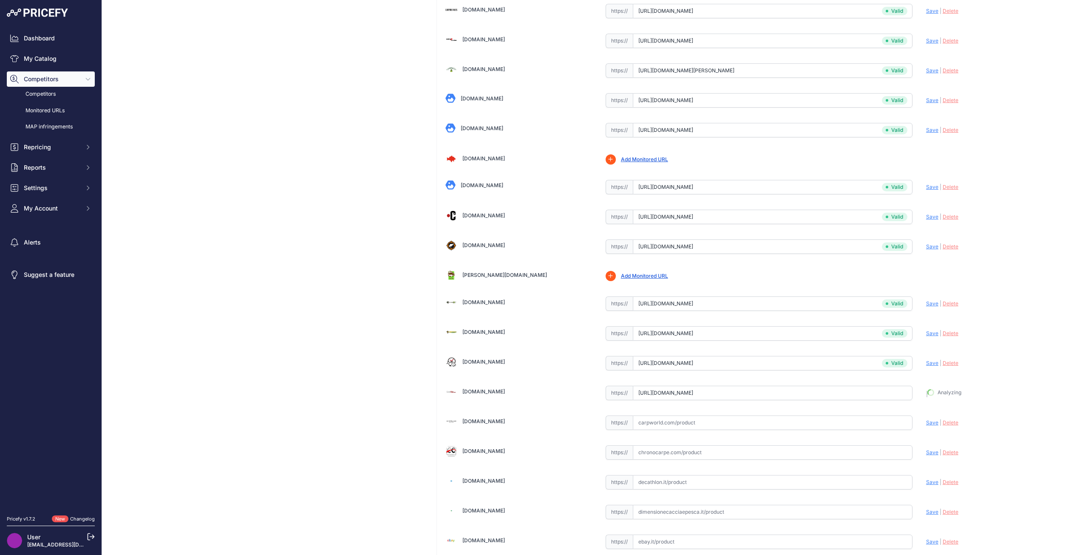
scroll to position [487, 0]
click at [490, 423] on link "Carpworld.com" at bounding box center [484, 420] width 43 height 6
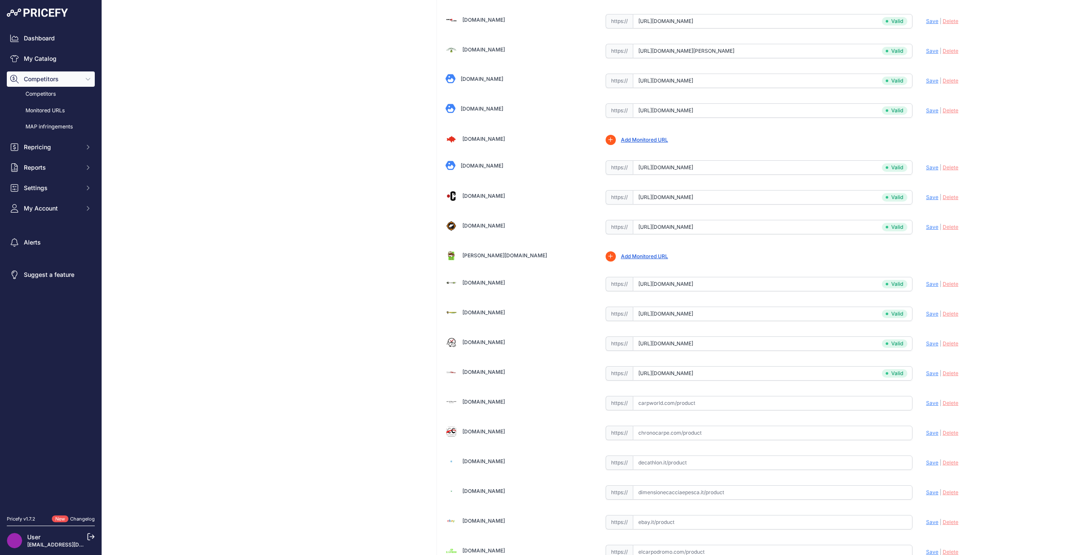
scroll to position [468, 0]
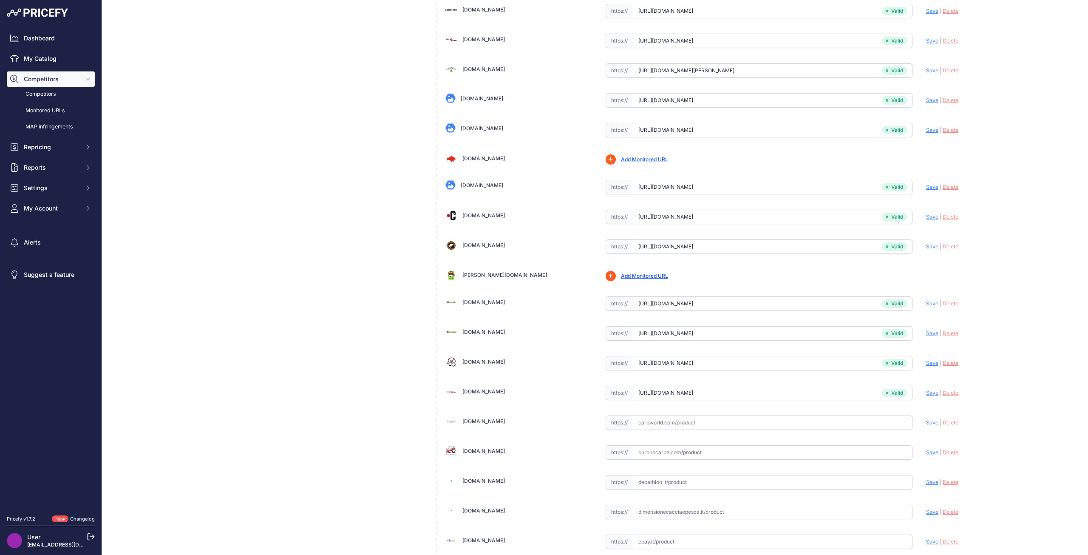
click at [692, 423] on input "text" at bounding box center [773, 422] width 280 height 14
paste input "https://www.carpworld.com/nl/korda-kamakura-wide-gape.html"
click at [928, 424] on span "Save" at bounding box center [932, 422] width 12 height 6
type input "https://www.carpworld.com/nl/korda-kamakura-wide-gape.html?prirule_jdsnikfkfjsd…"
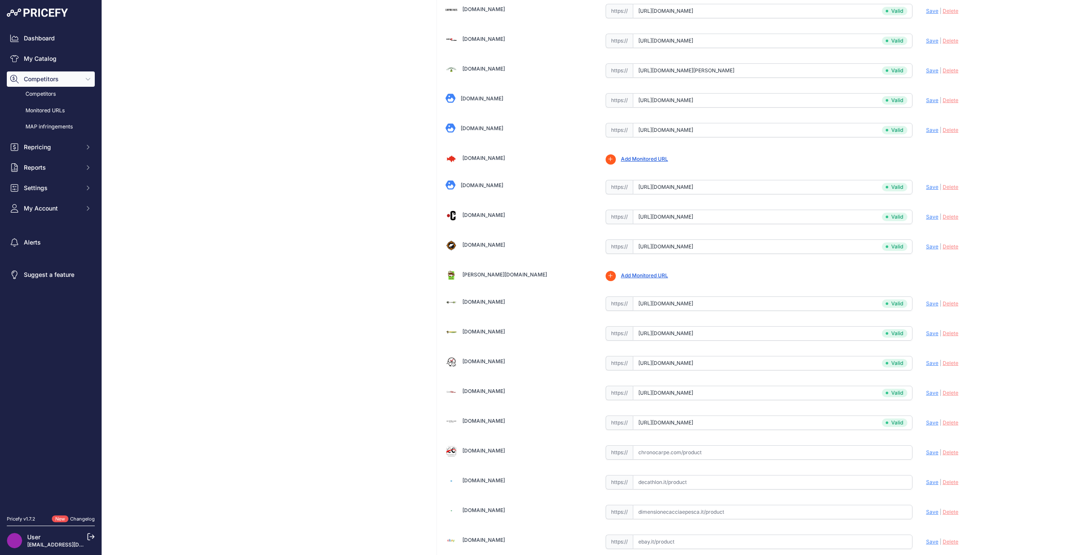
click at [500, 449] on link "Chronocarpe.com" at bounding box center [484, 450] width 43 height 6
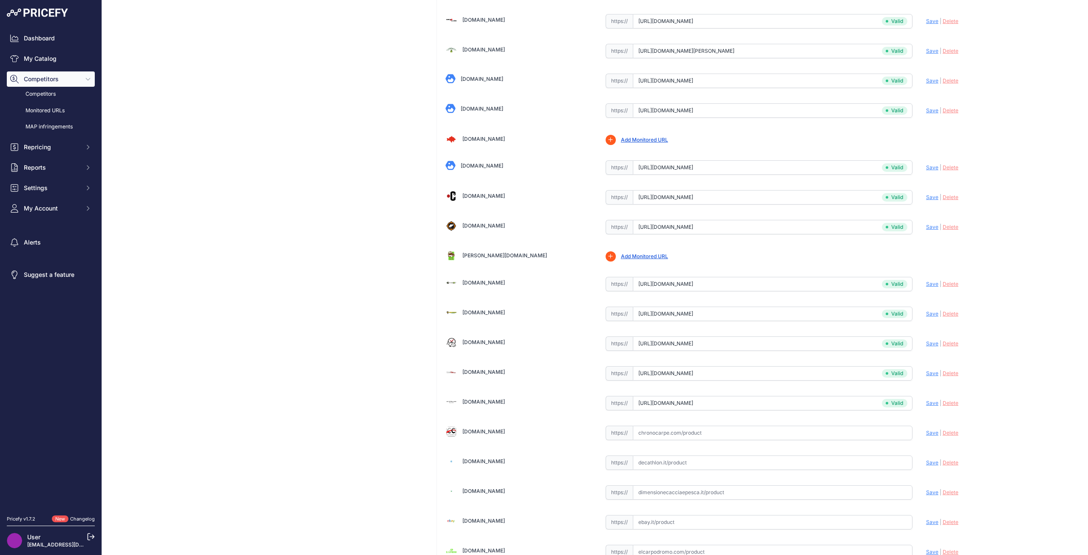
scroll to position [468, 0]
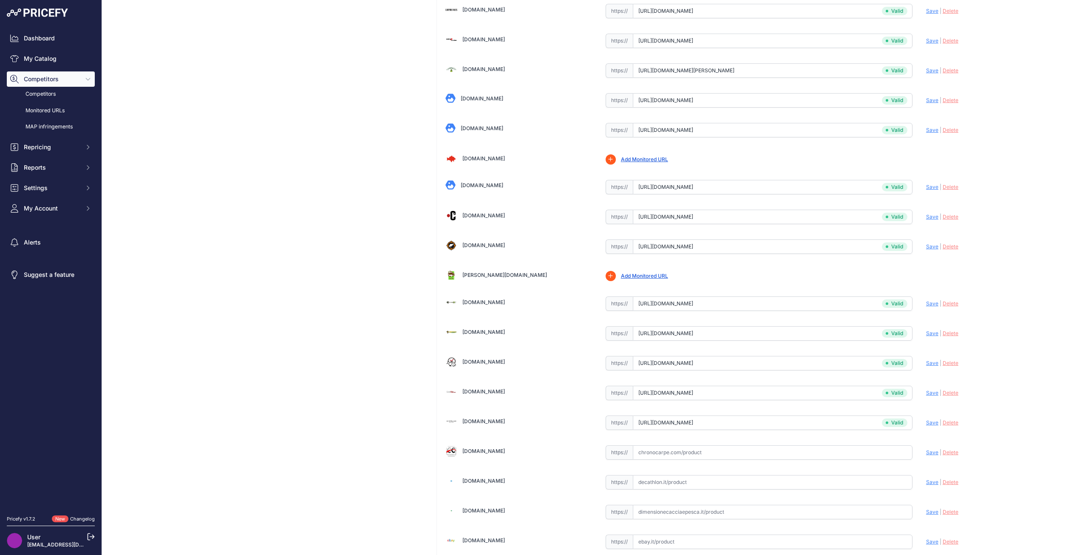
click at [688, 453] on input "text" at bounding box center [773, 452] width 280 height 14
paste input "https://www.chronocarpe.com/it/korda-kamakura-wide-gape-ganci-per-10-pm32628"
click at [926, 454] on span "Save" at bounding box center [932, 452] width 12 height 6
type input "https://www.chronocarpe.com/it/korda-kamakura-wide-gape-ganci-per-10-pm32628?pr…"
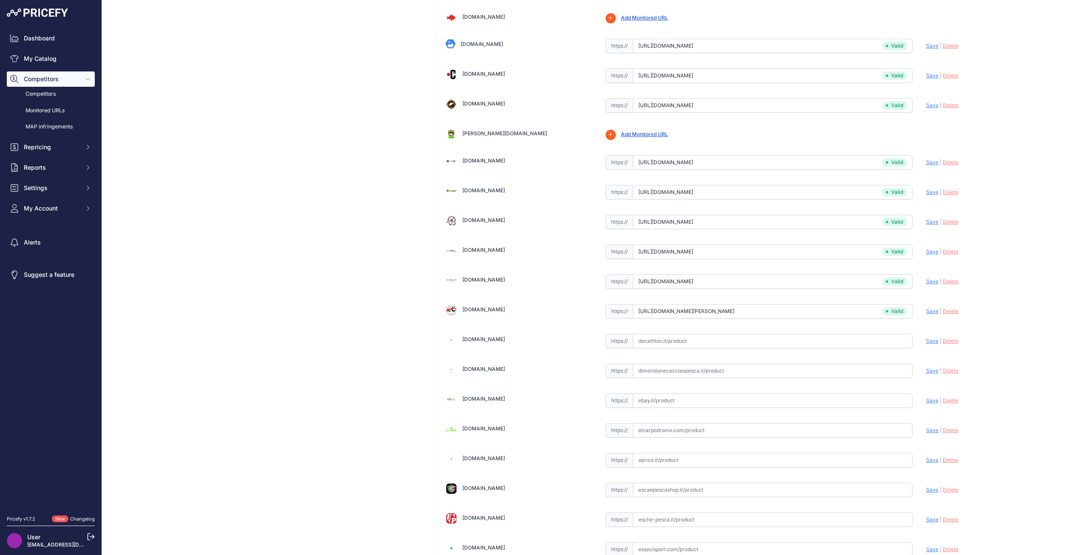
scroll to position [700, 0]
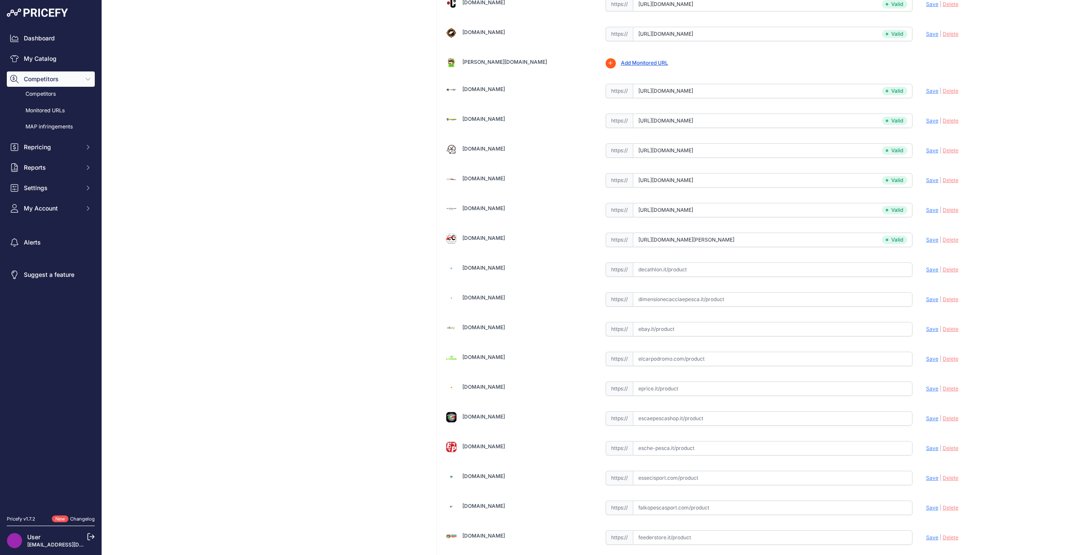
click at [482, 264] on div "Decathlon.it" at bounding box center [519, 268] width 147 height 12
click at [474, 267] on link "Decathlon.it" at bounding box center [484, 267] width 43 height 6
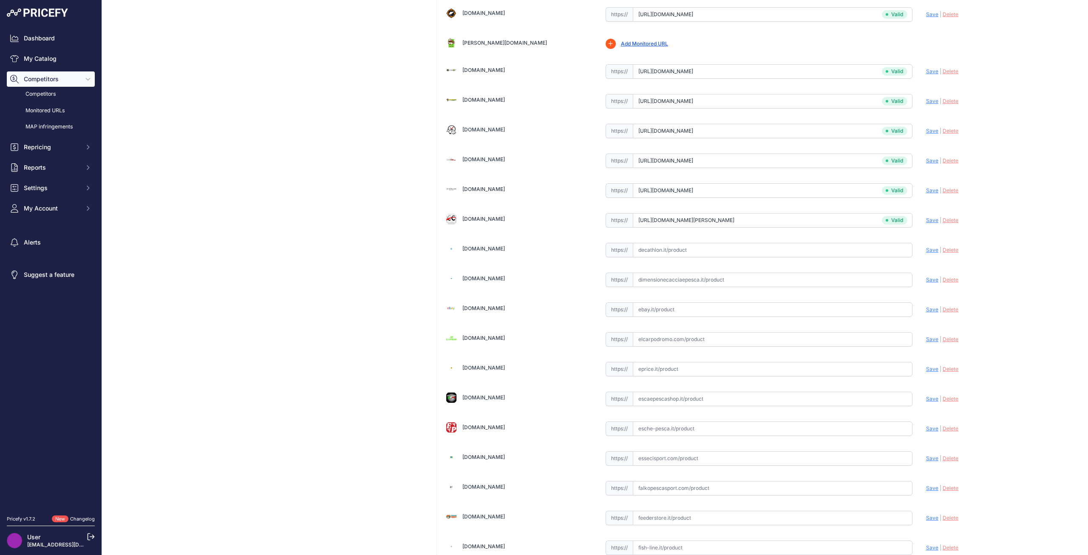
scroll to position [680, 0]
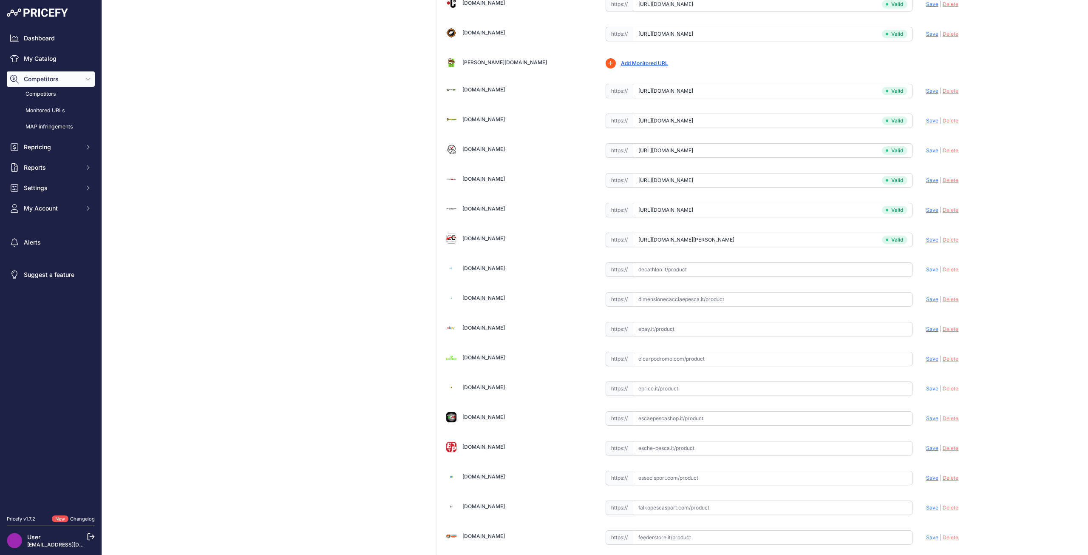
click at [505, 300] on link "Dimensionecacciaepesca.it" at bounding box center [484, 298] width 43 height 6
click at [477, 358] on link "Elcarpodromo.com" at bounding box center [484, 357] width 43 height 6
click at [473, 386] on link "Eprice.it" at bounding box center [484, 387] width 43 height 6
drag, startPoint x: 662, startPoint y: 390, endPoint x: 676, endPoint y: 390, distance: 13.6
click at [662, 390] on input "text" at bounding box center [773, 388] width 280 height 14
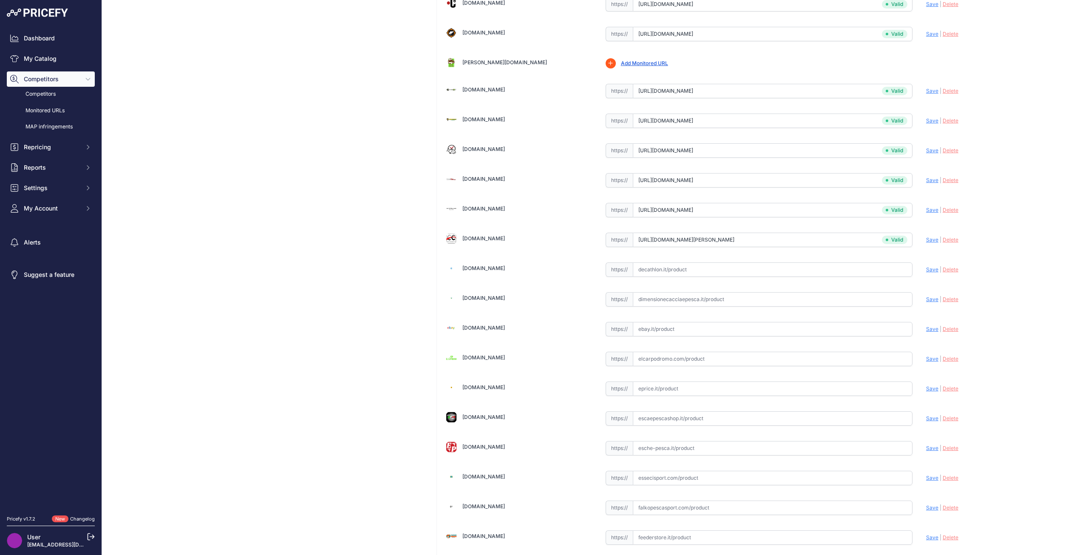
paste input "https://www.eprice.it/KORDA-Amo-Kamakura-Wide-Gape-Taglia-8-8055193596092/d-563…"
click at [927, 390] on span "Save" at bounding box center [932, 388] width 12 height 6
type input "https://www.eprice.it/KORDA-Amo-Kamakura-Wide-Gape-Taglia-8-8055193596092/d-563…"
click at [489, 417] on link "Escaepescashop.it" at bounding box center [484, 416] width 43 height 6
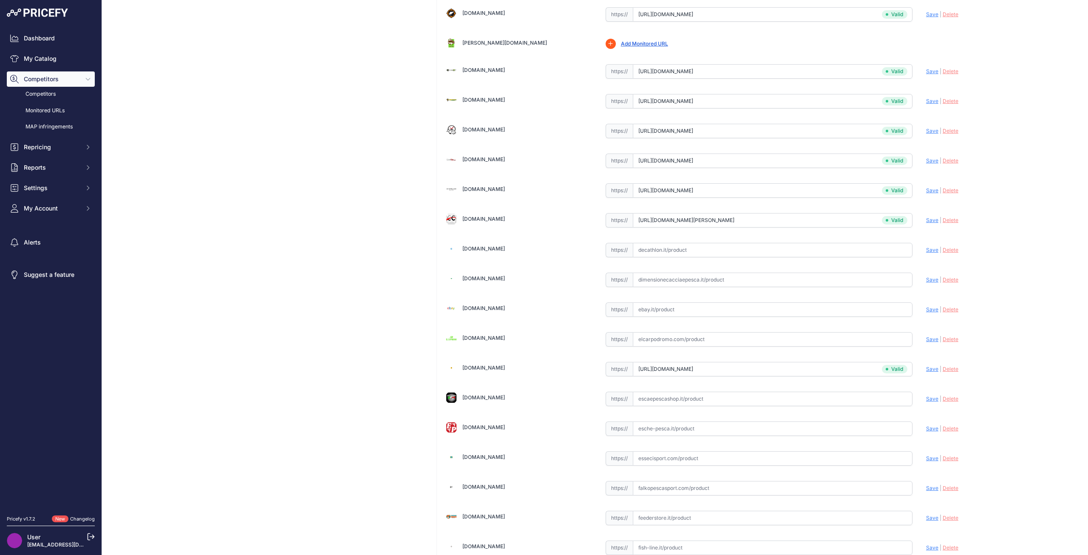
scroll to position [680, 0]
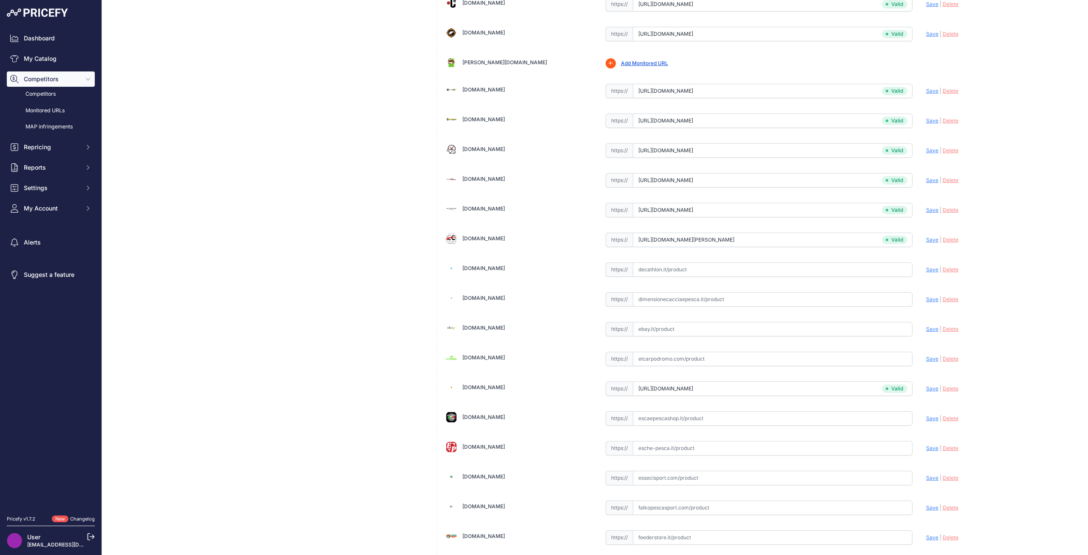
click at [652, 362] on input "text" at bounding box center [773, 359] width 280 height 14
paste input "https://www.elcarpodromo.com/tienda/material-para-bajos/anzuelos/korda-anzuelos…"
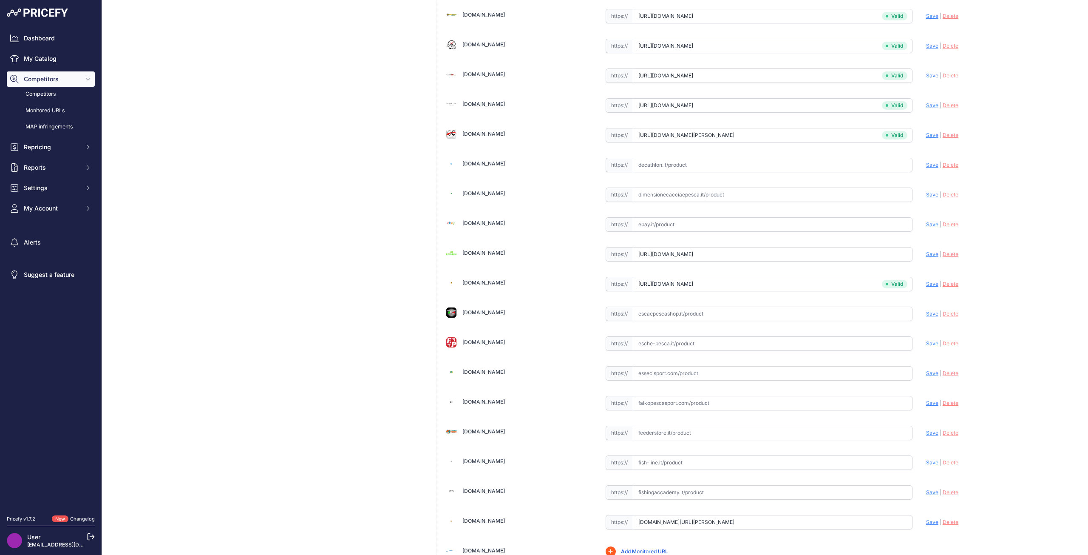
scroll to position [808, 0]
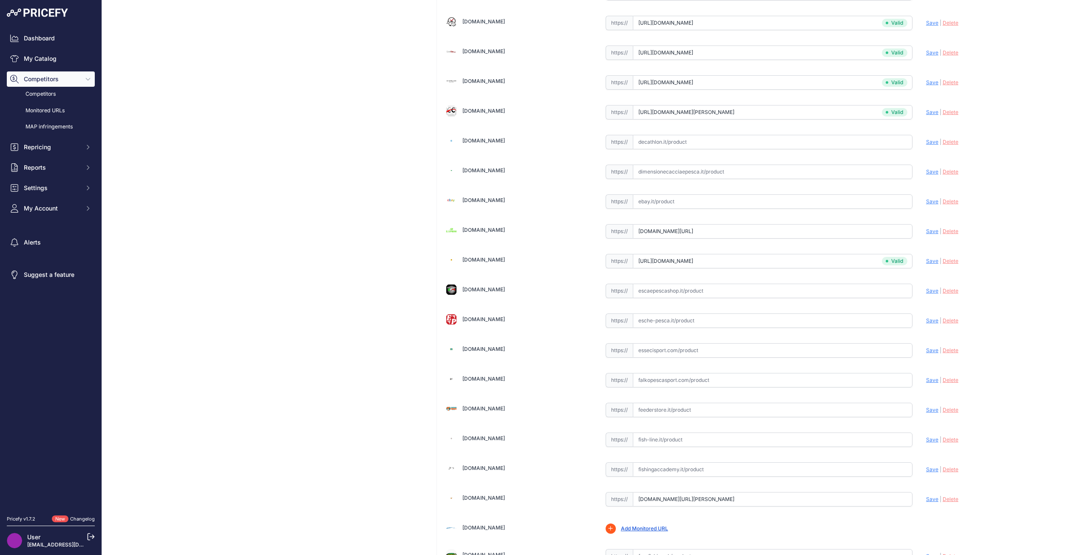
click at [948, 291] on span "Delete" at bounding box center [951, 290] width 16 height 6
click at [487, 319] on link "Esche-pesca.it" at bounding box center [484, 319] width 43 height 6
click at [926, 230] on span "Save" at bounding box center [932, 231] width 12 height 6
type input "https://www.elcarpodromo.com/tienda/material-para-bajos/anzuelos/korda-anzuelos…"
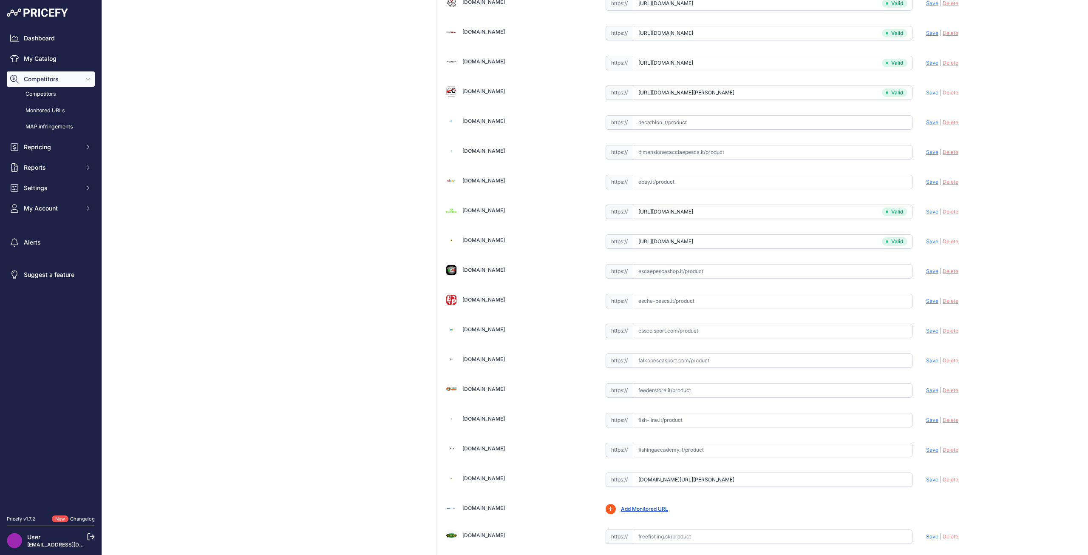
scroll to position [808, 0]
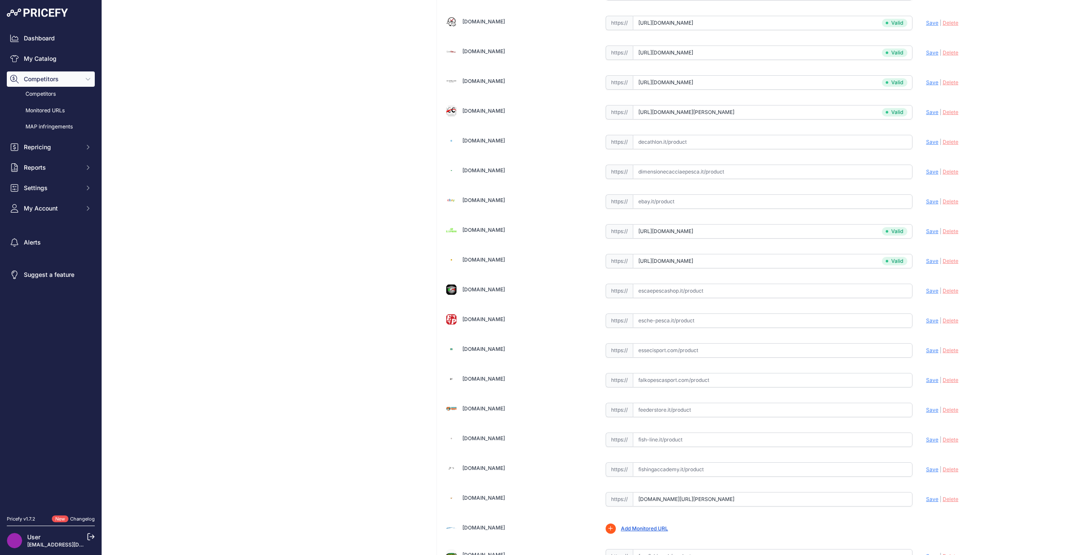
click at [667, 325] on input "text" at bounding box center [773, 320] width 280 height 14
paste input "https://www.esche-pesca.it/it4/korda-kamakura-wide-gape-barbed-hook/s/25804"
click at [926, 320] on span "Save" at bounding box center [932, 320] width 12 height 6
type input "https://www.esche-pesca.it/it4/korda-kamakura-wide-gape-barbed-hook/s/25804?pri…"
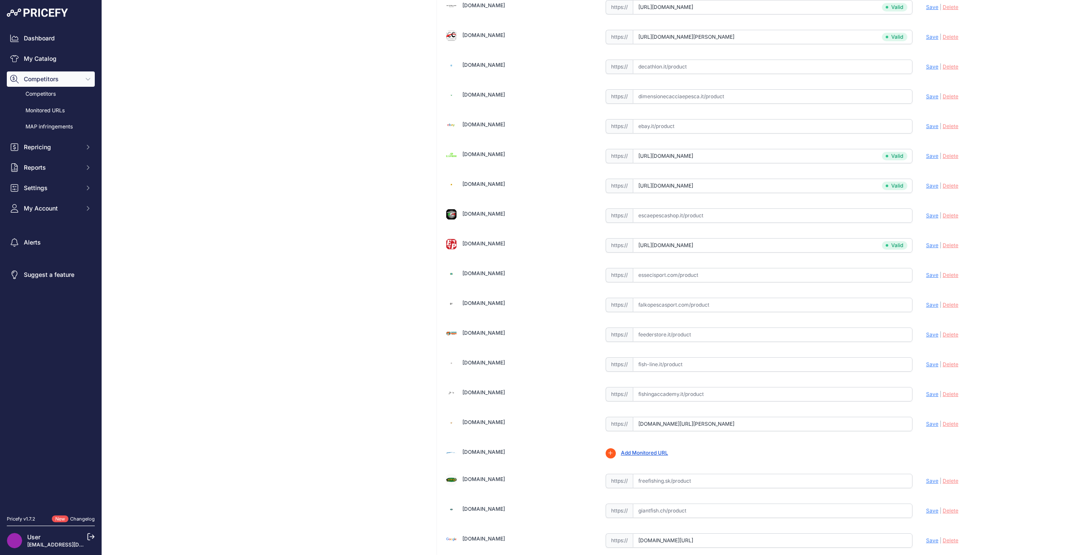
scroll to position [912, 0]
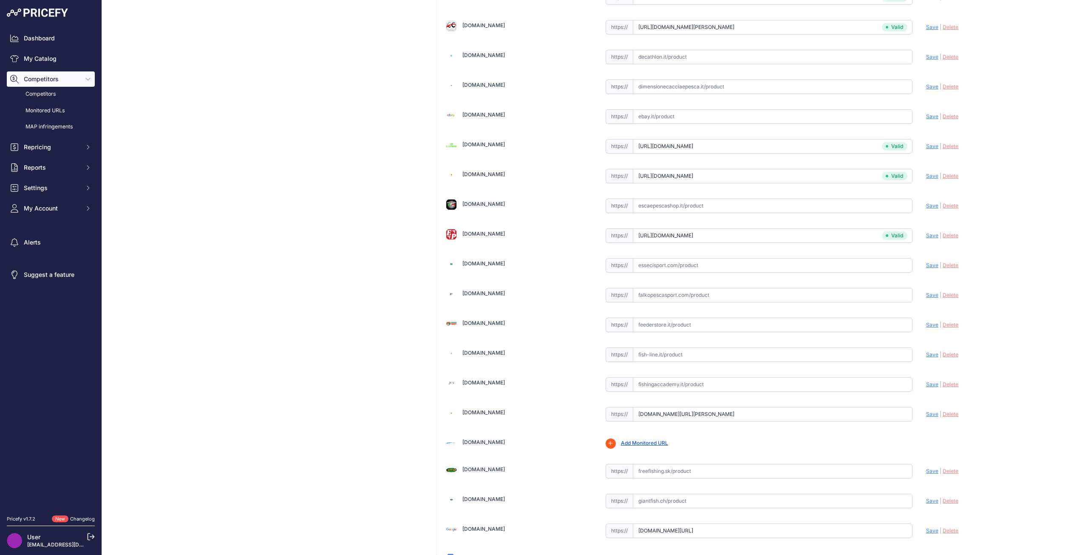
click at [487, 265] on link "Essecisport.com" at bounding box center [484, 263] width 43 height 6
click at [487, 293] on link "Falkopescasport.com" at bounding box center [484, 293] width 43 height 6
click at [666, 294] on input "text" at bounding box center [773, 295] width 280 height 14
paste input "https://falkopescasport.com/prodotto/korda-kamakura-wide-gape/"
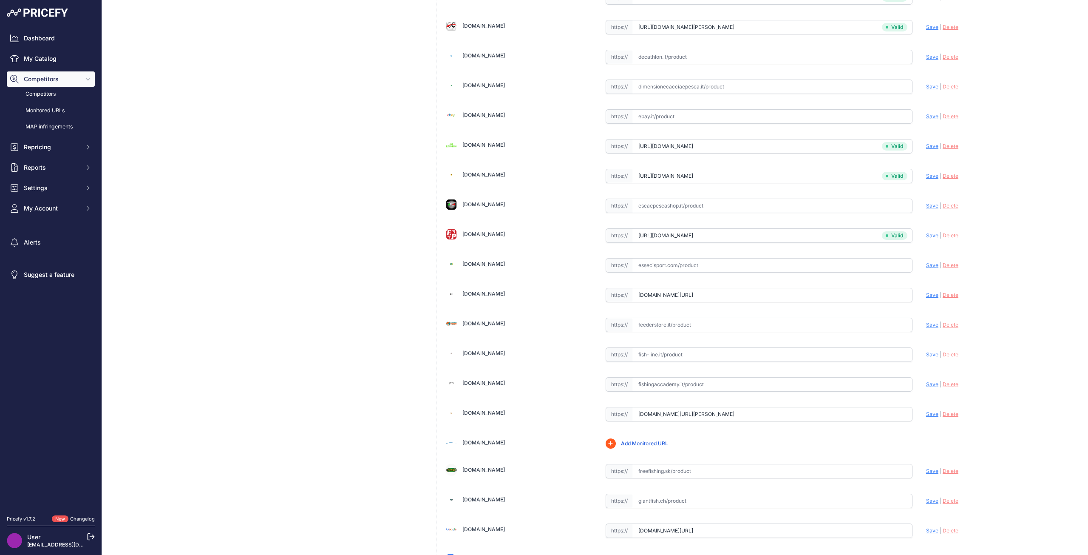
click at [927, 296] on span "Save" at bounding box center [932, 295] width 12 height 6
type input "https://falkopescasport.com/prodotto/korda-kamakura-wide-gape/?prirule_jdsnikfk…"
click at [471, 322] on link "Feederstore.it" at bounding box center [484, 323] width 43 height 6
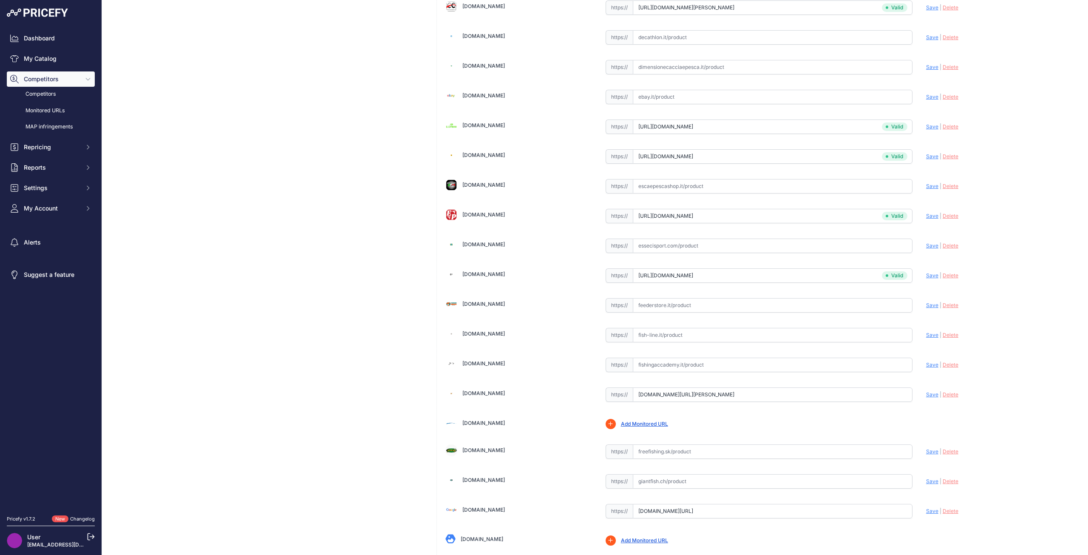
scroll to position [893, 0]
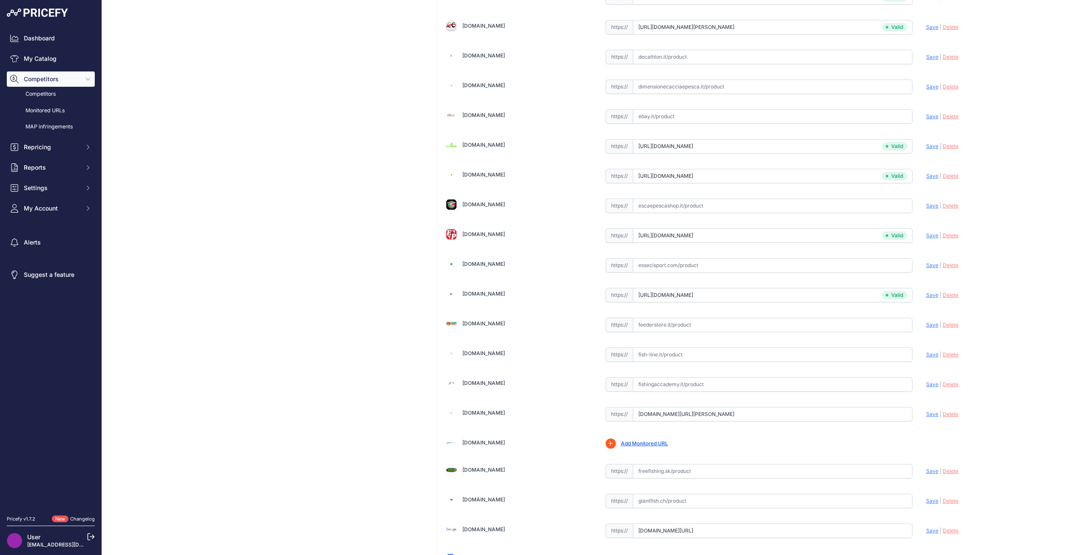
click at [480, 353] on link "Fish-line.it" at bounding box center [484, 353] width 43 height 6
click at [472, 383] on link "Fishingaccademy.it" at bounding box center [484, 383] width 43 height 6
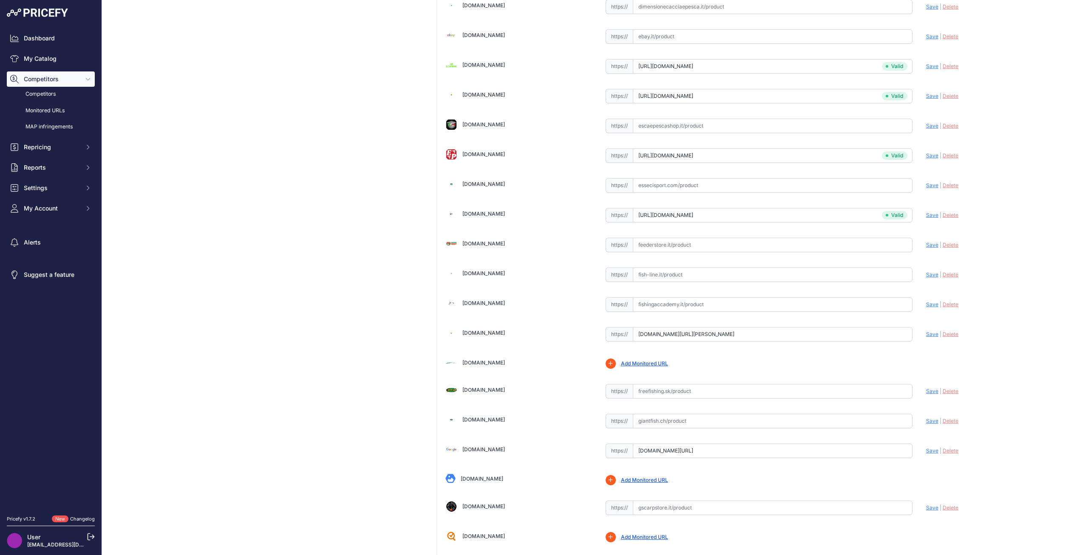
scroll to position [978, 0]
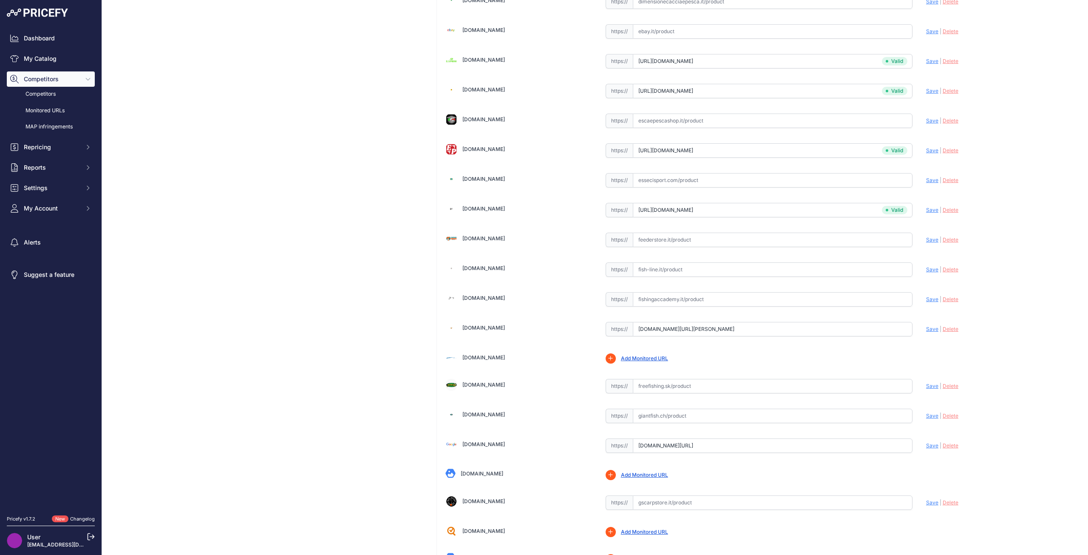
click at [467, 326] on link "Fishinn.nl" at bounding box center [484, 327] width 43 height 6
drag, startPoint x: 863, startPoint y: 327, endPoint x: 621, endPoint y: 323, distance: 242.8
click at [621, 322] on div "https:// www.fishinn.nl/korda-kamakura-wide-gape-haak-size-4.html?prirule_jdsni…" at bounding box center [759, 329] width 307 height 14
paste input "https://www.fishinn.nl/korda-kamakura-wide-gape-haak-size-6.html"
click at [926, 328] on span "Save" at bounding box center [932, 329] width 12 height 6
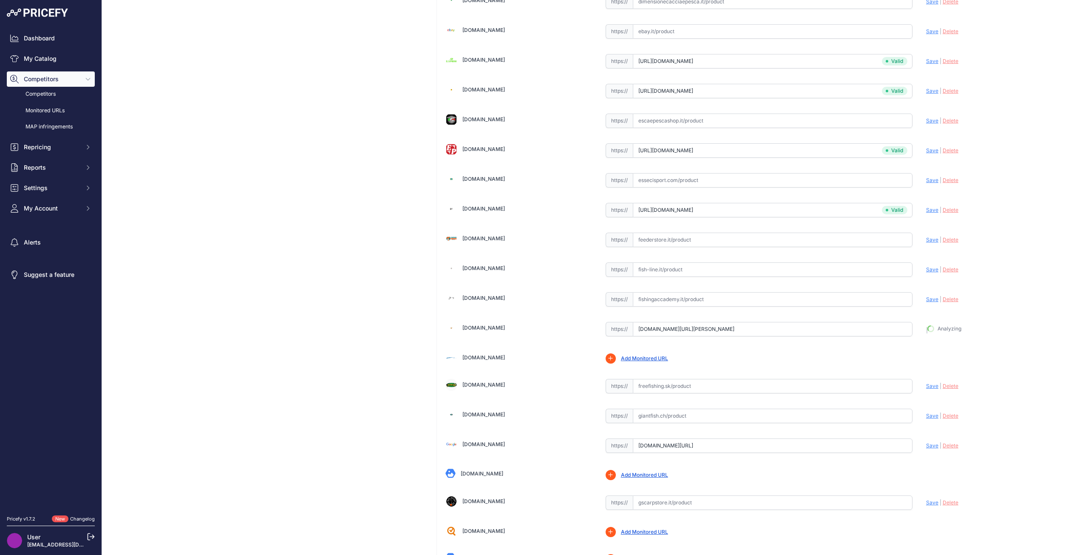
type input "https://www.fishinn.nl/korda-kamakura-wide-gape-haak-size-6.html?prirule_jdsnik…"
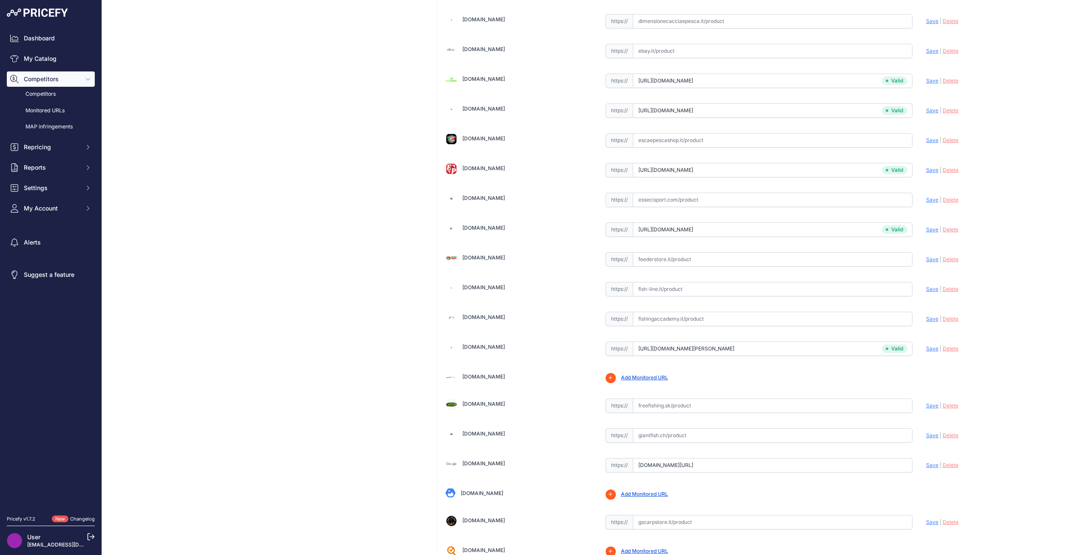
scroll to position [997, 0]
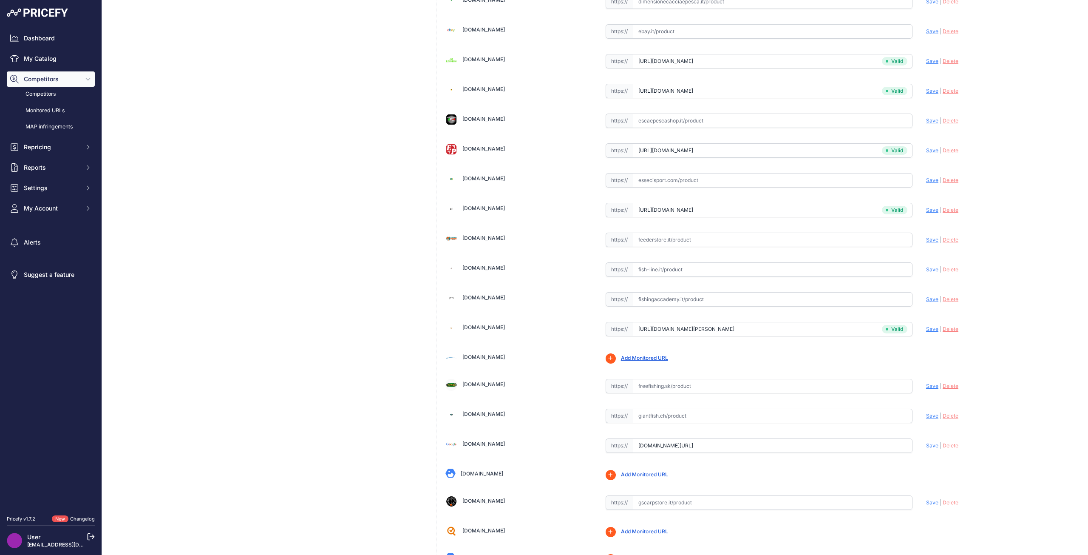
click at [477, 355] on link "Formaxstore.com" at bounding box center [484, 357] width 43 height 6
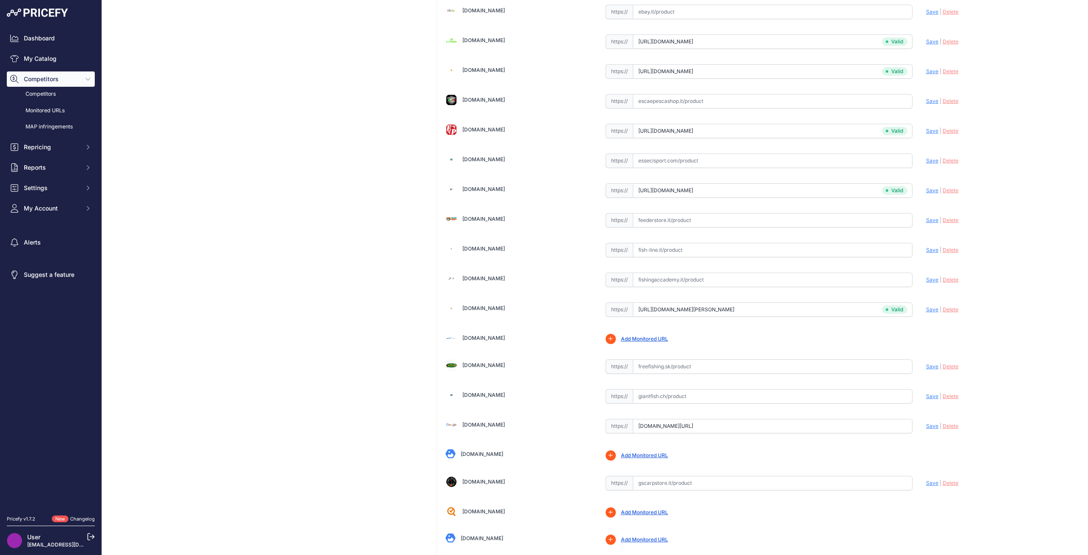
scroll to position [978, 0]
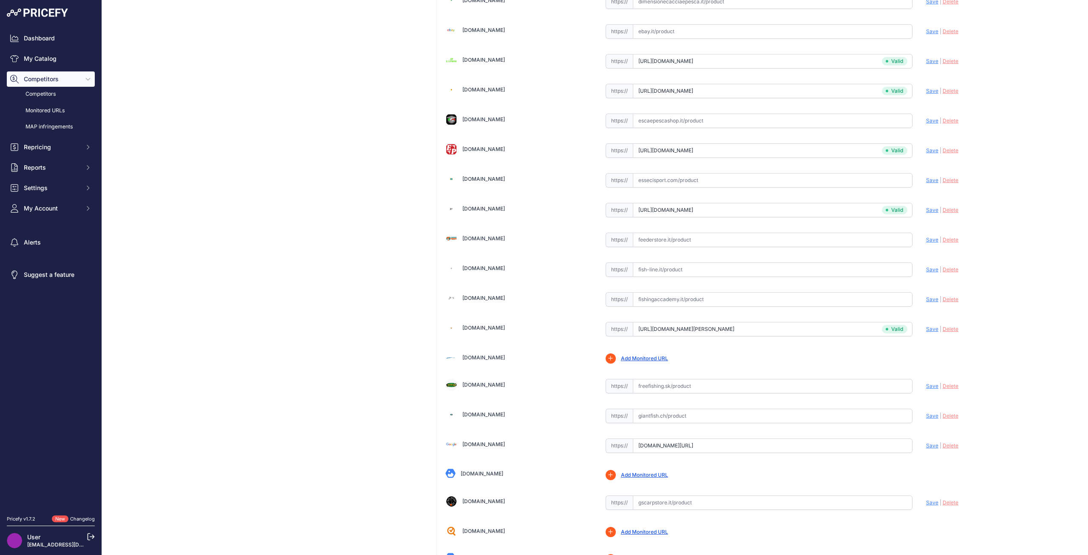
click at [642, 359] on link "Add Monitored URL" at bounding box center [644, 358] width 47 height 6
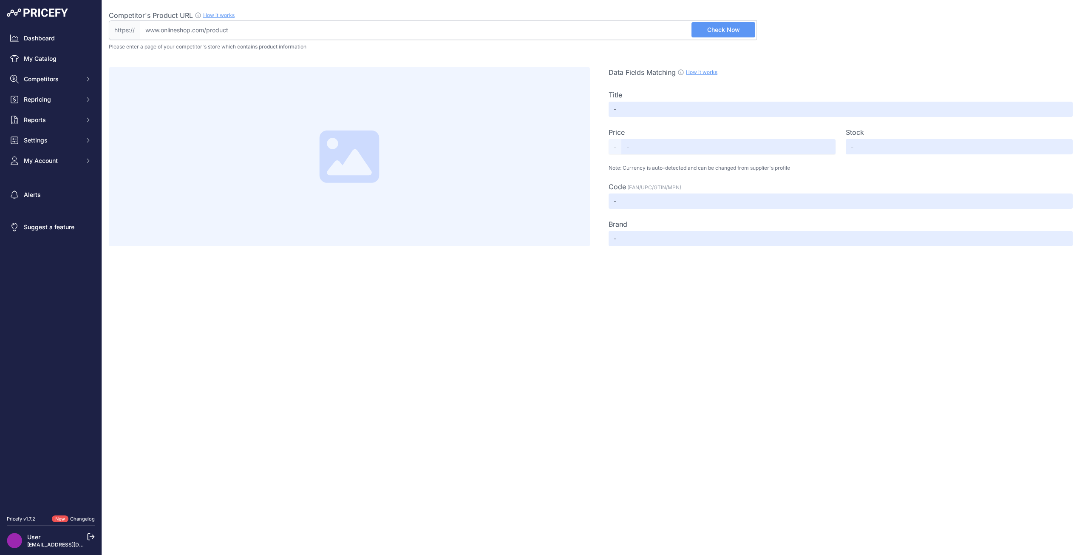
click at [260, 39] on input "Competitor's Product URL How it works In order to create your competitor's extr…" at bounding box center [448, 30] width 617 height 20
paste input "[URL][DOMAIN_NAME]"
type input "www.houseofcarp.com/it/tubi-korda-boom.html"
click at [734, 26] on span "Check Now" at bounding box center [723, 30] width 33 height 9
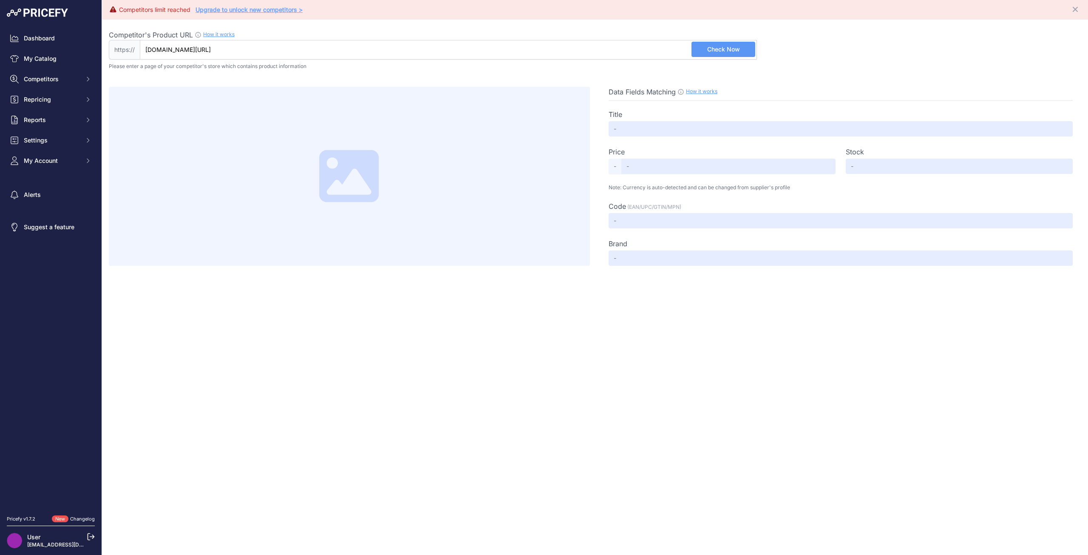
click at [272, 6] on link "Upgrade to unlock new competitors >" at bounding box center [249, 9] width 107 height 7
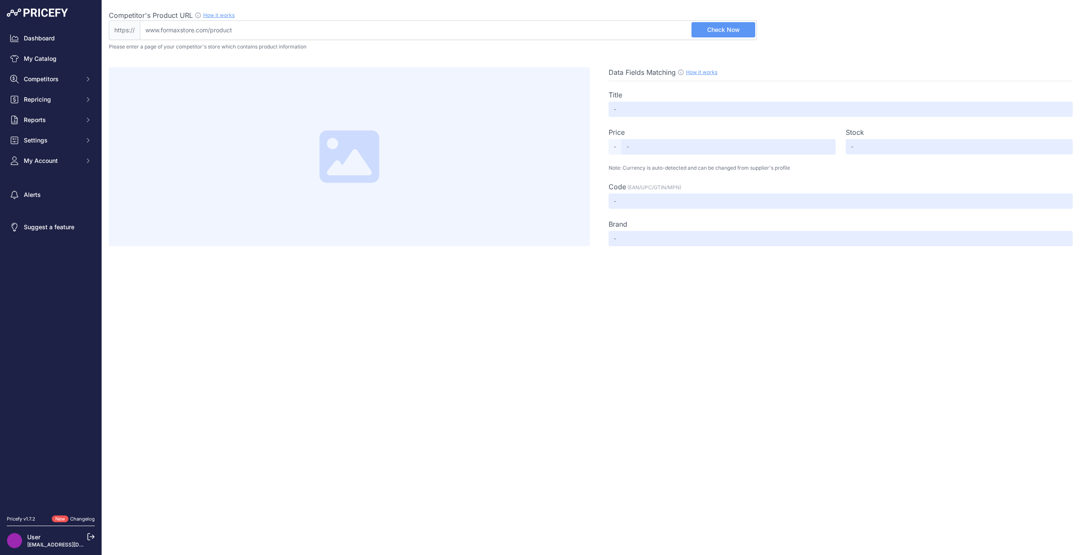
click at [226, 37] on input "Competitor's Product URL How it works In order to create your competitor's extr…" at bounding box center [448, 30] width 617 height 20
paste input "https://www.formaxstore.com/saranske-udice/29725-kamakura-wide-gape-size-8-kam01"
type input "www.formaxstore.com/saranske-udice/29725-kamakura-wide-gape-size-8-kam01"
click at [725, 34] on span "Check Now" at bounding box center [723, 30] width 33 height 9
type input "KAMAKURA WIDE GAPE SIZE 8 (KAM01) | Formax Store"
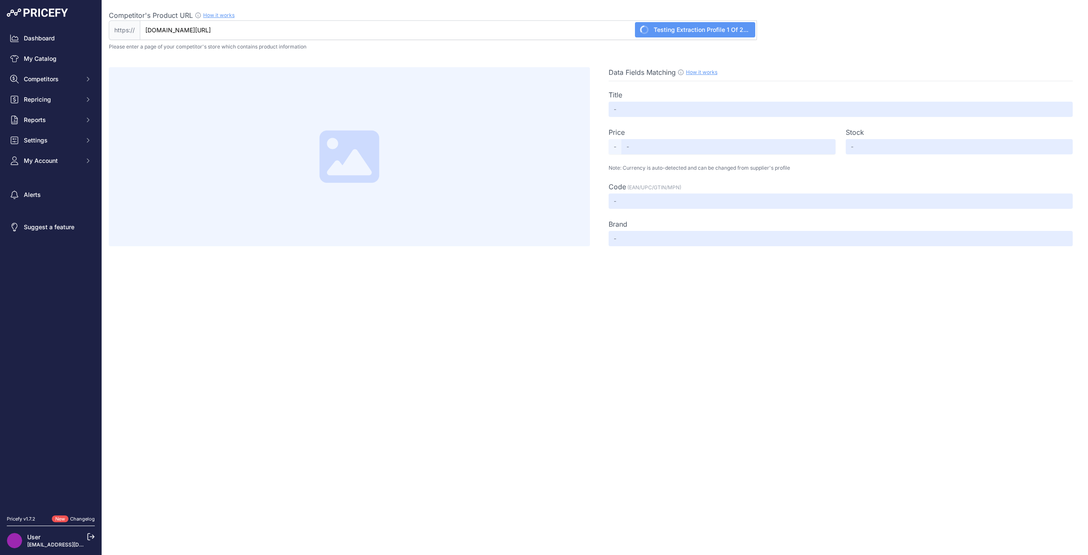
type input "1090"
type input "Not Found"
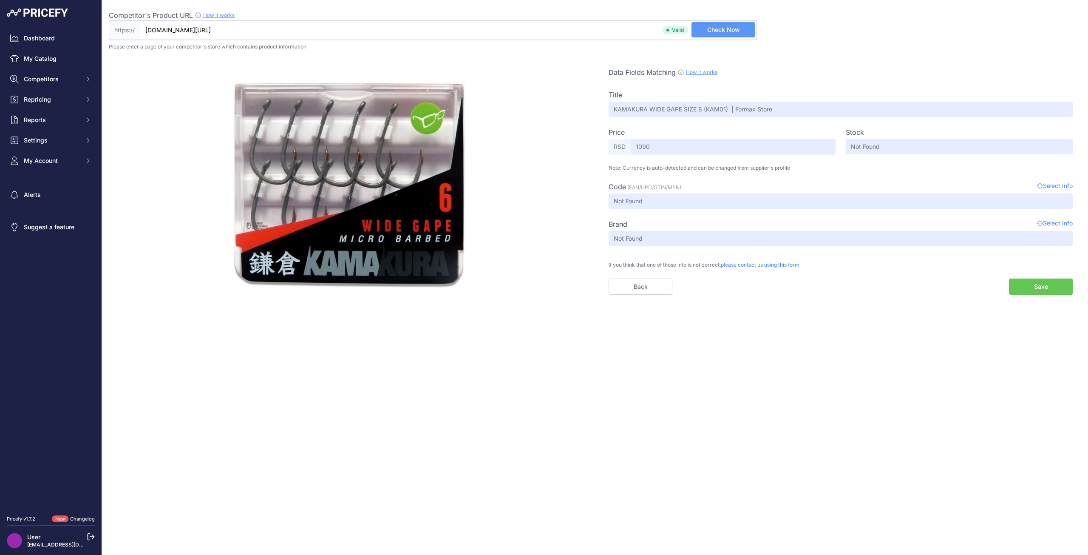
click at [1033, 294] on button "Save" at bounding box center [1041, 286] width 64 height 16
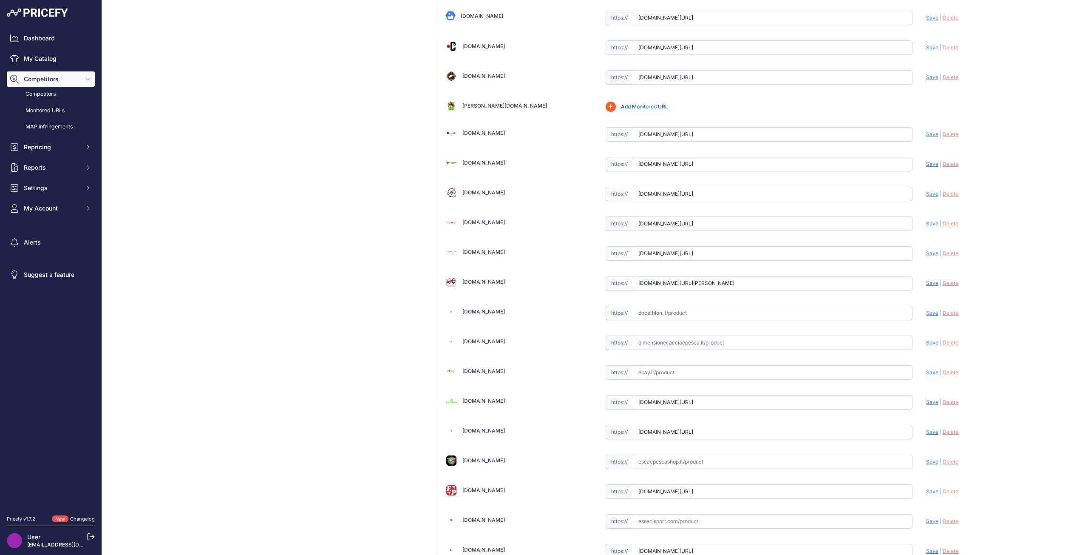
scroll to position [638, 0]
click at [480, 102] on link "Carpio.sk" at bounding box center [505, 105] width 85 height 6
click at [634, 104] on link "Add Monitored URL" at bounding box center [644, 105] width 47 height 6
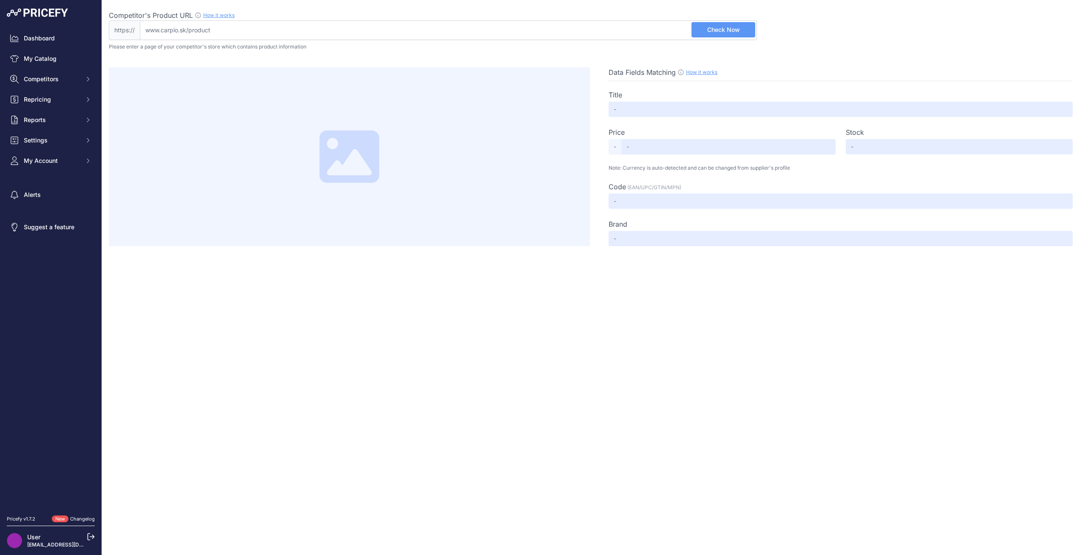
click at [379, 32] on input "Competitor's Product URL How it works In order to create your competitor's extr…" at bounding box center [448, 30] width 617 height 20
paste input "[URL][DOMAIN_NAME][PERSON_NAME]"
type input "[DOMAIN_NAME][URL][PERSON_NAME]"
click at [715, 34] on button "Check Now" at bounding box center [724, 29] width 64 height 15
type input "Korda Kamakura Wide Gape v.4"
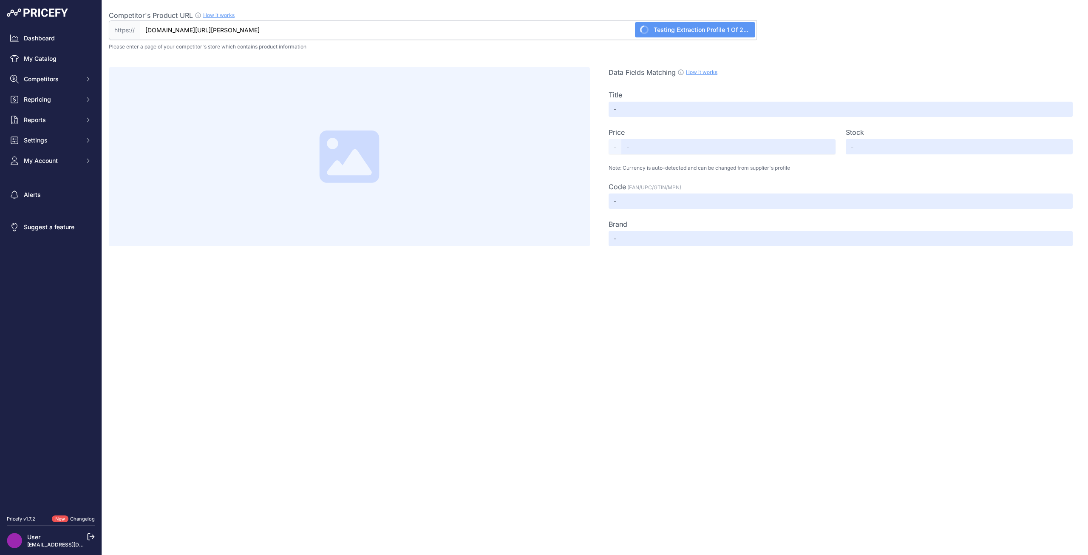
type input "7.99"
type input "Available"
type input "9128"
type input "[PERSON_NAME]"
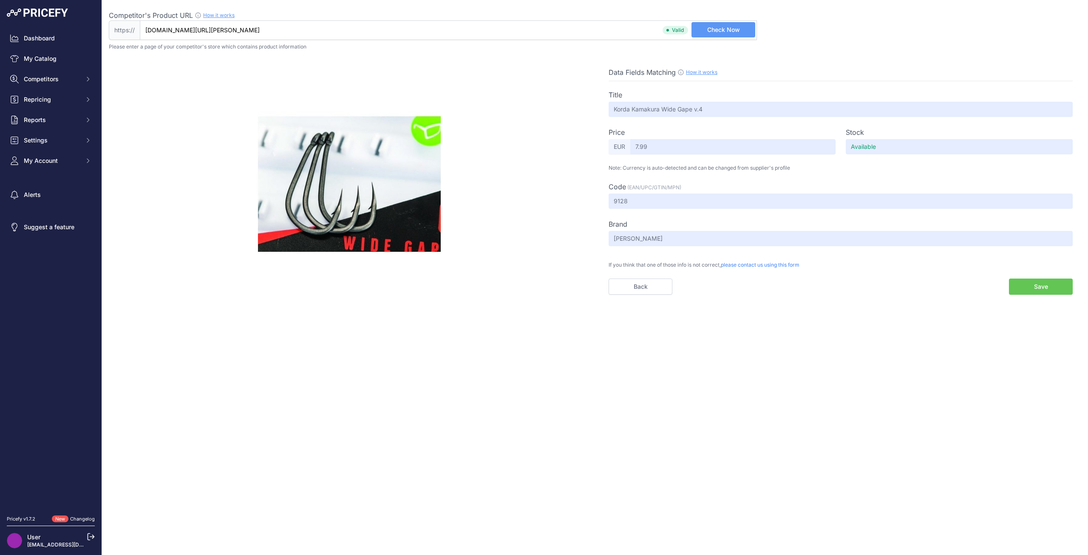
drag, startPoint x: 1025, startPoint y: 284, endPoint x: 970, endPoint y: 258, distance: 60.7
click at [1025, 284] on button "Save" at bounding box center [1041, 286] width 64 height 16
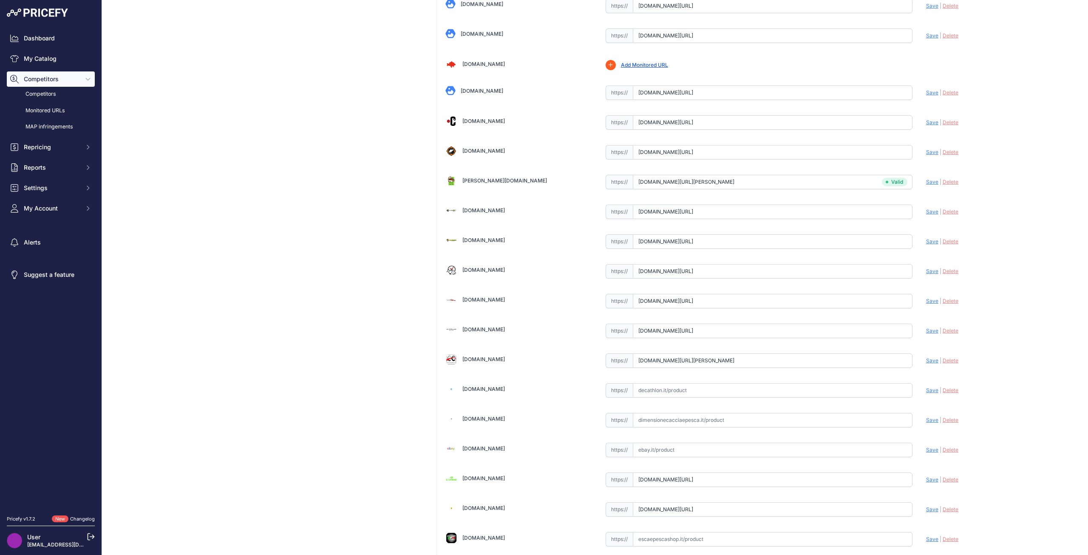
scroll to position [595, 0]
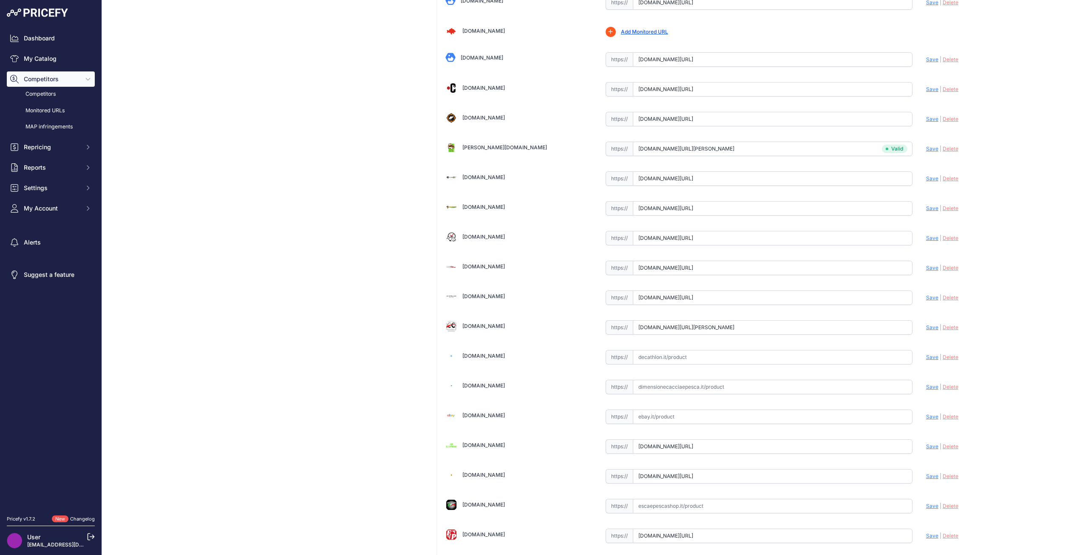
click at [926, 176] on span "Save" at bounding box center [932, 178] width 12 height 6
type input "https://www.carpline24.at/Korda-Kamakura-Wide-Gape?prirule_jdsnikfkfjsd=8673"
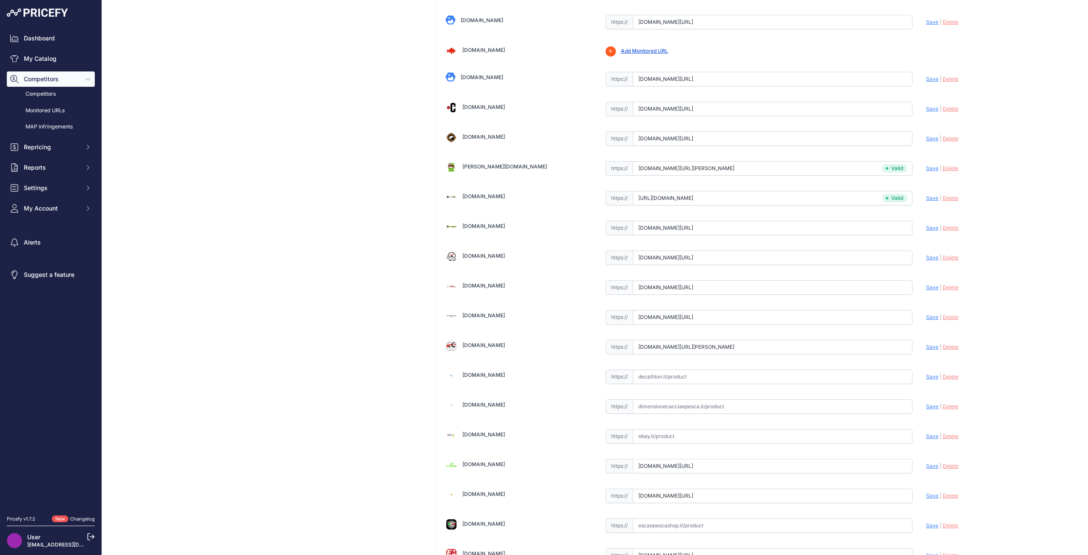
scroll to position [615, 0]
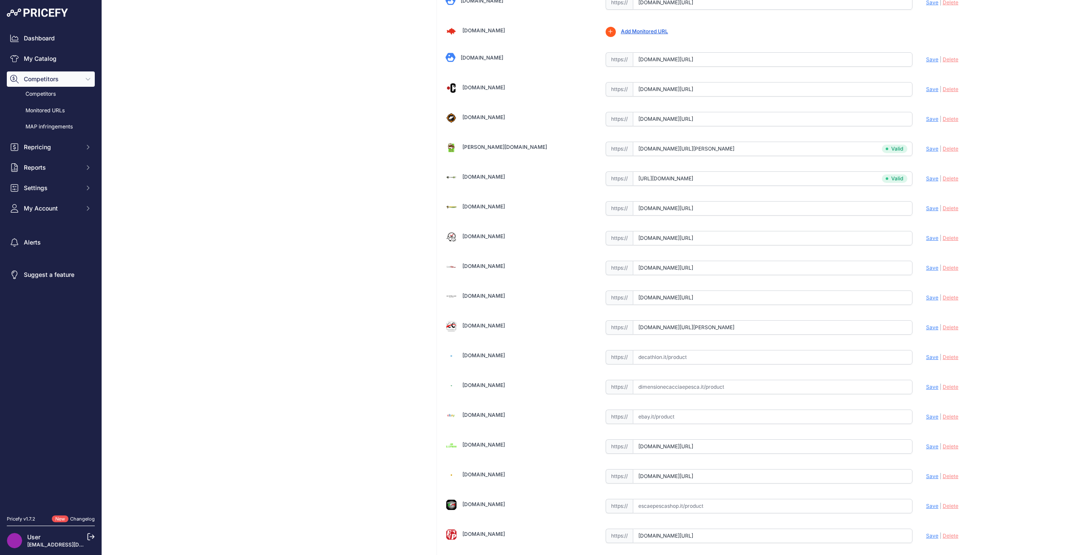
click at [928, 207] on span "Save" at bounding box center [932, 208] width 12 height 6
type input "https://carpstore.it/Ami-con-Ardiglione/18972-5530-Korda-Kamakura-Wide-Gape.htm…"
click at [926, 240] on span "Save" at bounding box center [932, 238] width 12 height 6
type input "https://www.carptime.it/negozio/carpfishing/ami-e-terminali/kamakura-wide-gape-…"
click at [929, 268] on span "Save" at bounding box center [932, 267] width 12 height 6
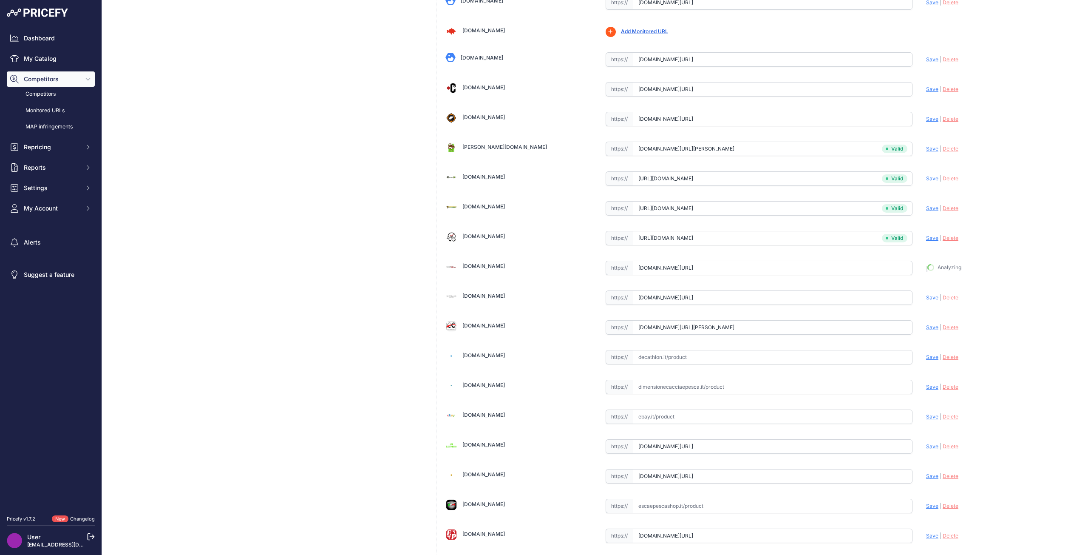
type input "https://www.carpvip.com/hamecons/10840-5490-kamakura-wide-gape-5060461127321-ko…"
drag, startPoint x: 929, startPoint y: 296, endPoint x: 928, endPoint y: 327, distance: 30.6
click at [929, 296] on span "Save" at bounding box center [932, 297] width 12 height 6
type input "https://www.carpworld.com/nl/korda-kamakura-wide-gape.html?prirule_jdsnikfkfjsd…"
click at [926, 329] on span "Save" at bounding box center [932, 327] width 12 height 6
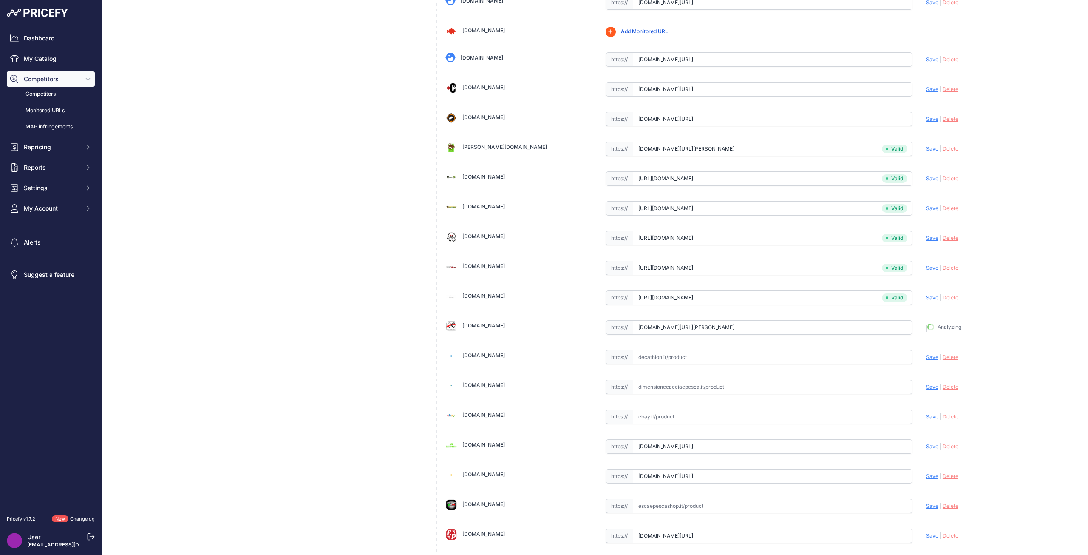
type input "https://www.chronocarpe.com/it/korda-kamakura-wide-gape-ganci-per-10-pm32628?pr…"
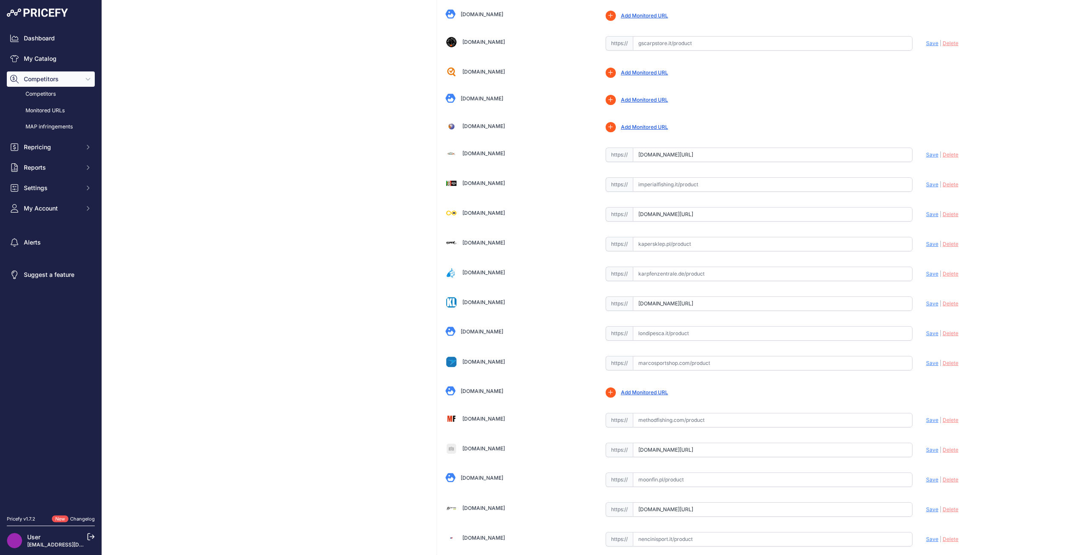
scroll to position [1445, 0]
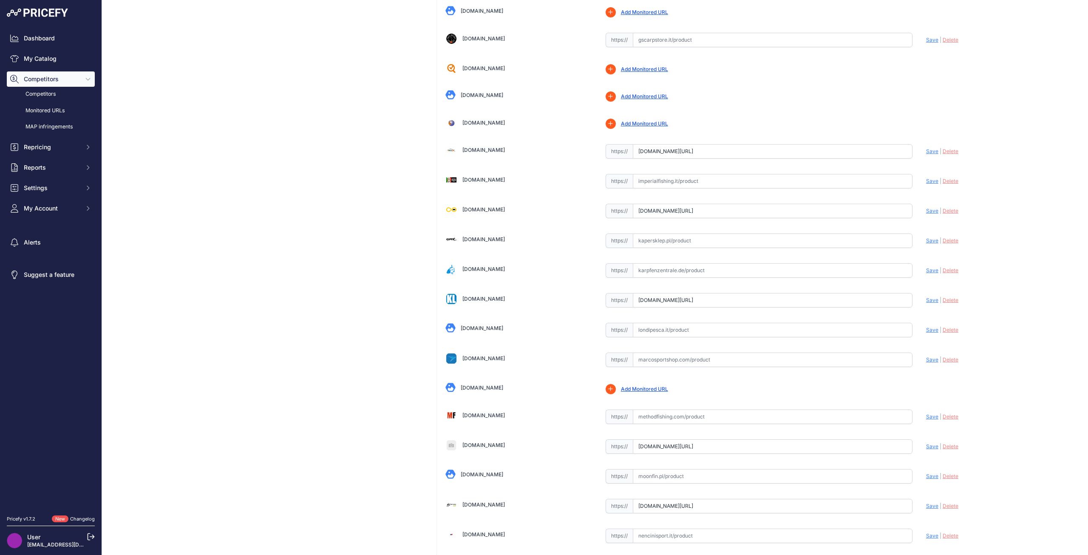
click at [928, 209] on span "Save" at bounding box center [932, 210] width 12 height 6
type input "https://infinitycarp.pl/produkt/korda-kamakura-wide-gape-size-4-10szt-haczyki-k…"
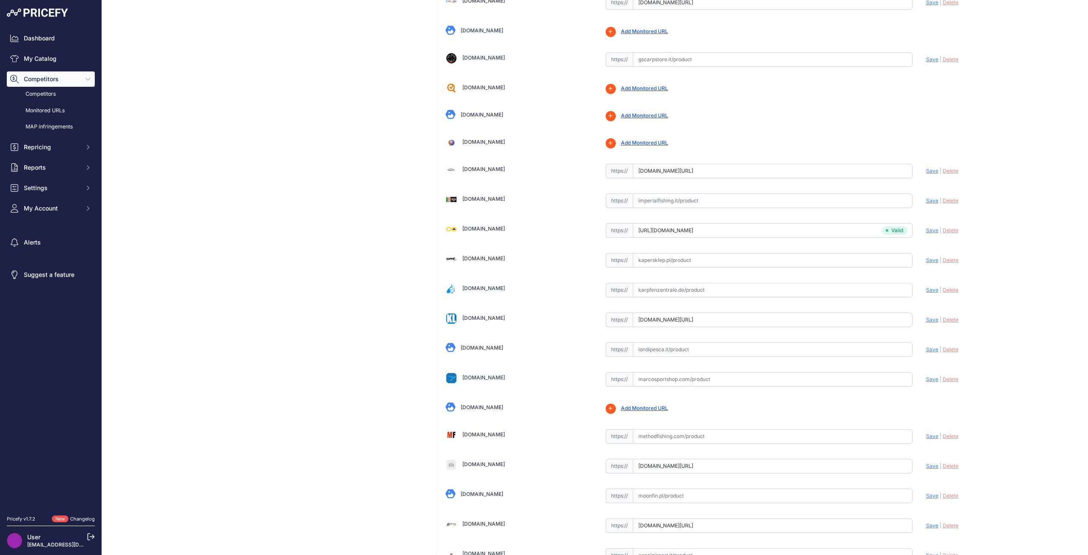
scroll to position [1465, 0]
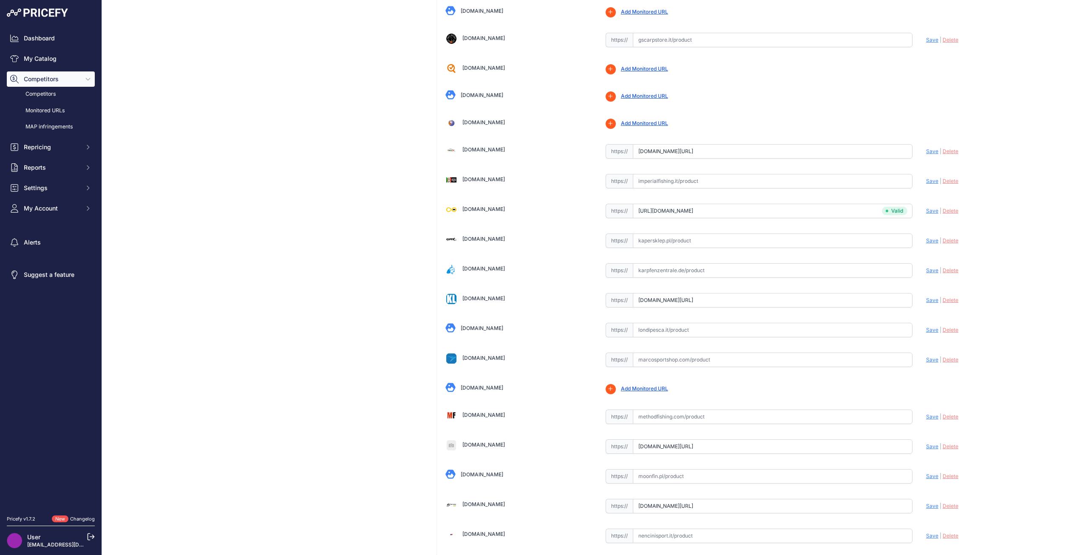
click at [491, 182] on link "Imperialfishing.it" at bounding box center [484, 179] width 43 height 6
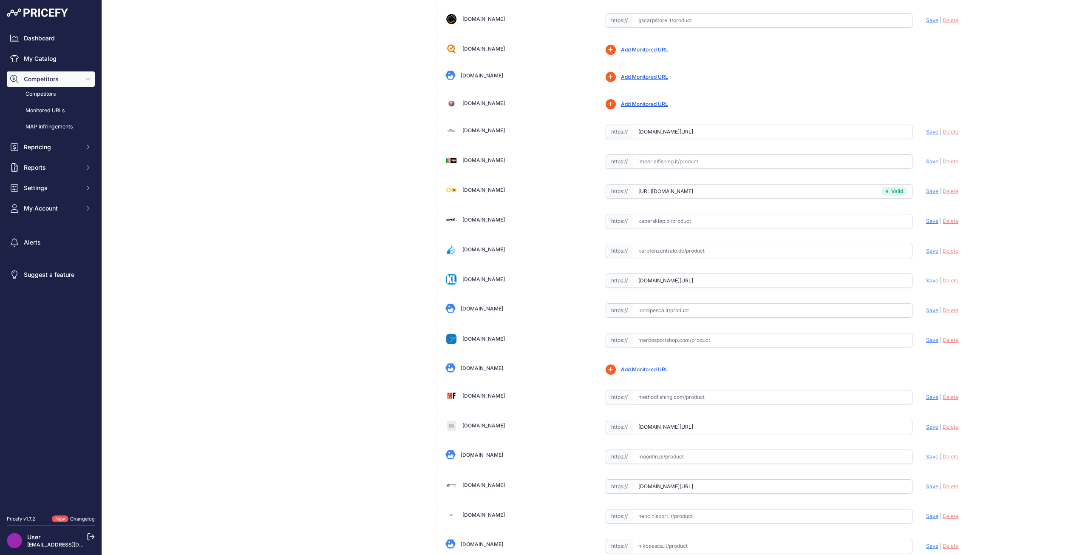
scroll to position [1445, 0]
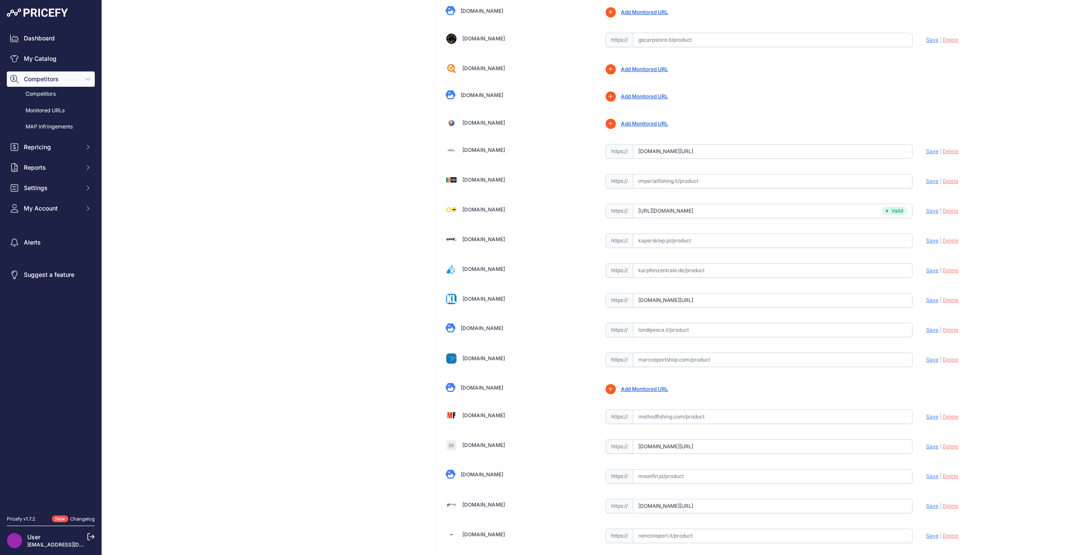
click at [480, 242] on link "Kapersklep.pl" at bounding box center [484, 239] width 43 height 6
click at [648, 241] on input "text" at bounding box center [773, 240] width 280 height 14
paste input "https://kapersklep.pl/haki-przypony/5707-korda-haczyki-wide-gape-kamakura-nr-6-…"
click at [927, 242] on span "Save" at bounding box center [932, 240] width 12 height 6
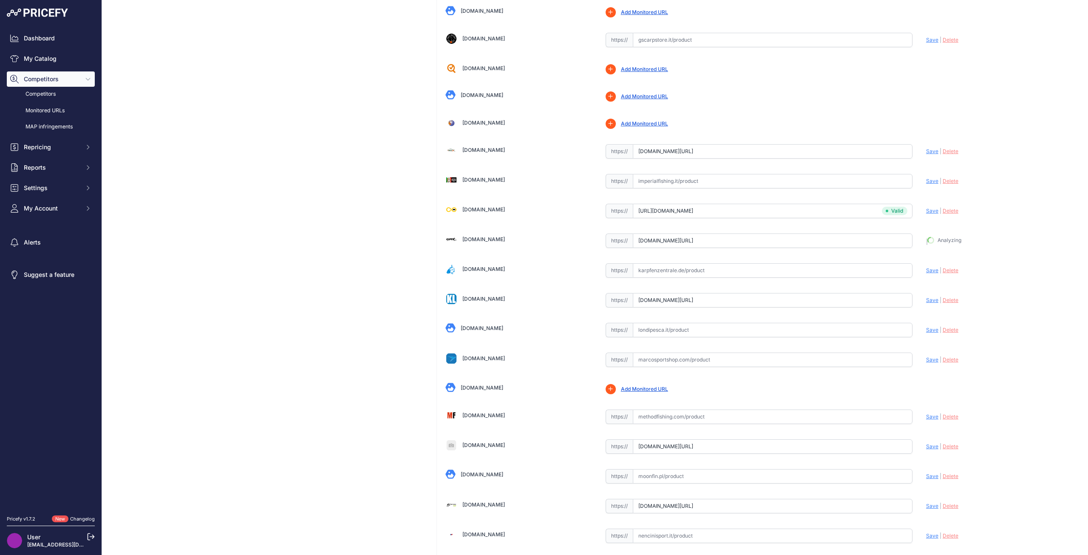
type input "https://kapersklep.pl/haki-przypony/5707-korda-haczyki-wide-gape-kamakura-nr-6-…"
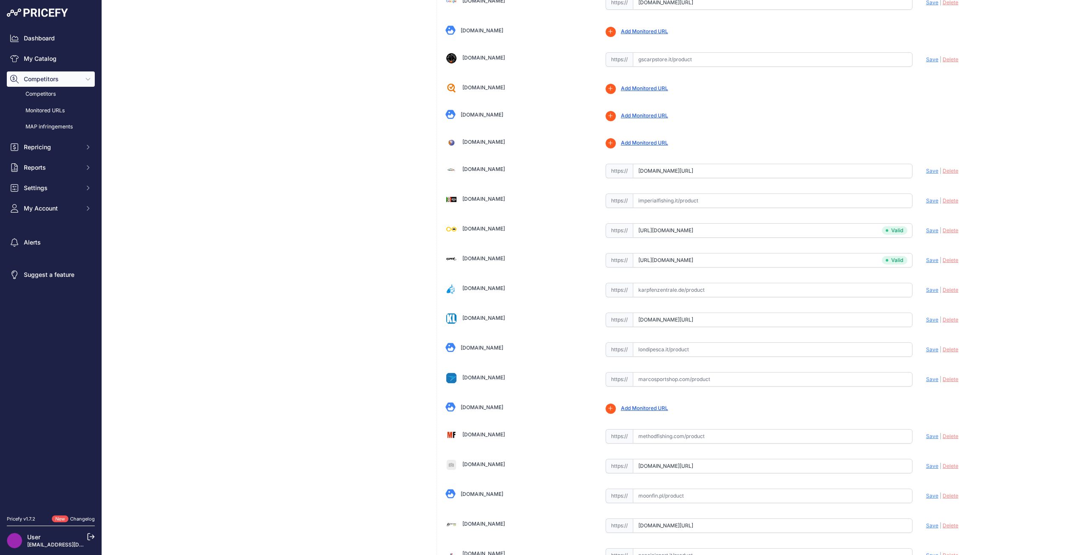
scroll to position [1465, 0]
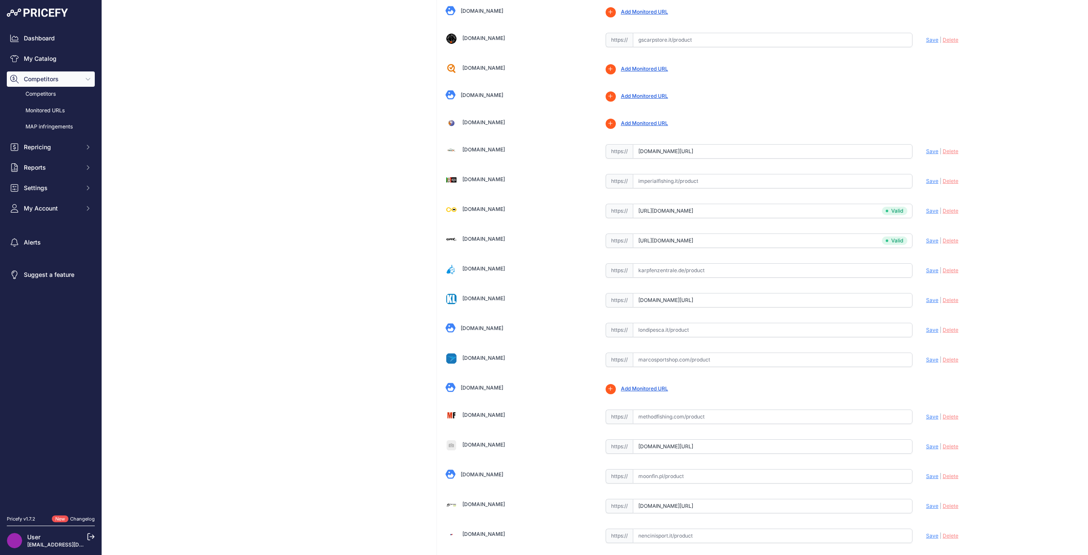
click at [491, 270] on link "Karpfenzentrale.de" at bounding box center [484, 268] width 43 height 6
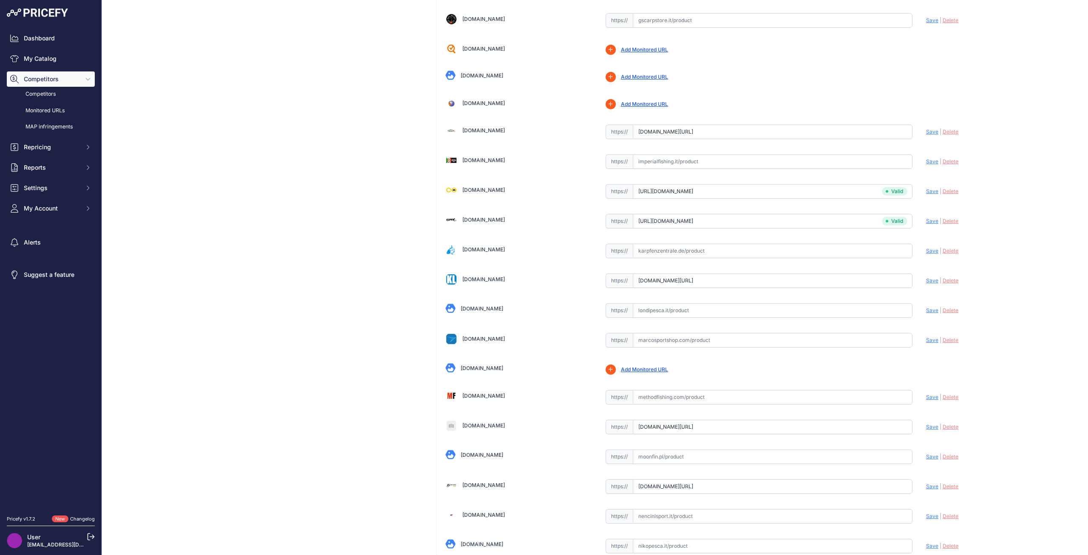
scroll to position [1445, 0]
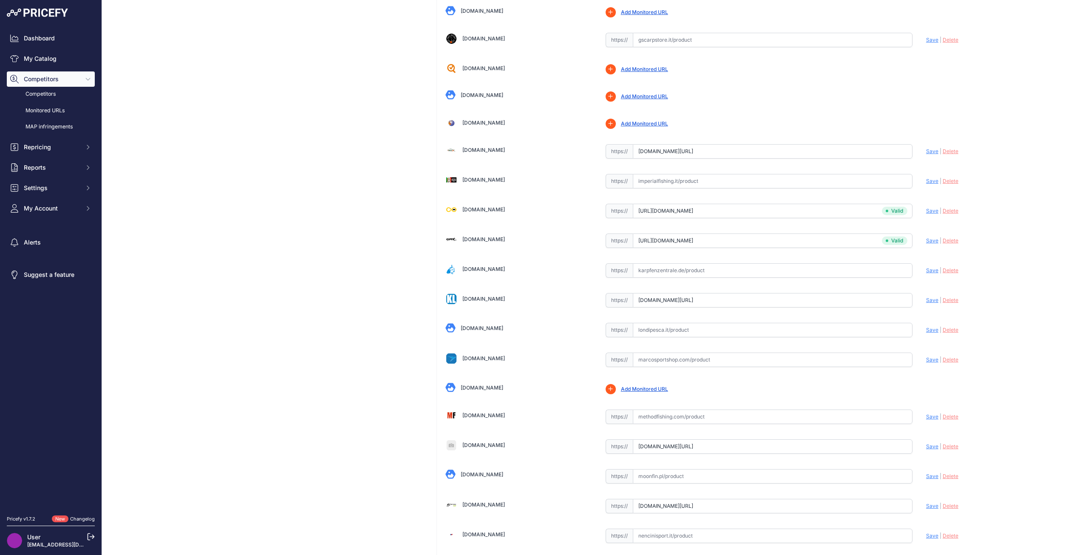
click at [656, 276] on input "text" at bounding box center [773, 270] width 280 height 14
paste input "https://www.karpfenzentrale.de/kamakura-wide-gape-10-stck-karpfenhaken.html"
click at [926, 271] on span "Save" at bounding box center [932, 270] width 12 height 6
type input "https://www.karpfenzentrale.de/kamakura-wide-gape-10-stck-karpfenhaken.html?pri…"
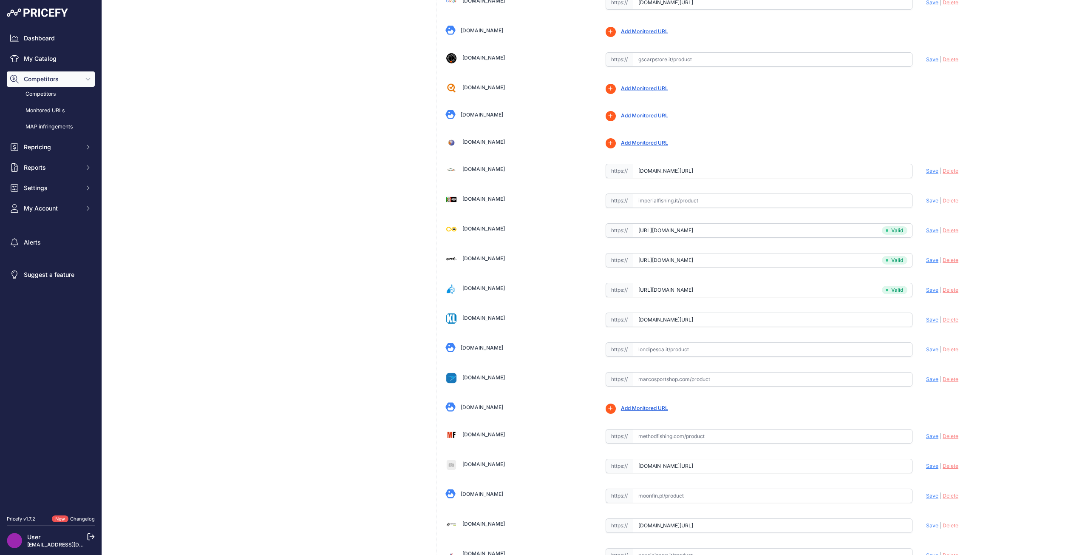
scroll to position [1465, 0]
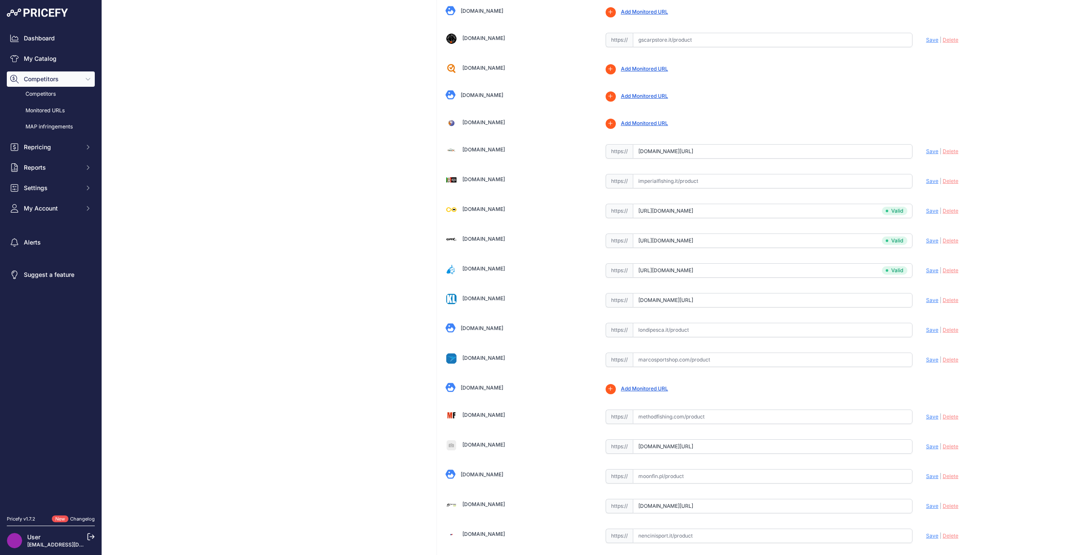
click at [483, 326] on link "Londipesca.it" at bounding box center [482, 328] width 43 height 6
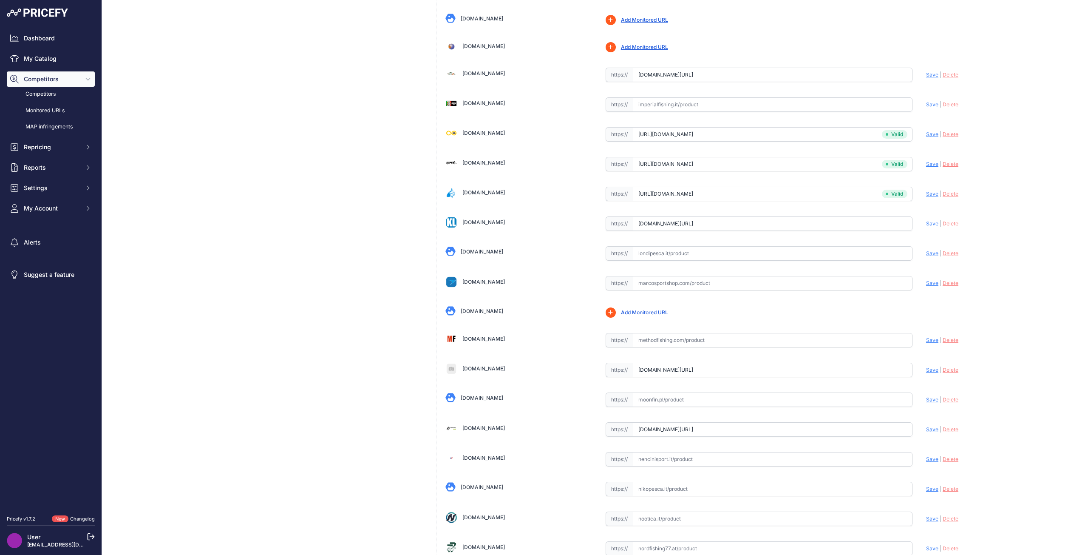
scroll to position [1530, 0]
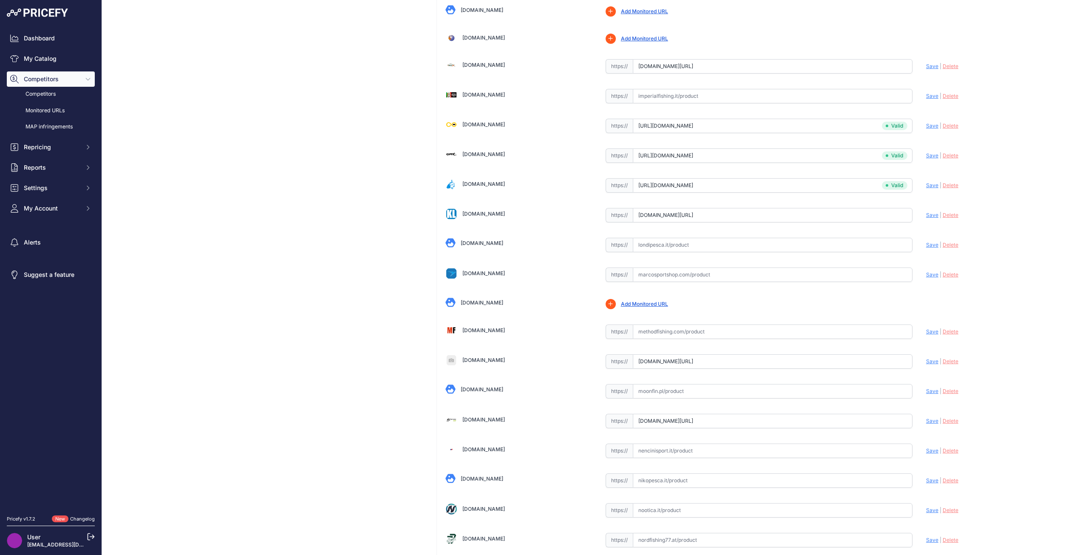
click at [486, 270] on link "Marcosportshop.com" at bounding box center [484, 273] width 43 height 6
click at [463, 332] on link "Methodfishing.com" at bounding box center [484, 330] width 43 height 6
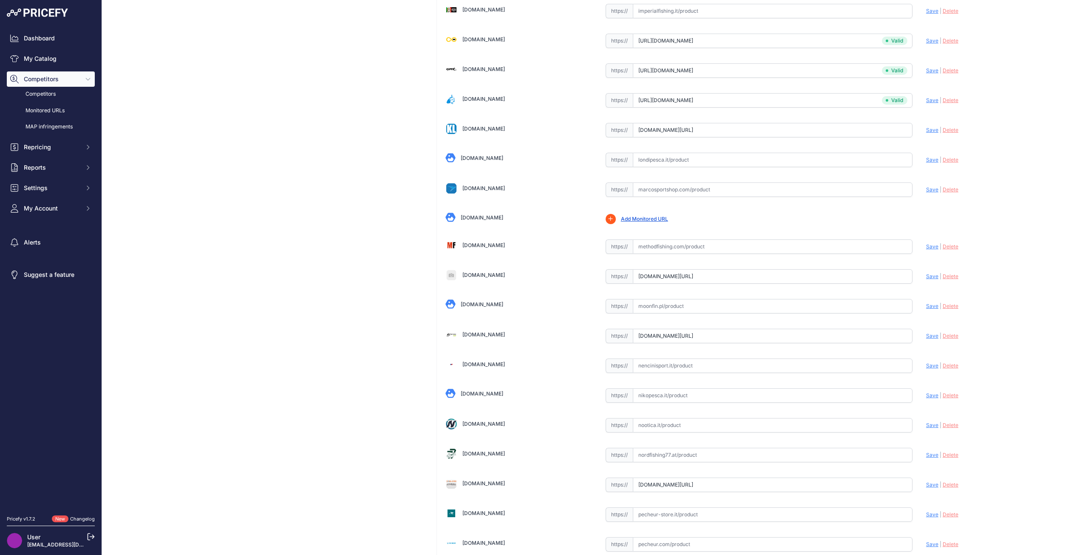
click at [928, 277] on span "Save" at bounding box center [932, 276] width 12 height 6
type input "https://www.monster-bite.com/en/products/5060461127345-korda-kamakura-wide-gape…"
click at [926, 335] on span "Save" at bounding box center [932, 335] width 12 height 6
type input "https://www.mur-tackle-shop.de/Korda-Kamakura-Wide-Gape-Barbless_1?prirule_jdsn…"
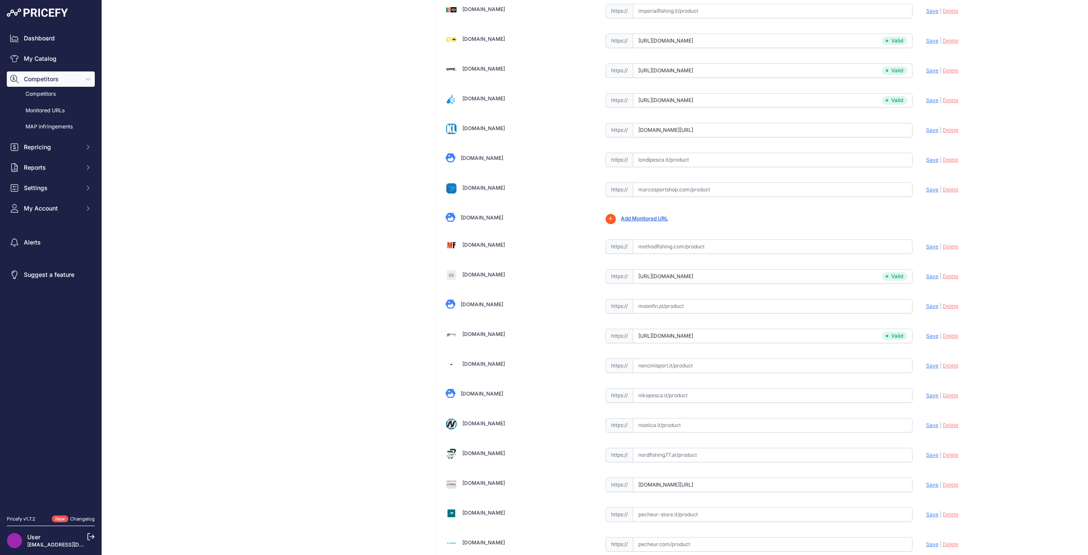
click at [478, 302] on link "Moonfin.pl" at bounding box center [482, 304] width 43 height 6
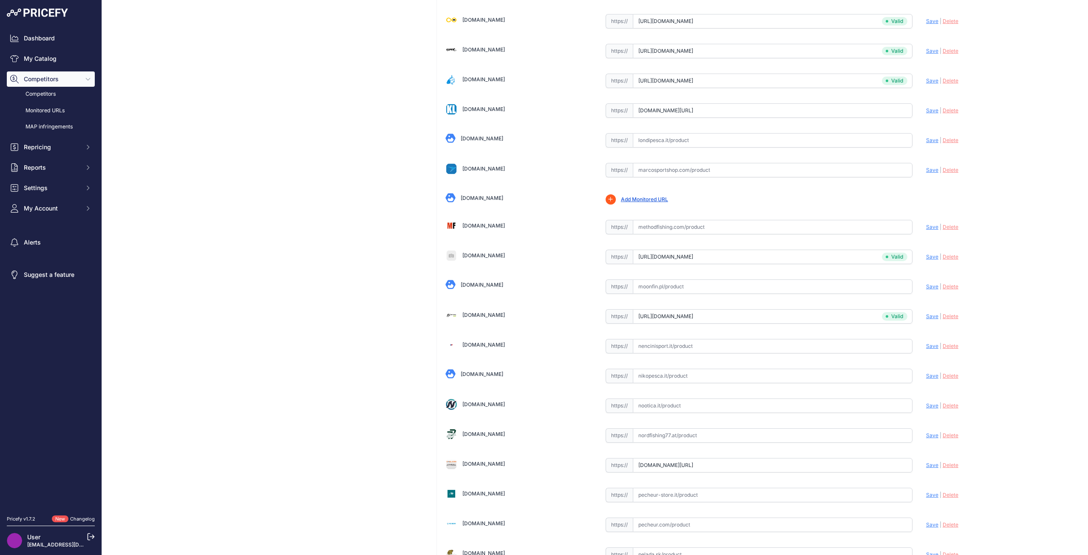
scroll to position [1615, 0]
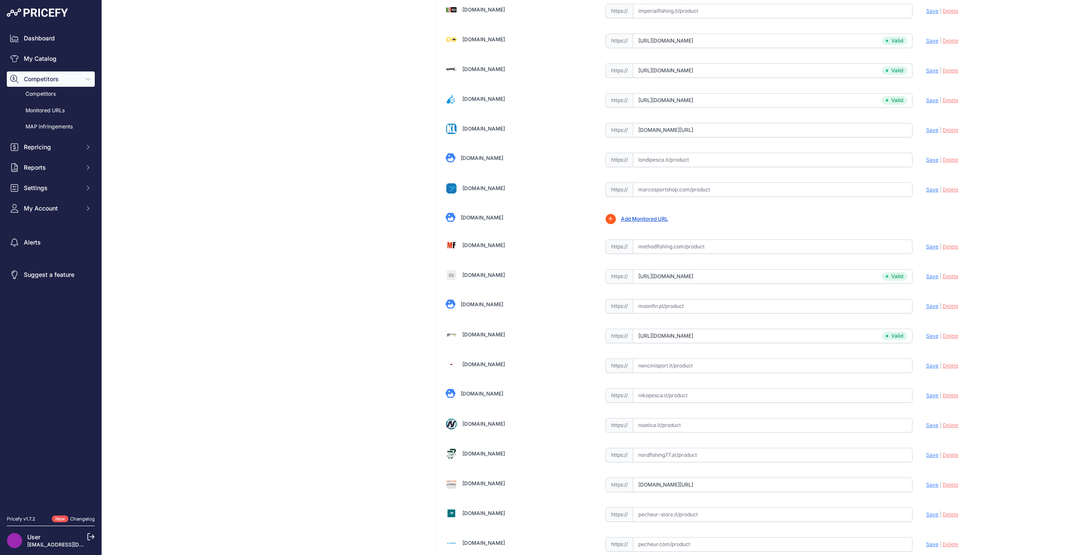
click at [658, 310] on input "text" at bounding box center [773, 306] width 280 height 14
paste input "https://moonfin.pl/haczyki-zadziorowe/5510-haczyki-karpiowe-korda-kamakura-wide…"
click at [926, 304] on span "Save" at bounding box center [932, 306] width 12 height 6
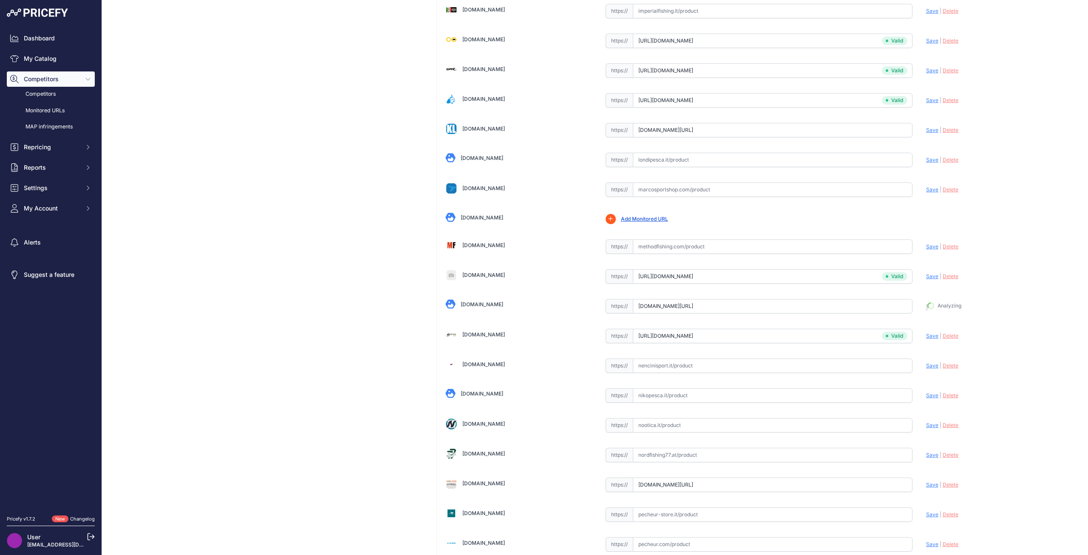
type input "https://moonfin.pl/haczyki-zadziorowe/5510-haczyki-karpiowe-korda-kamakura-wide…"
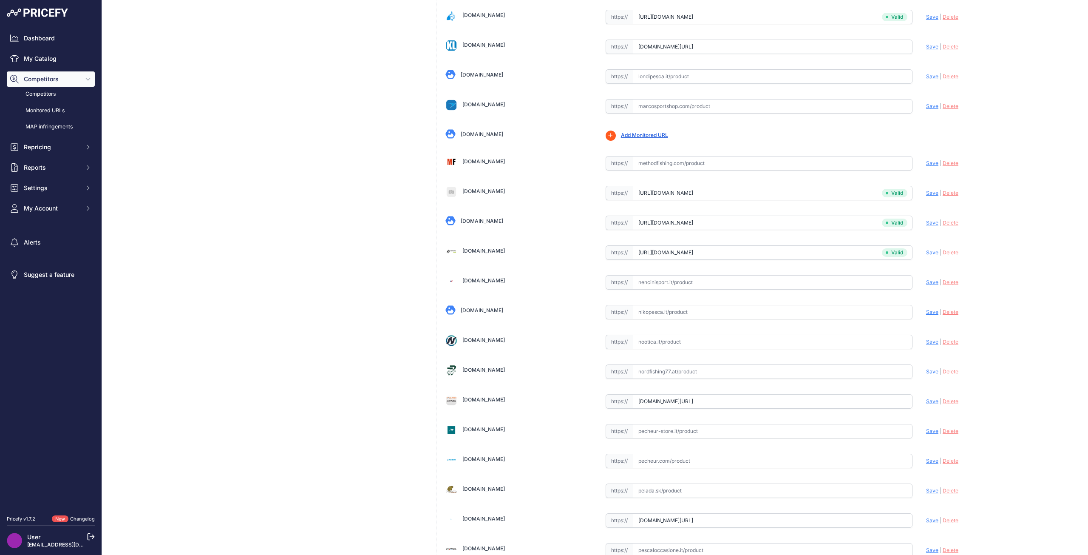
scroll to position [1720, 0]
click at [489, 281] on link "Nencinisport.it" at bounding box center [484, 278] width 43 height 6
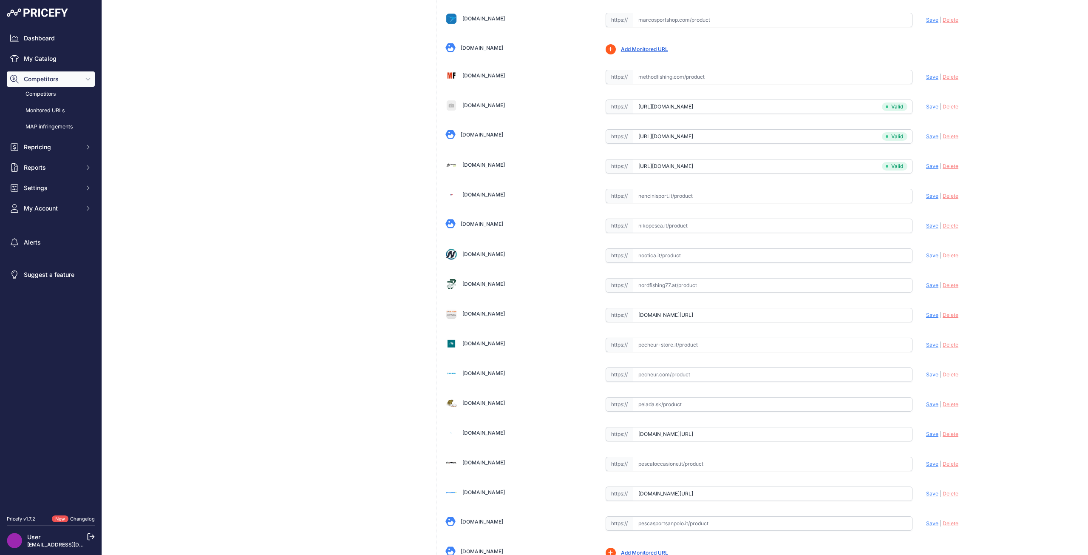
scroll to position [1786, 0]
click at [479, 221] on link "Nikopesca.it" at bounding box center [482, 223] width 43 height 6
click at [472, 283] on link "Nordfishing77.at" at bounding box center [484, 283] width 43 height 6
click at [470, 343] on link "Pecheur-store.it" at bounding box center [484, 343] width 43 height 6
click at [679, 345] on input "text" at bounding box center [773, 344] width 280 height 14
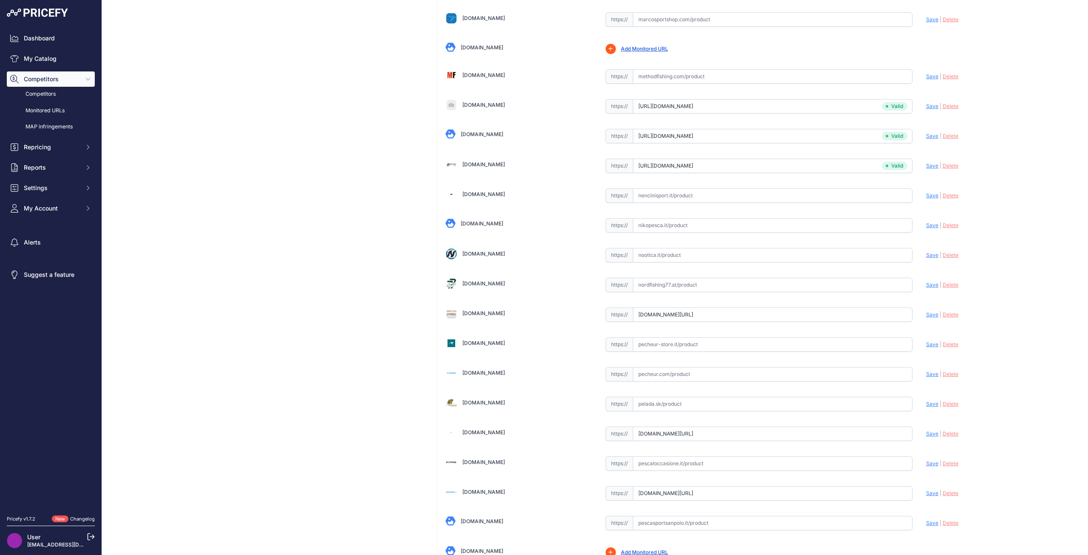
paste input "https://pecheur-store.it/kam06-gancio-korda-kamakura-wide-gape-barbless-s4-x10-…"
click at [926, 346] on span "Save" at bounding box center [932, 344] width 12 height 6
type input "https://pecheur-store.it/kam06-gancio-korda-kamakura-wide-gape-barbless-s4-x10-…"
click at [478, 370] on link "Pecheur.com" at bounding box center [484, 372] width 43 height 6
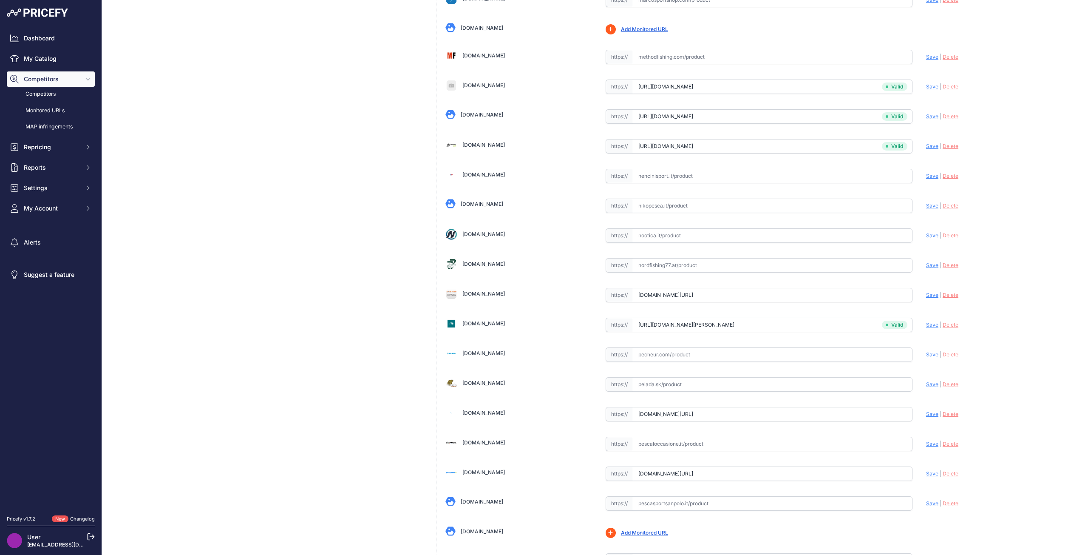
scroll to position [1786, 0]
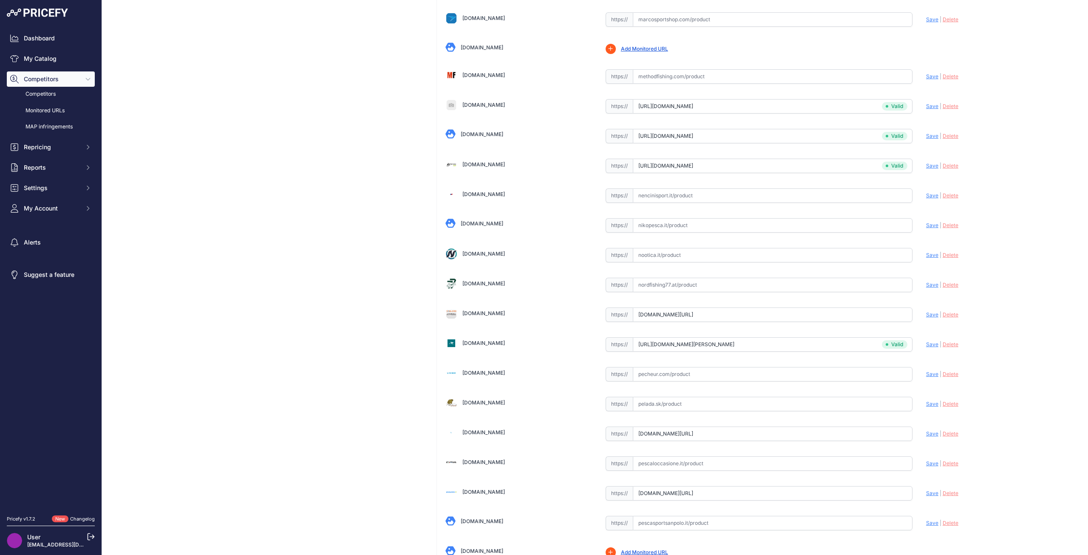
click at [662, 375] on input "text" at bounding box center [773, 374] width 280 height 14
paste input "https://www.pecheur.com/achat-hamecon-korda-kamakura-wide-gape-182502.html"
type input "www.pecheur.com/achat-hamecon-korda-kamakura-wide-gape-182502.html"
click at [927, 404] on span "Save" at bounding box center [932, 403] width 12 height 6
click at [472, 429] on link "Pescafish.it" at bounding box center [484, 432] width 43 height 6
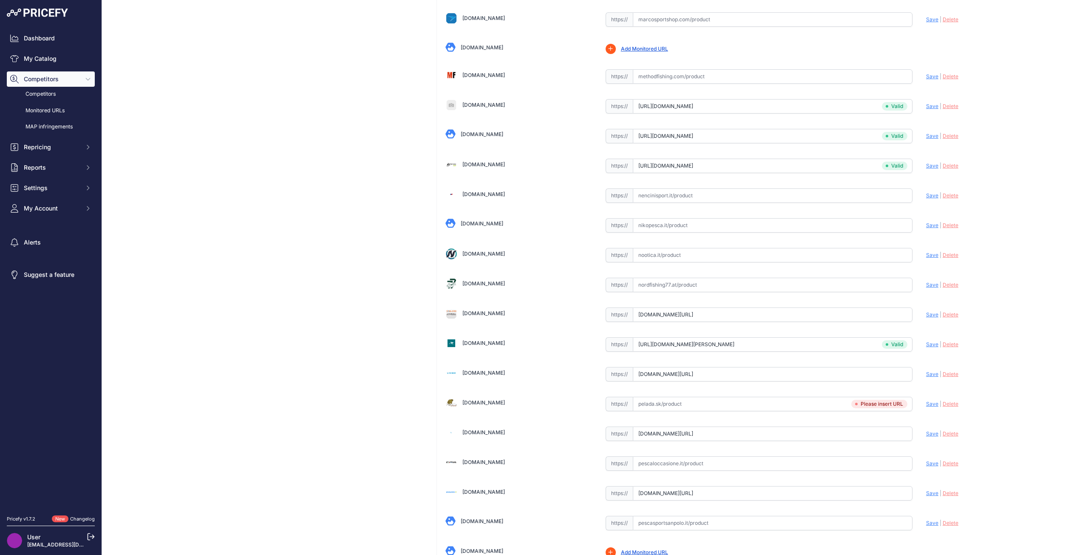
click at [671, 435] on input "www.pescafish.it/new/prodotto/kamakura-wide-gape-x-korda/?prirule_jdsnikfkfjsd=…" at bounding box center [773, 433] width 280 height 14
paste input "https://www.pescafish.it/new/prodotto/kamakura-wide-gape-korda/"
click at [927, 435] on span "Save" at bounding box center [932, 433] width 12 height 6
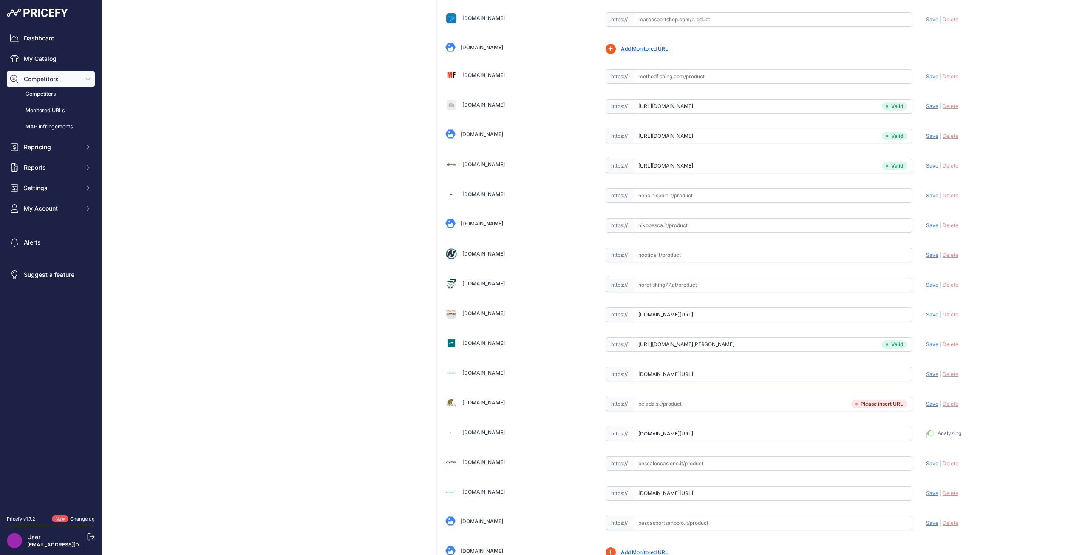
type input "https://www.pescafish.it/new/prodotto/kamakura-wide-gape-korda/?prirule_jdsnikf…"
click at [478, 402] on link "Pelada.sk" at bounding box center [484, 402] width 43 height 6
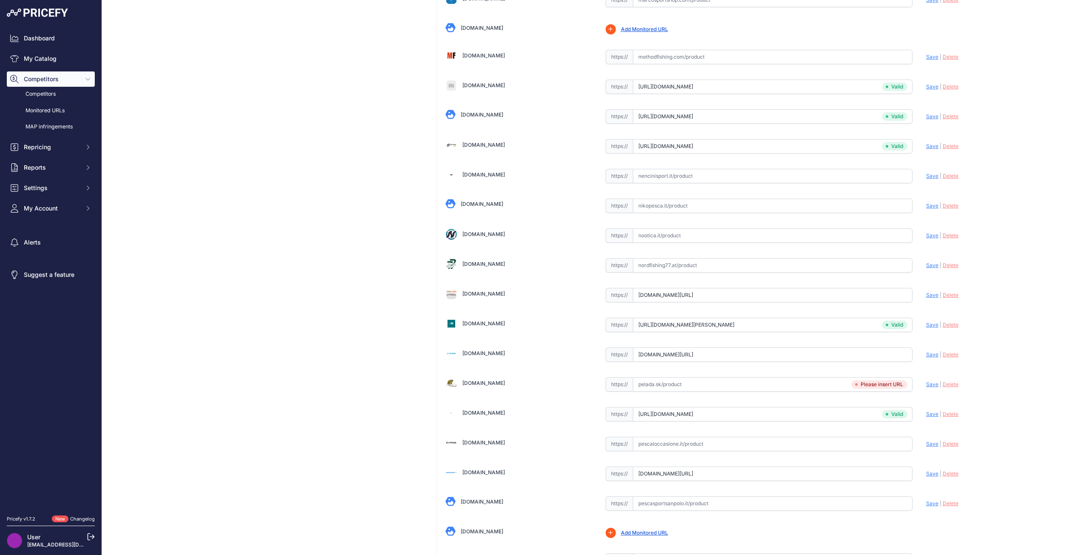
scroll to position [1786, 0]
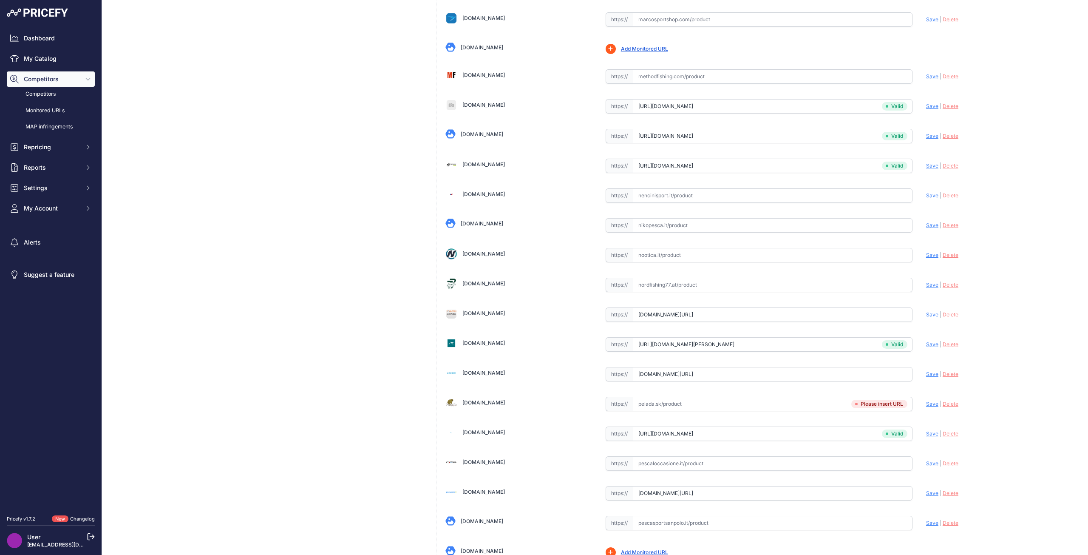
click at [681, 404] on input "text" at bounding box center [773, 404] width 280 height 14
paste input "https://pelada.sk/novinky-v-eshope/56819-korda-haciky-kamakura-wide-gape-vel-8-…"
click at [931, 405] on span "Save" at bounding box center [932, 403] width 12 height 6
type input "https://pelada.sk/novinky-v-eshope/56819-korda-haciky-kamakura-wide-gape-vel-8-…"
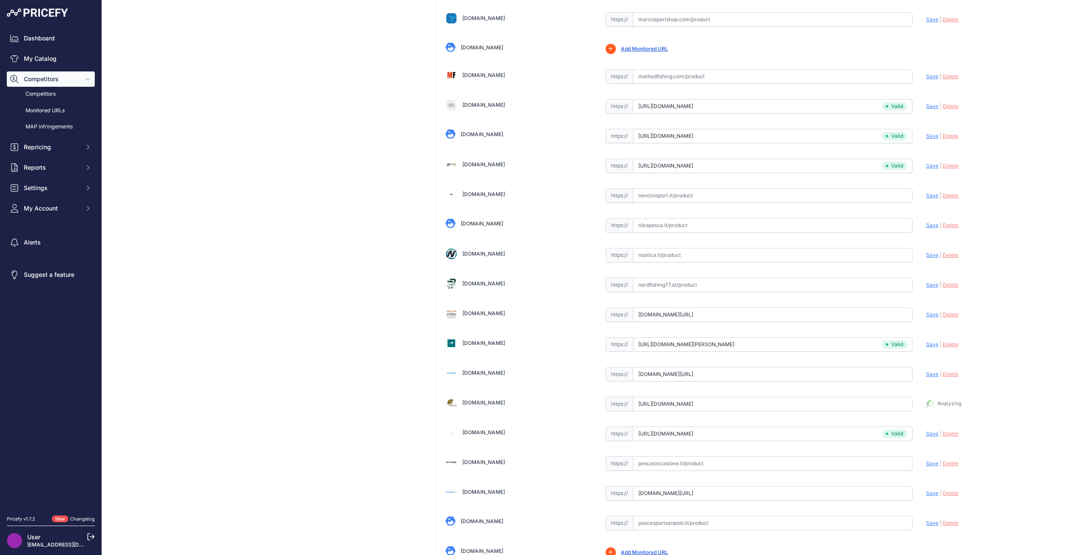
scroll to position [1805, 0]
click at [926, 372] on span "Save" at bounding box center [932, 374] width 12 height 6
type input "https://www.pecheur.com/achat-hamecon-korda-kamakura-wide-gape-182502.html?prir…"
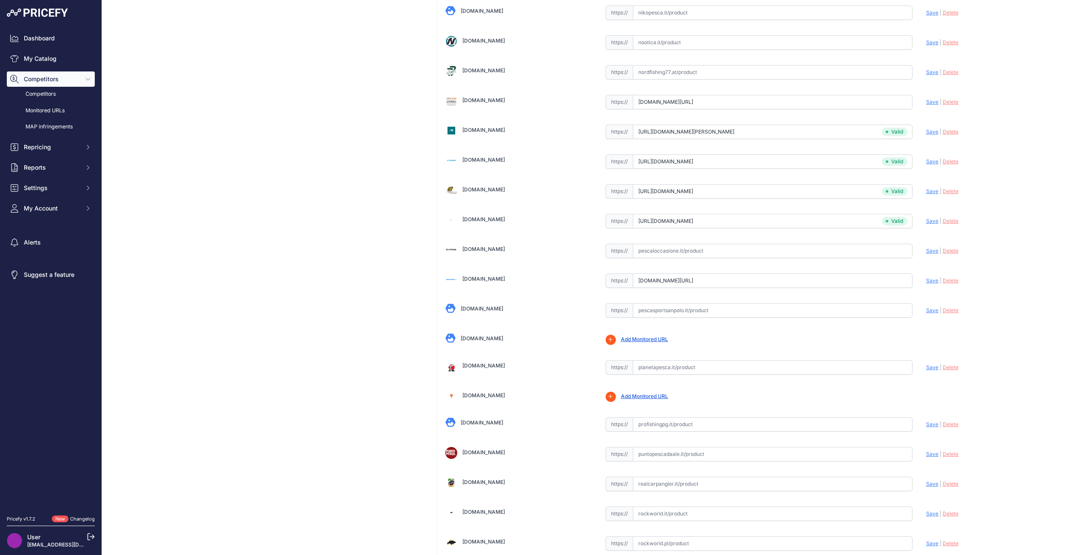
scroll to position [1998, 0]
click at [492, 306] on link "Pescasportsanpolo.it" at bounding box center [482, 308] width 43 height 6
click at [655, 312] on input "text" at bounding box center [773, 310] width 280 height 14
paste input "https://www.pescasportsanpolo.it/carp-fishing/ami-carpfishing/korda-kamakura-wi…"
click at [929, 311] on span "Save" at bounding box center [932, 310] width 12 height 6
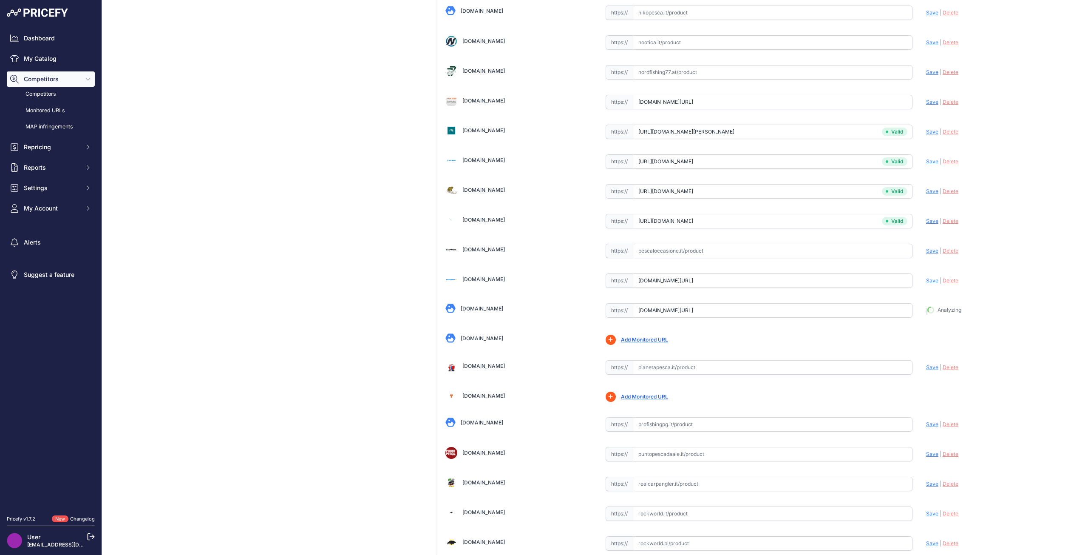
type input "https://www.pescasportsanpolo.it/carp-fishing/ami-carpfishing/korda-kamakura-wi…"
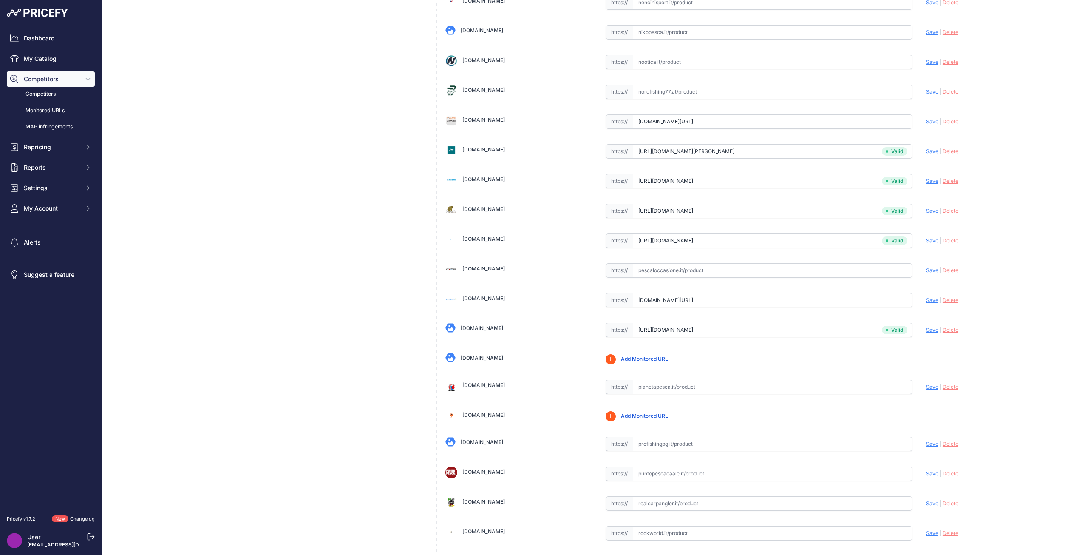
scroll to position [2018, 0]
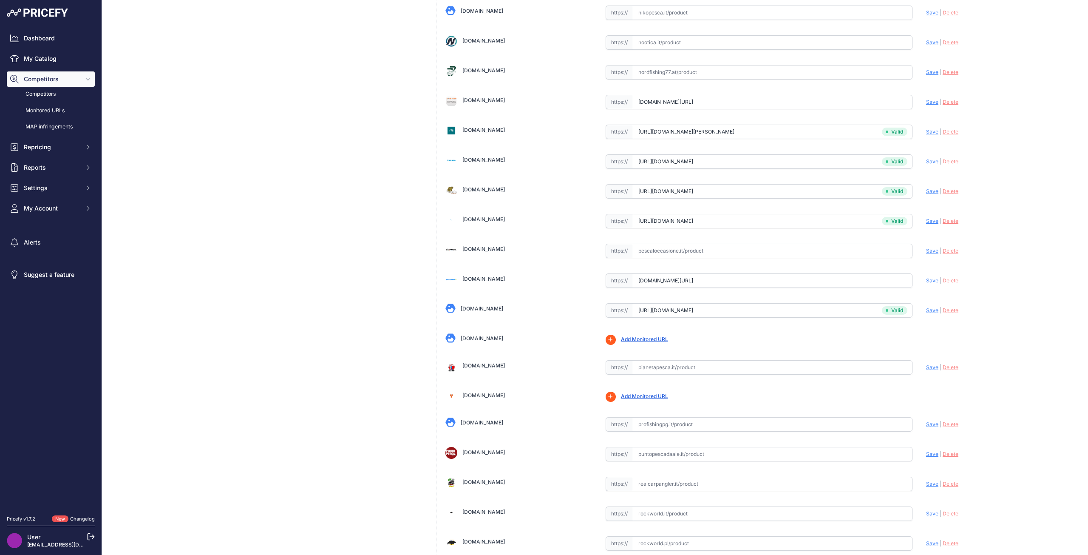
click at [926, 281] on span "Save" at bounding box center [932, 280] width 12 height 6
type input "https://pescapromo.it/t/ami-carpfishing/korda-kamakura-wide-gape-hooks-10pcs?pr…"
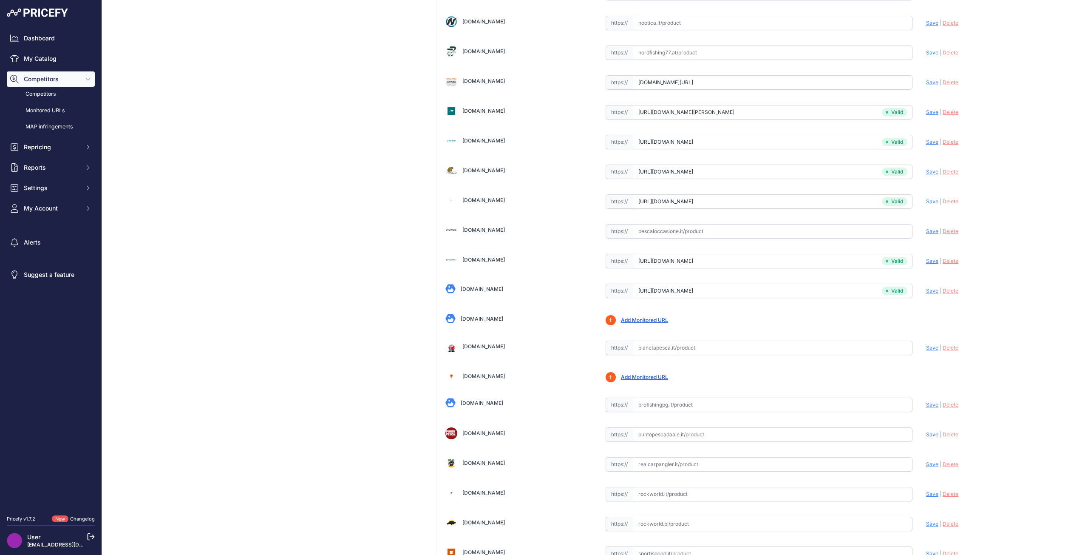
scroll to position [1998, 0]
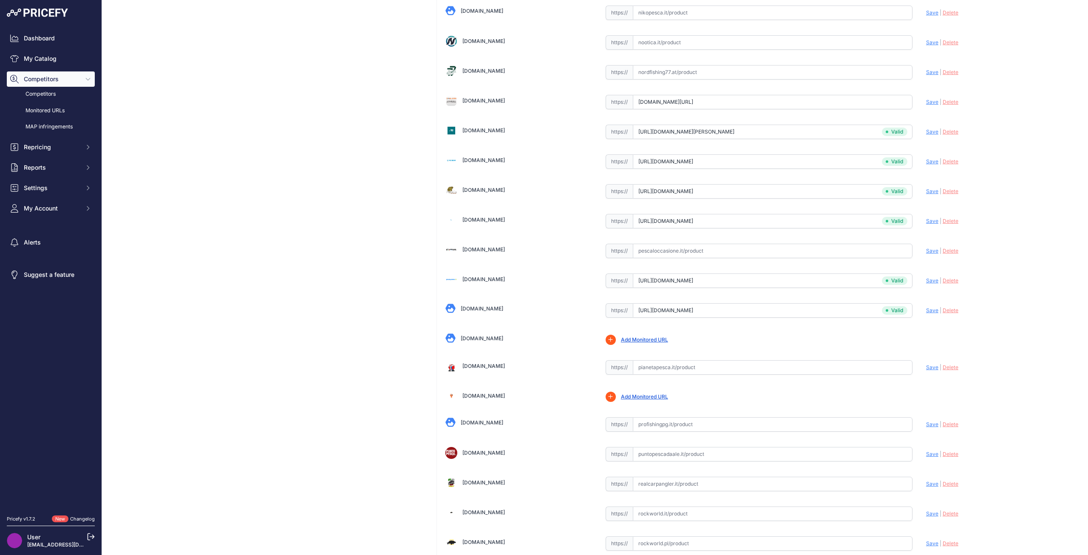
click at [500, 454] on link "Puntopescadaale.it" at bounding box center [484, 452] width 43 height 6
click at [664, 452] on input "text" at bounding box center [773, 454] width 280 height 14
paste input "https://www.puntopescadaale.it/products/amo-korda-kamakura-wide-gape?_pos=3&_si…"
click at [929, 457] on span "Save" at bounding box center [932, 454] width 12 height 6
type input "https://www.puntopescadaale.it/products/amo-korda-kamakura-wide-gape?_pos=3&_si…"
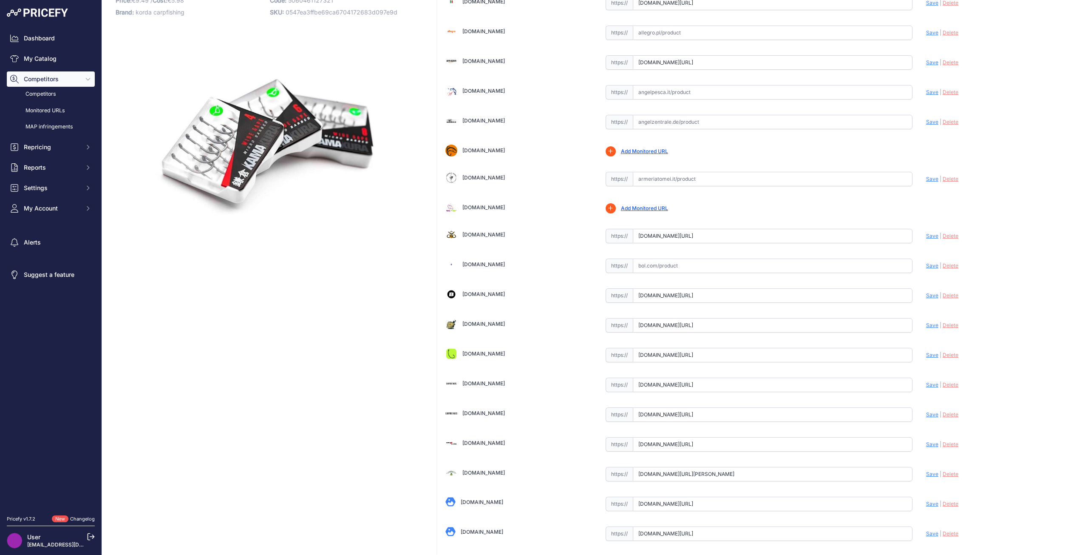
scroll to position [0, 0]
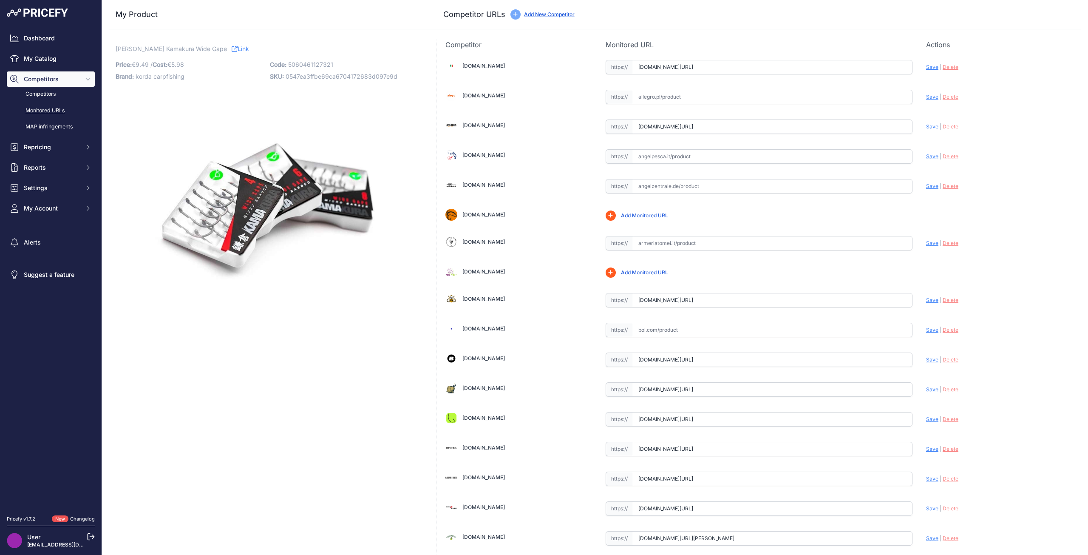
click at [57, 111] on link "Monitored URLs" at bounding box center [51, 110] width 88 height 15
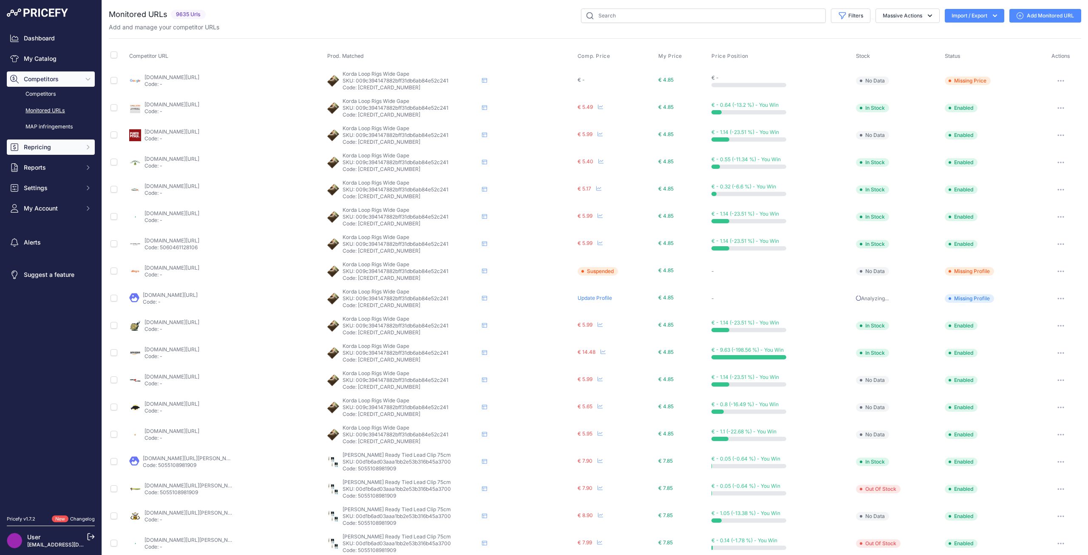
click at [79, 149] on span "Repricing" at bounding box center [52, 147] width 56 height 9
click at [74, 180] on link "Repricing Preview" at bounding box center [51, 178] width 88 height 15
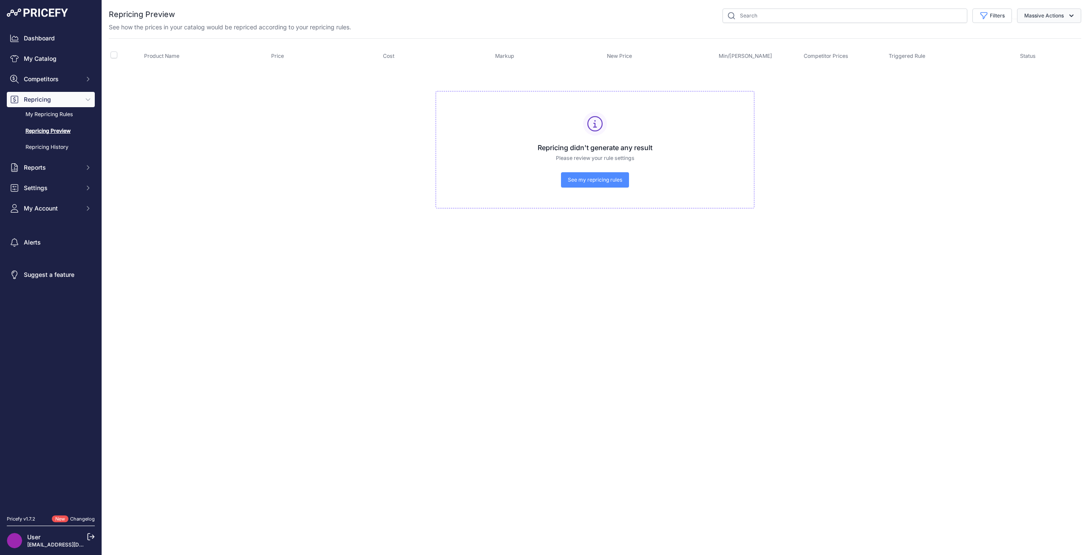
click at [1045, 14] on button "Massive Actions" at bounding box center [1049, 16] width 64 height 14
click at [58, 114] on link "My Repricing Rules" at bounding box center [51, 114] width 88 height 15
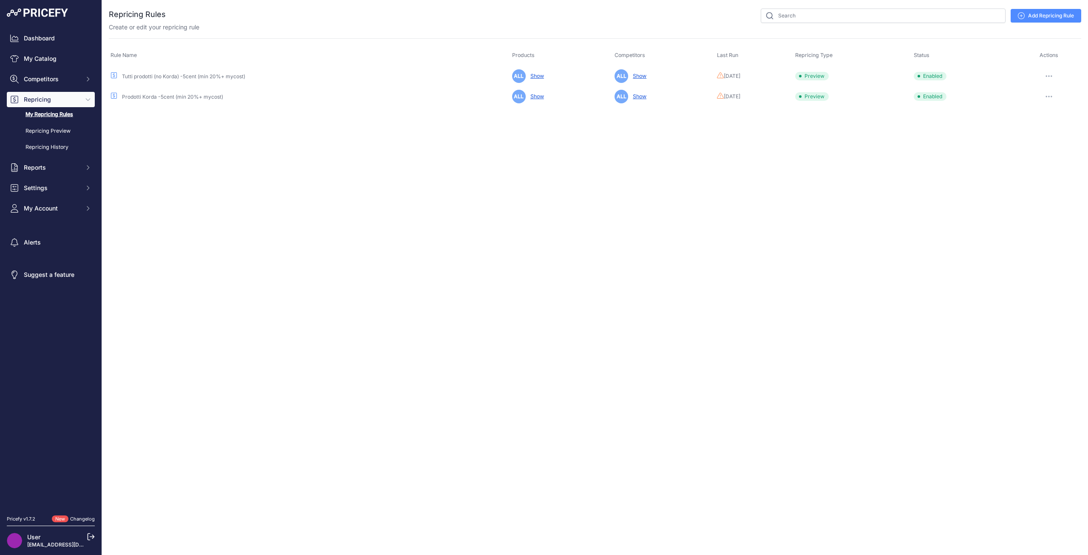
click at [1052, 75] on icon "button" at bounding box center [1049, 76] width 7 height 2
click at [1055, 107] on button "Run Preview" at bounding box center [1052, 108] width 54 height 14
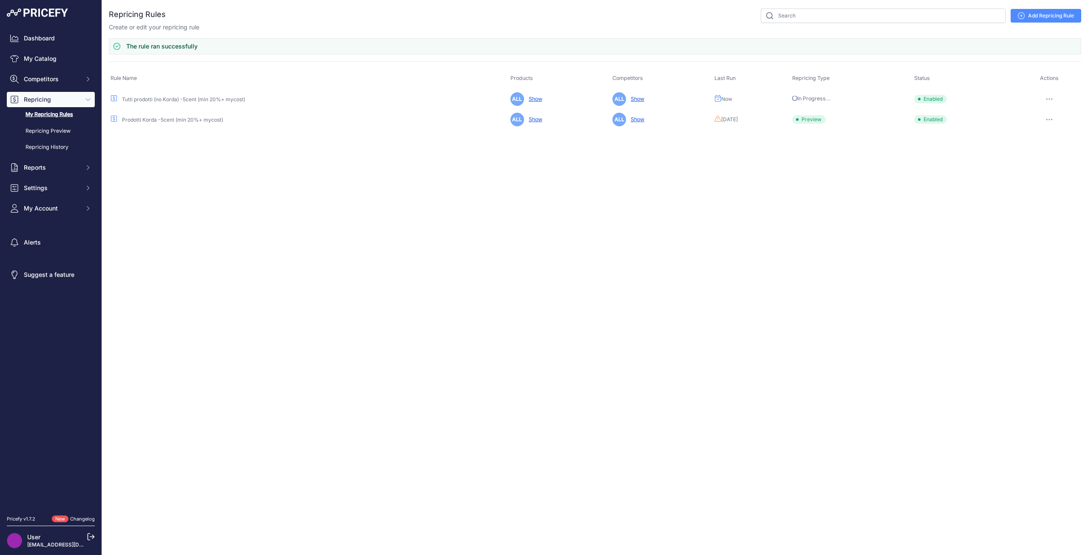
click at [1053, 119] on icon "button" at bounding box center [1049, 120] width 7 height 2
click at [1053, 147] on button "Run Preview" at bounding box center [1052, 151] width 54 height 14
